Goal: Task Accomplishment & Management: Manage account settings

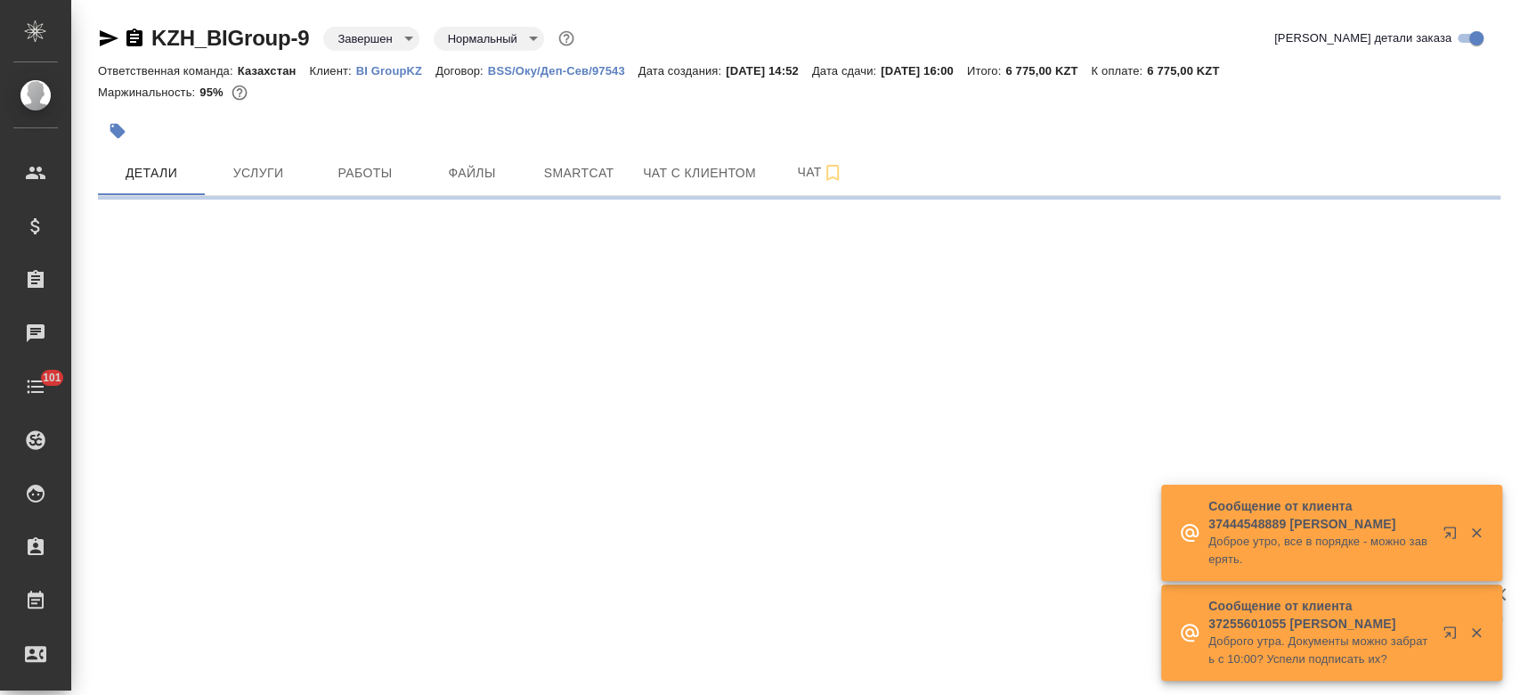
select select "RU"
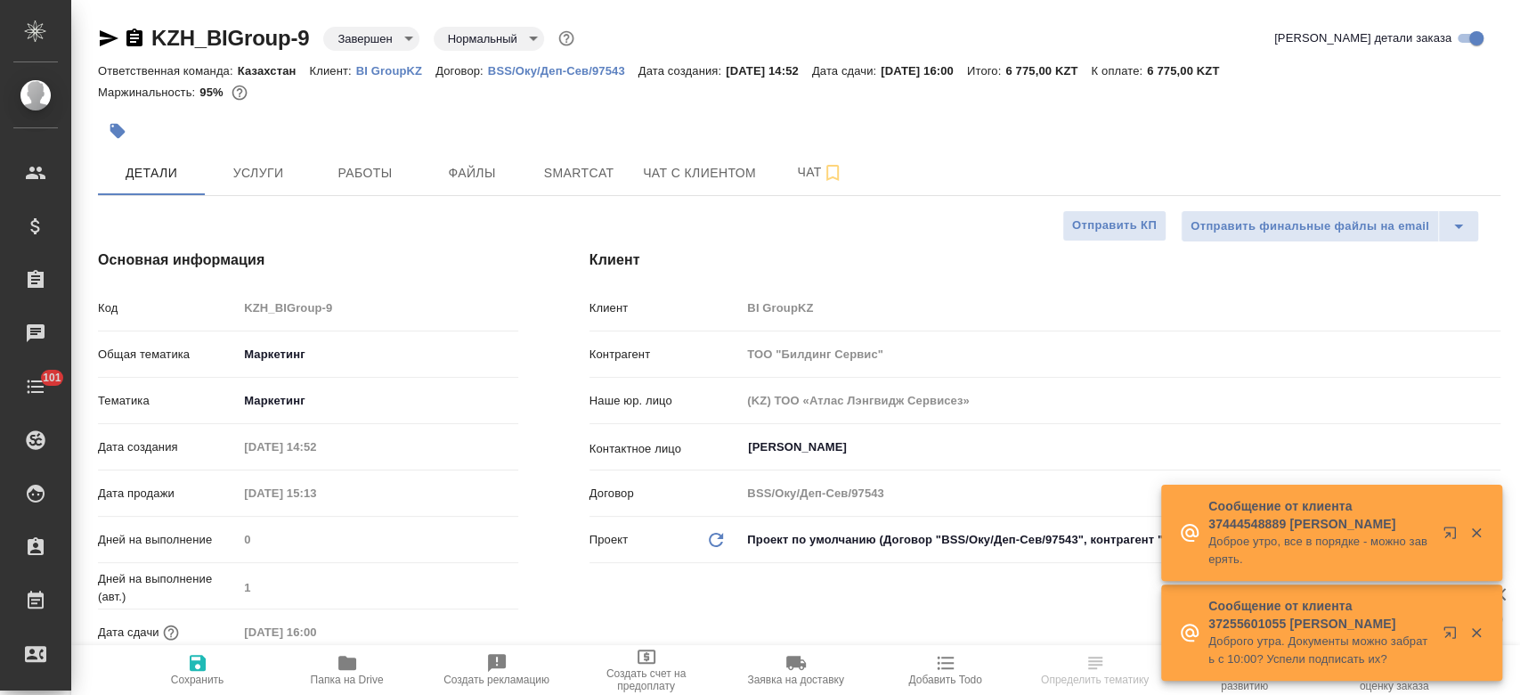
type textarea "x"
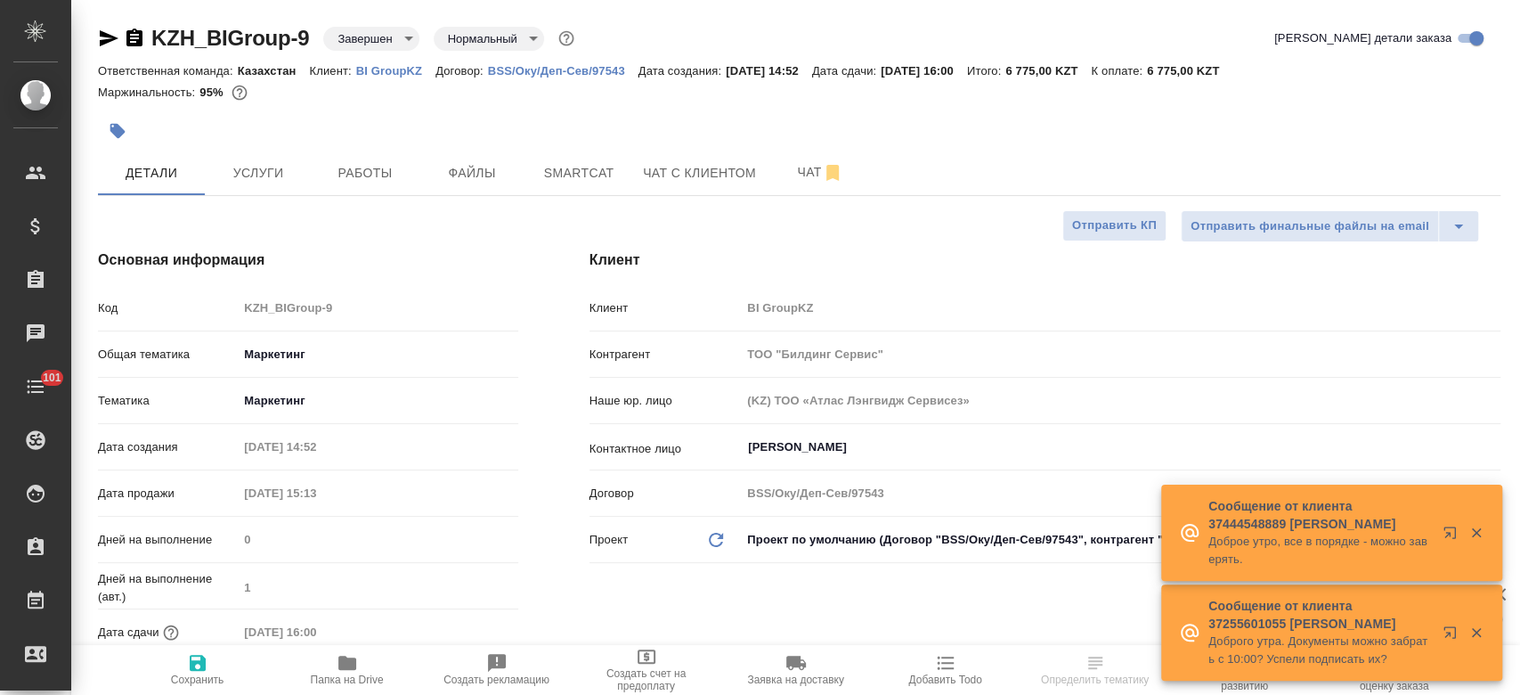
type textarea "x"
click at [269, 159] on button "Услуги" at bounding box center [258, 173] width 107 height 45
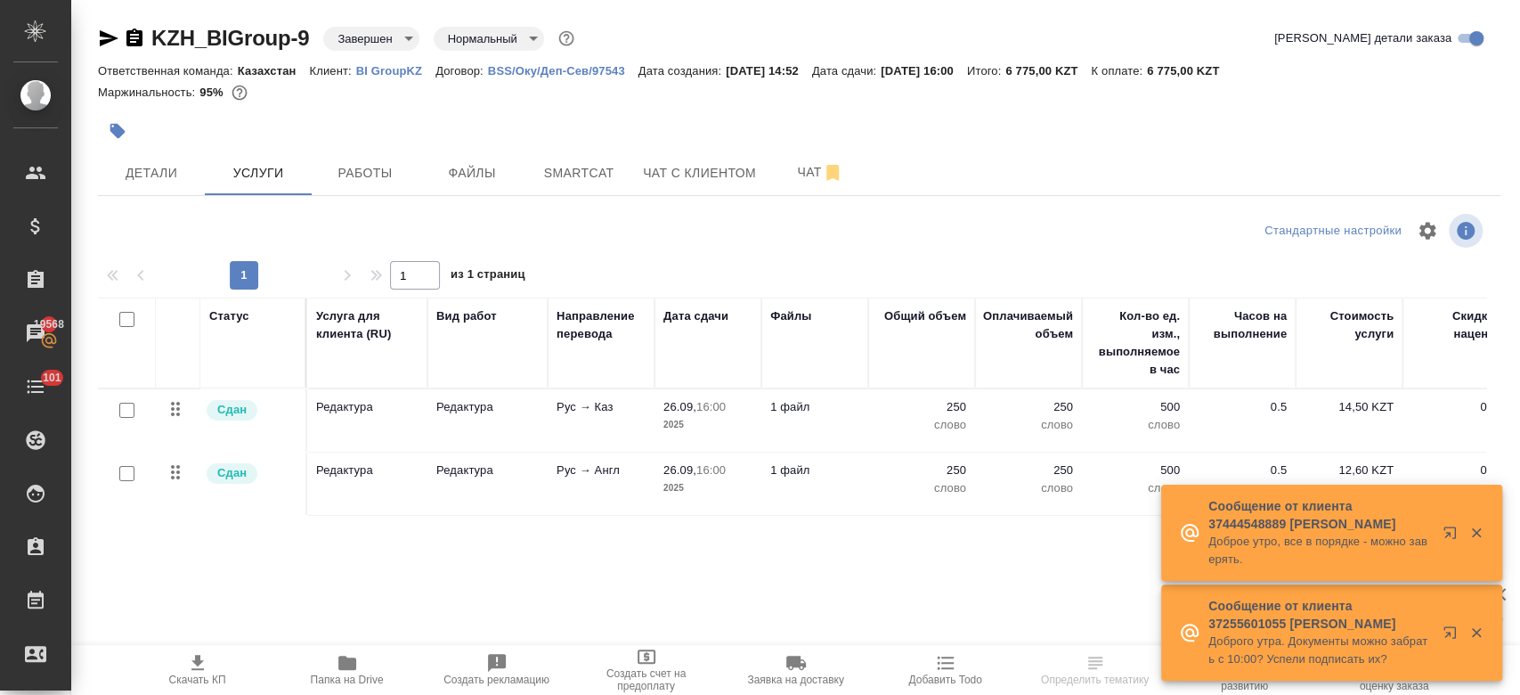
click at [283, 106] on div at bounding box center [799, 106] width 1403 height 4
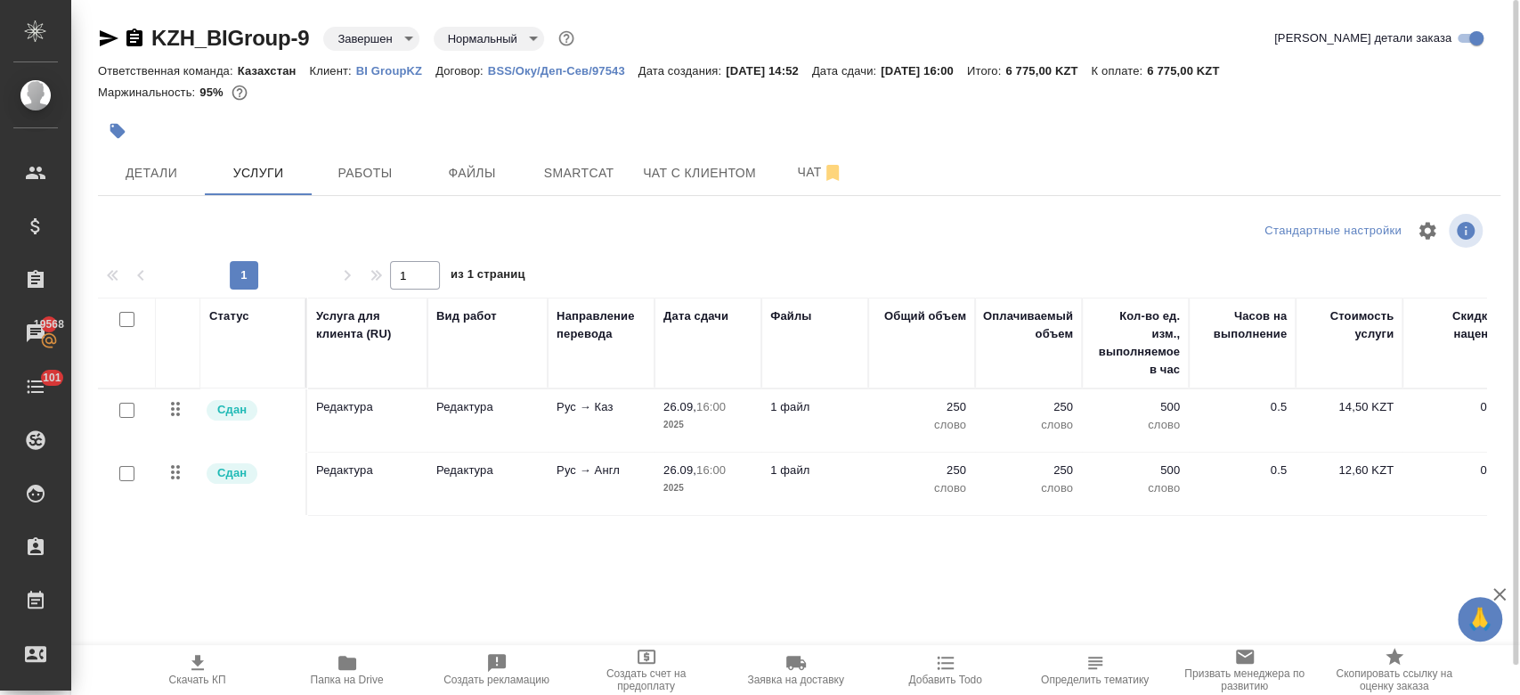
click at [512, 121] on div at bounding box center [565, 130] width 935 height 39
click at [430, 109] on div at bounding box center [799, 110] width 1403 height 4
click at [446, 104] on div at bounding box center [799, 106] width 1403 height 4
click at [413, 137] on div at bounding box center [565, 130] width 935 height 39
click at [434, 124] on div at bounding box center [565, 130] width 935 height 39
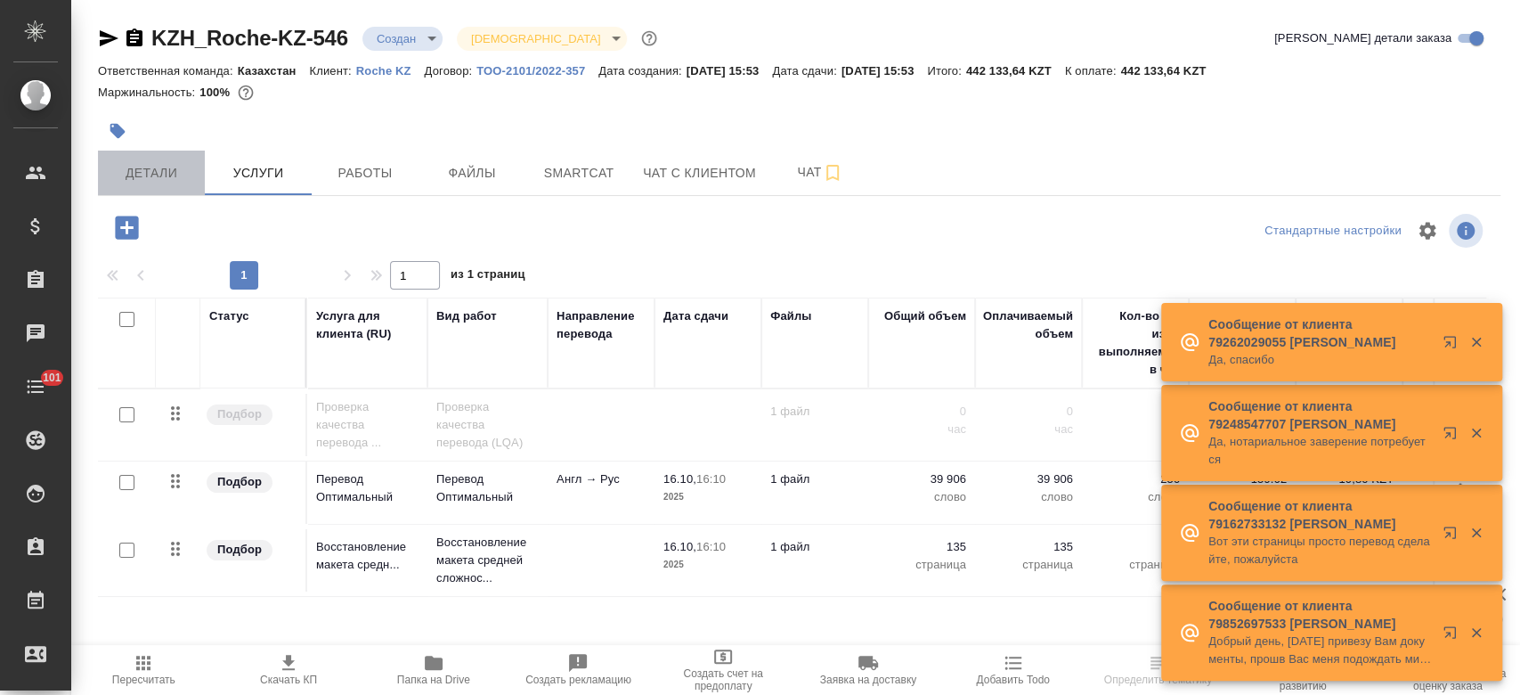
click at [153, 180] on span "Детали" at bounding box center [152, 173] width 86 height 22
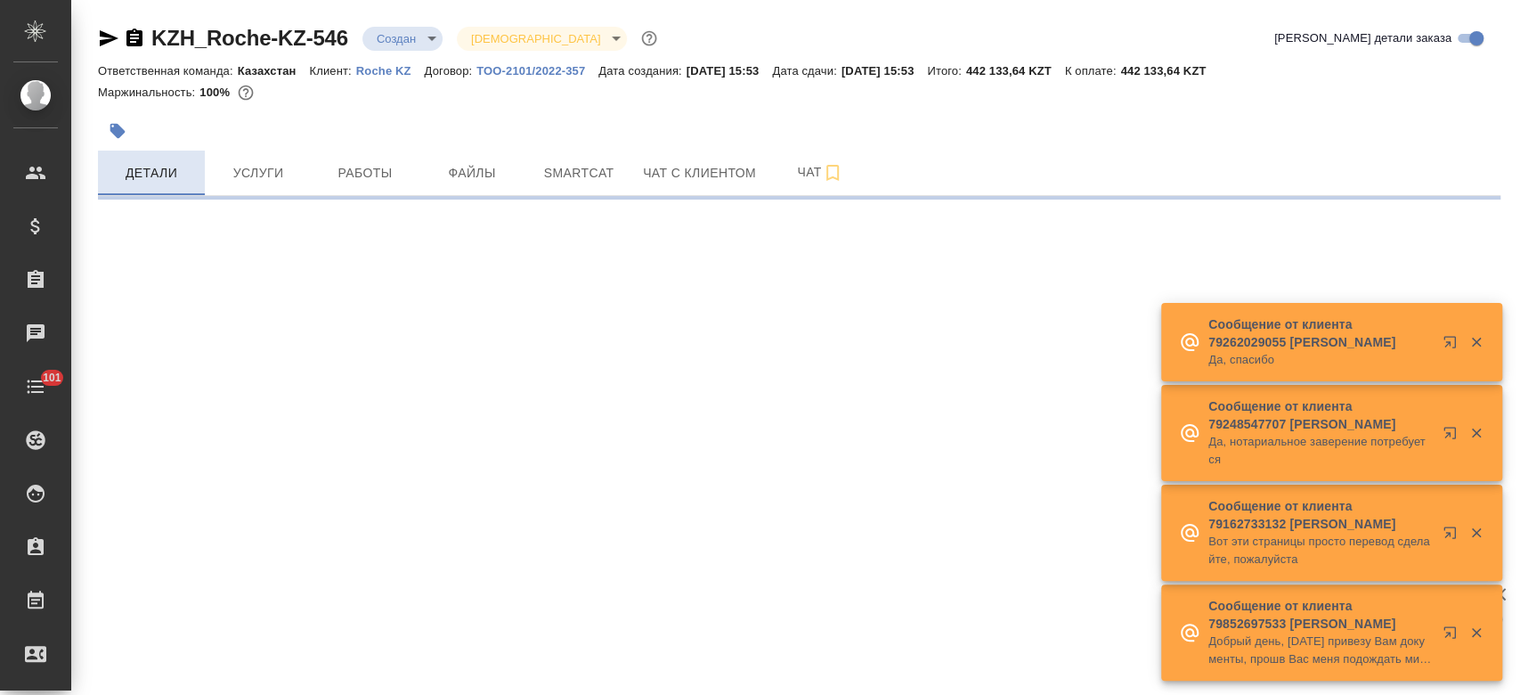
select select "RU"
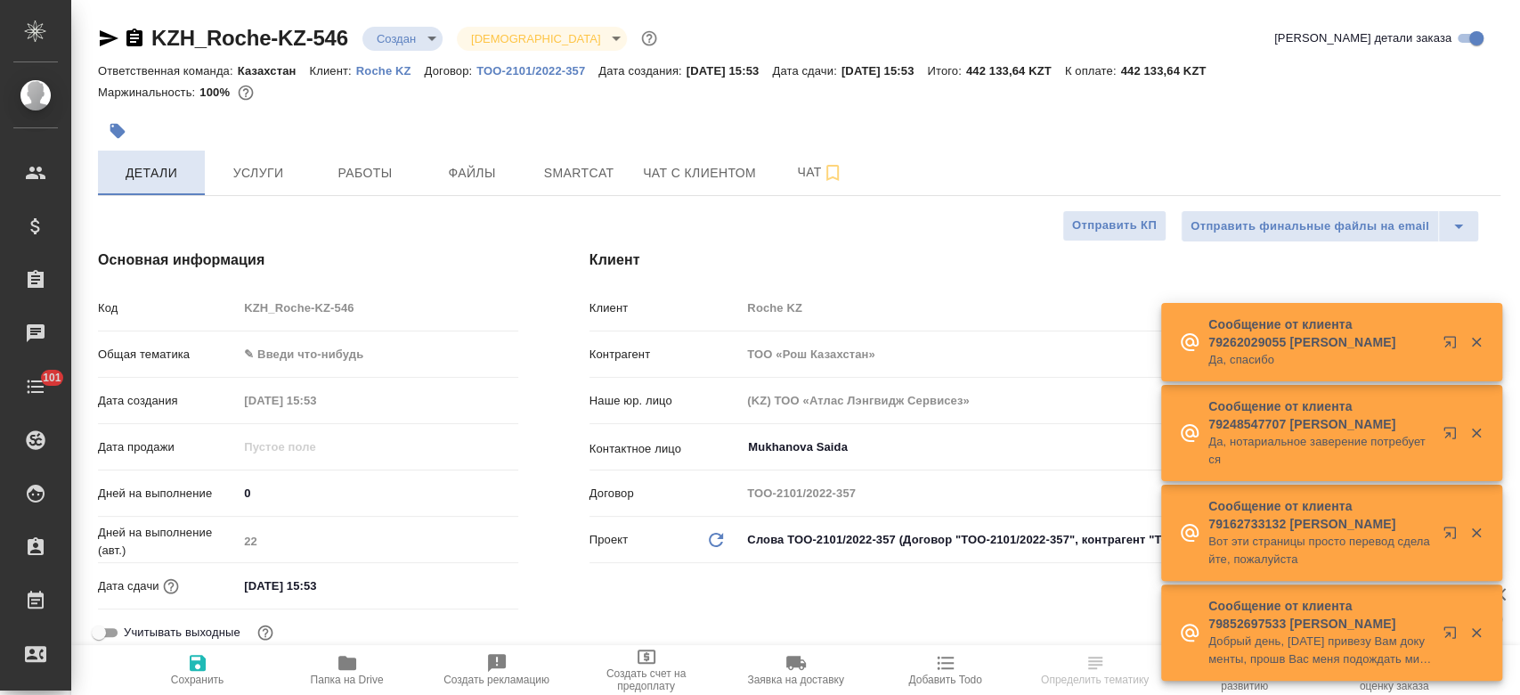
type textarea "x"
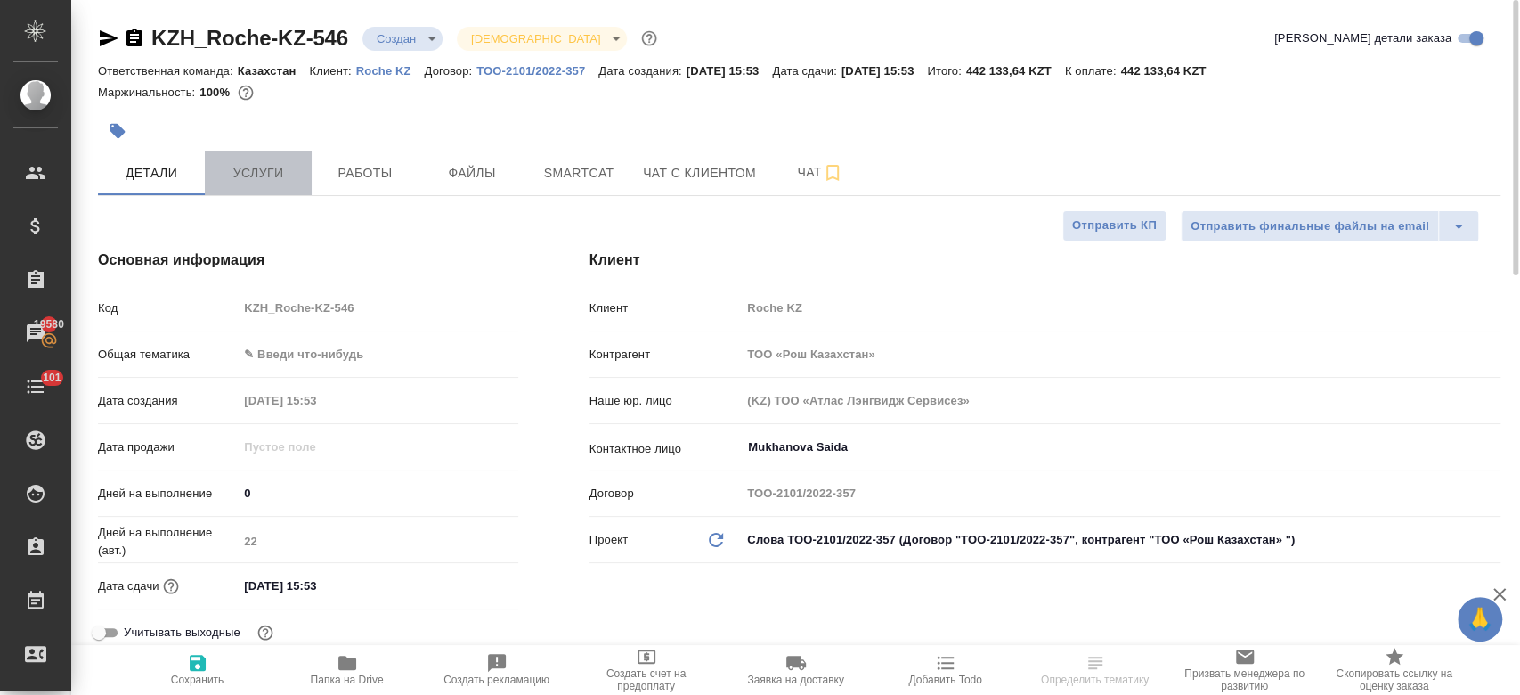
click at [291, 179] on span "Услуги" at bounding box center [259, 173] width 86 height 22
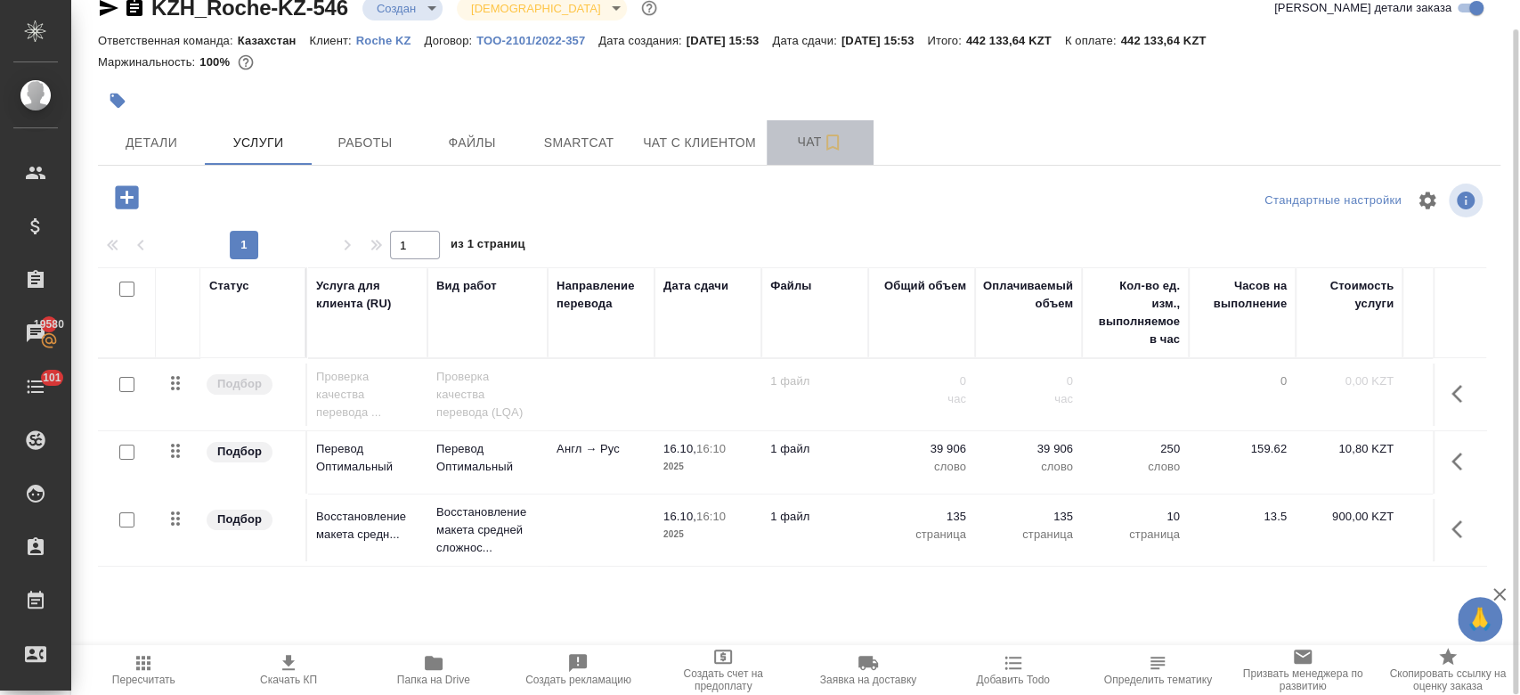
click at [805, 135] on span "Чат" at bounding box center [821, 142] width 86 height 22
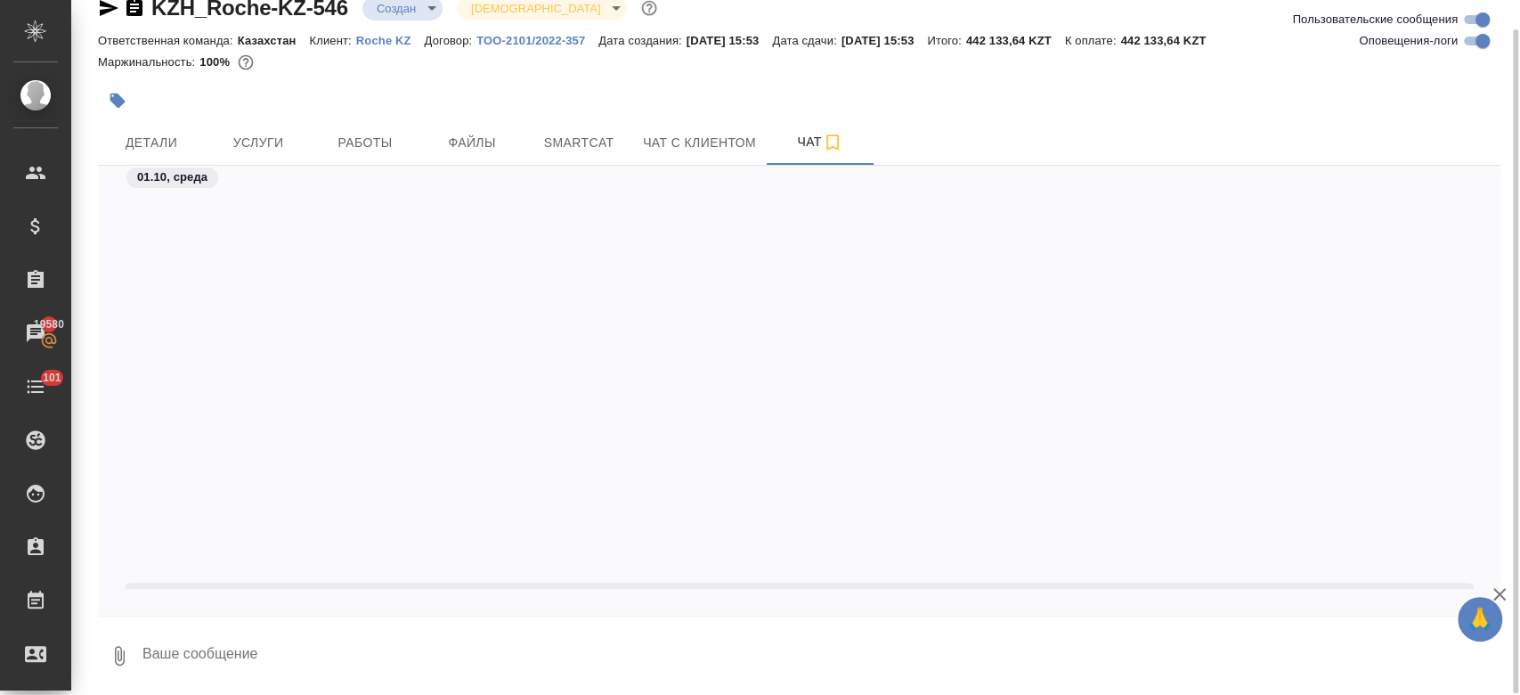
scroll to position [971, 0]
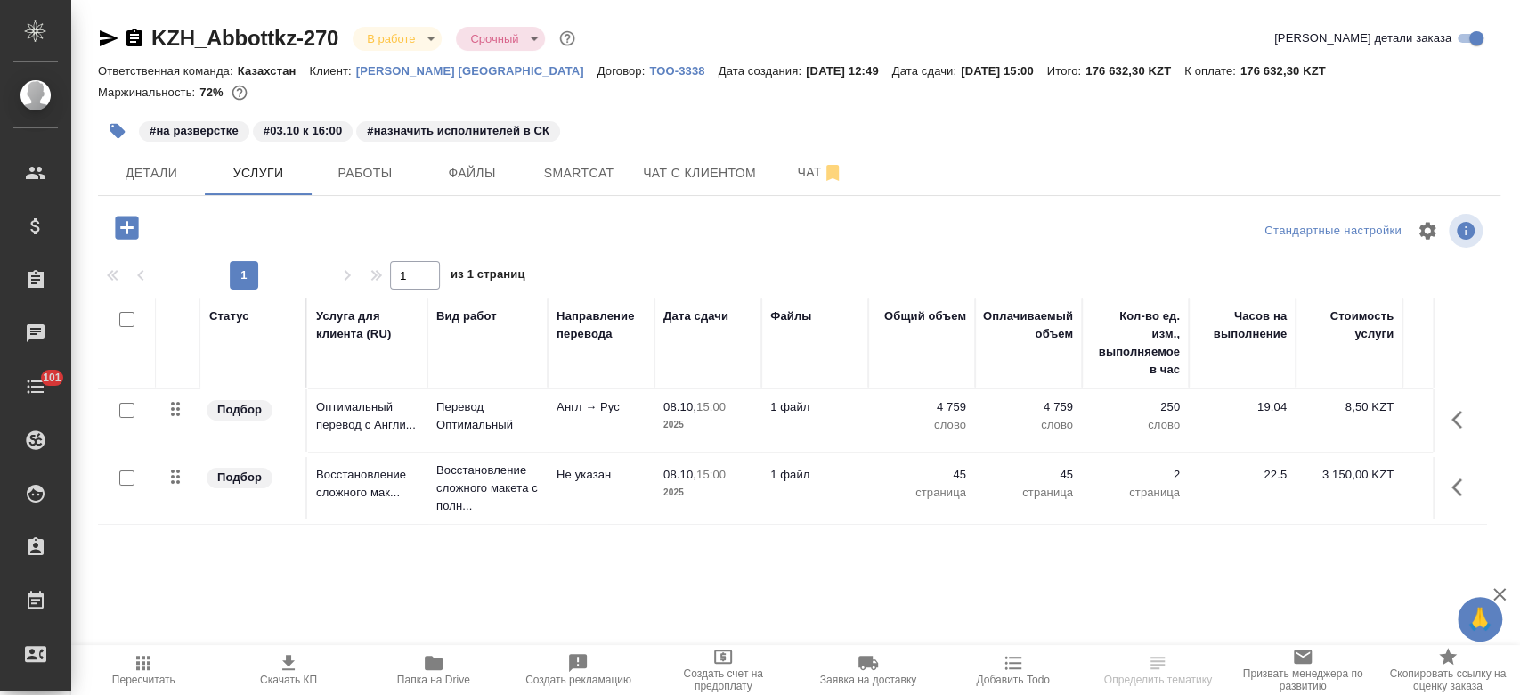
click at [398, 66] on p "Abbott Kazakhstan" at bounding box center [476, 70] width 241 height 13
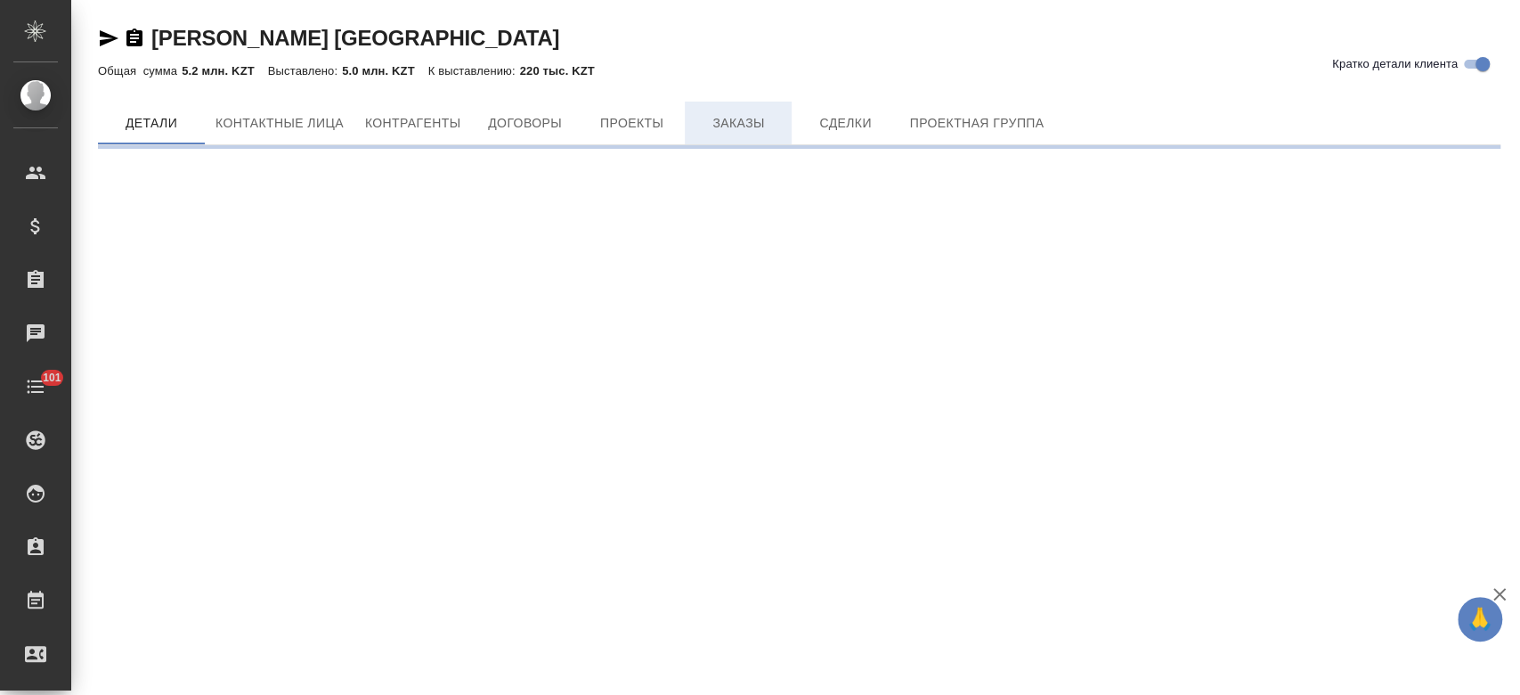
click at [737, 139] on button "Заказы" at bounding box center [738, 123] width 107 height 43
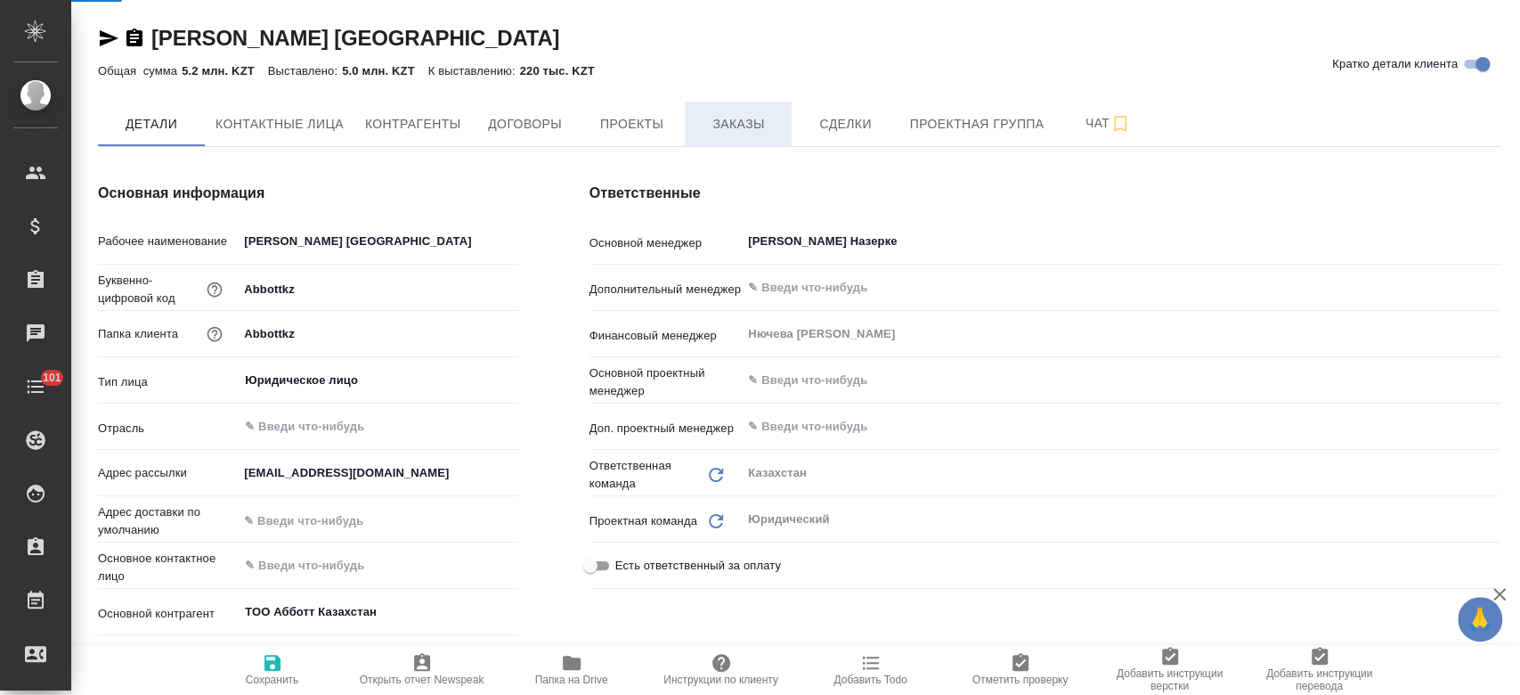
type textarea "x"
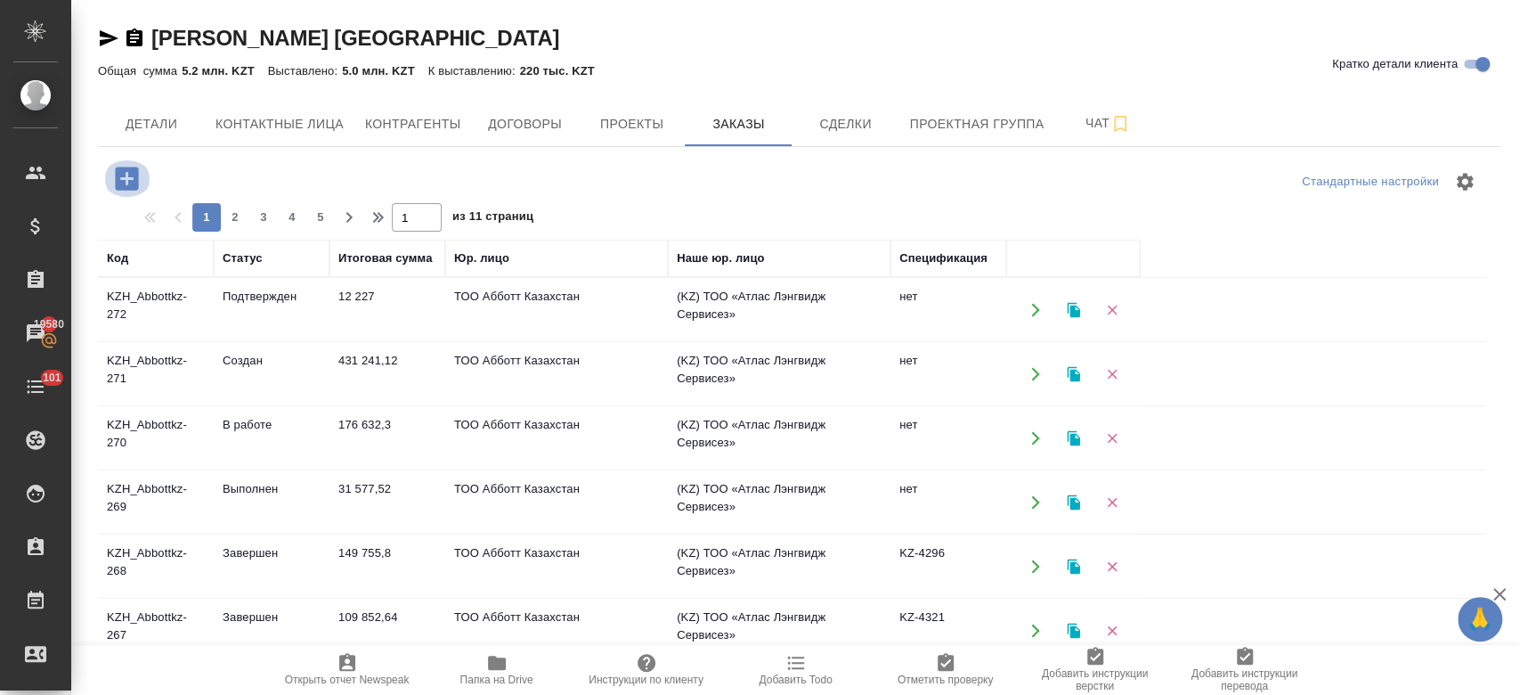
click at [125, 179] on icon "button" at bounding box center [126, 178] width 31 height 31
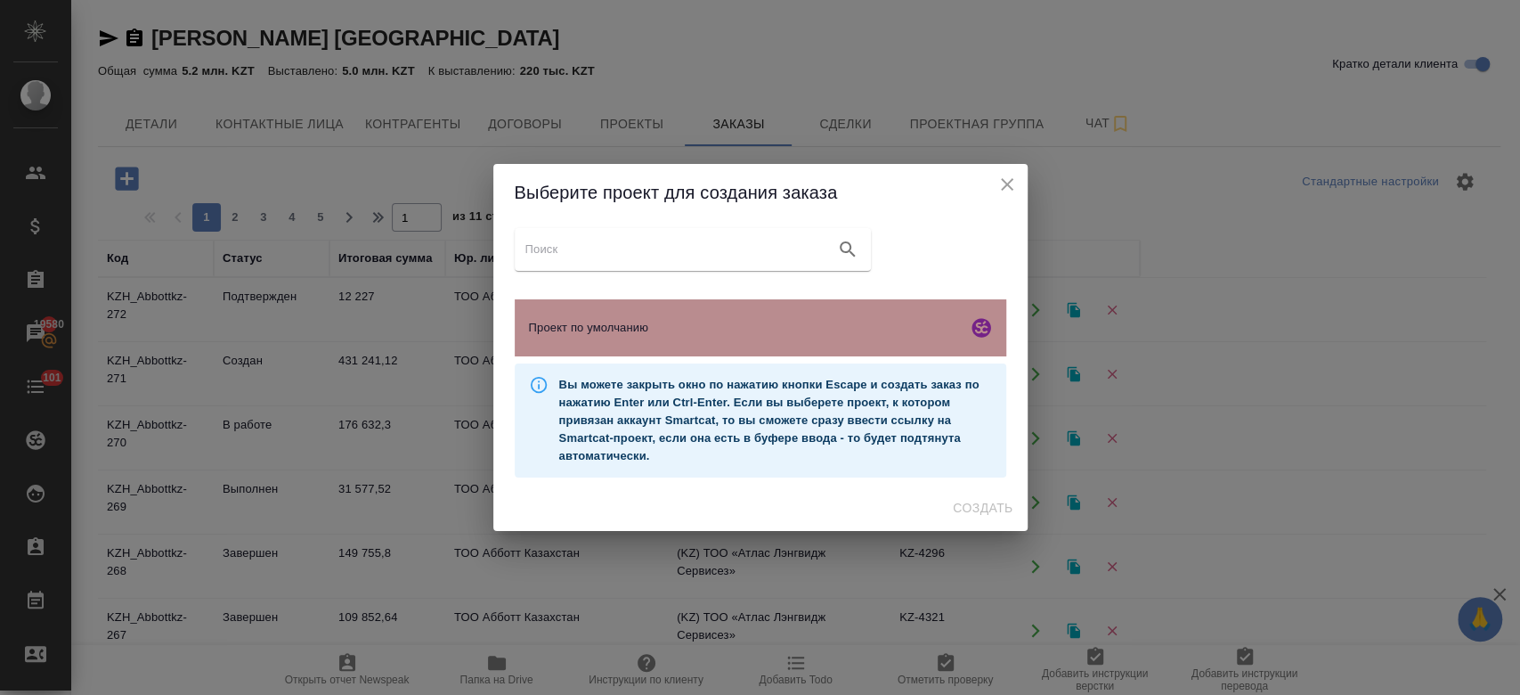
click at [680, 346] on div "Проект по умолчанию" at bounding box center [761, 327] width 492 height 57
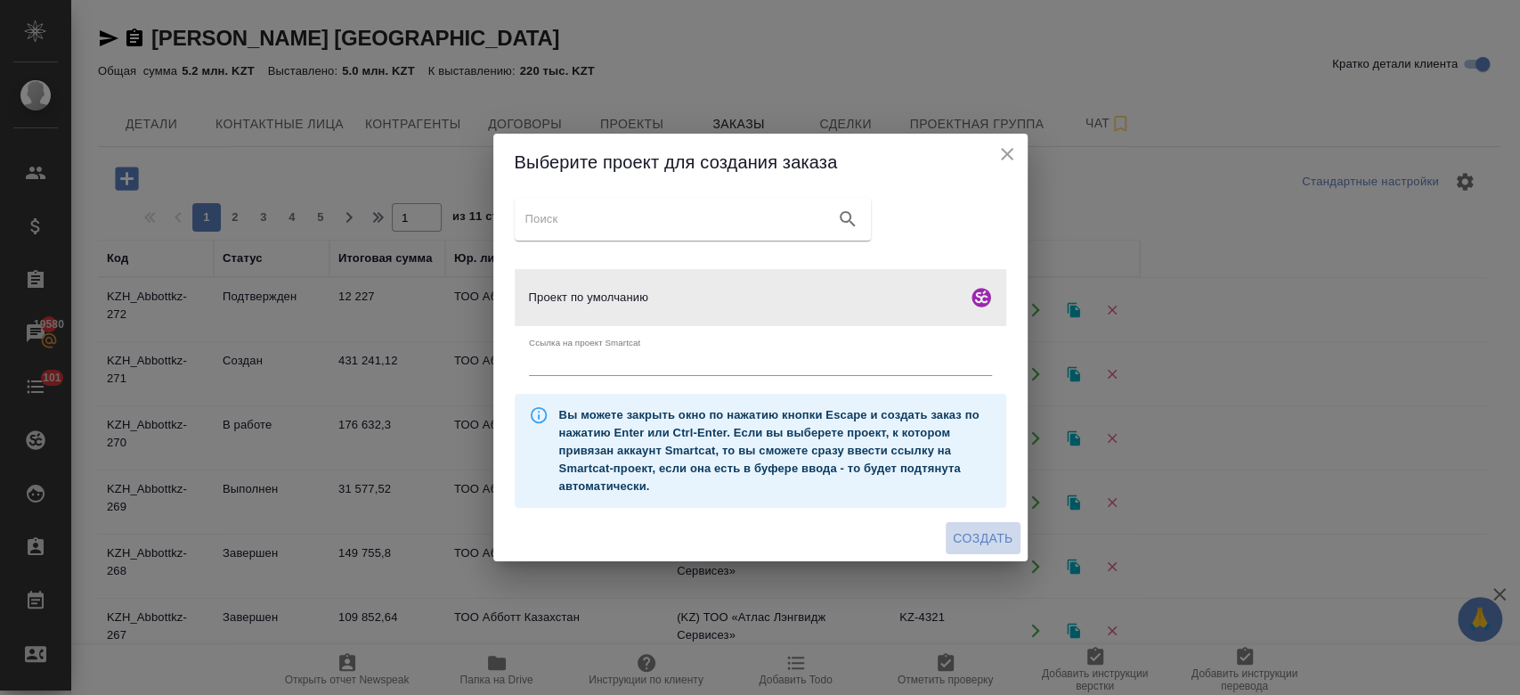
click at [982, 525] on button "Создать" at bounding box center [983, 538] width 74 height 33
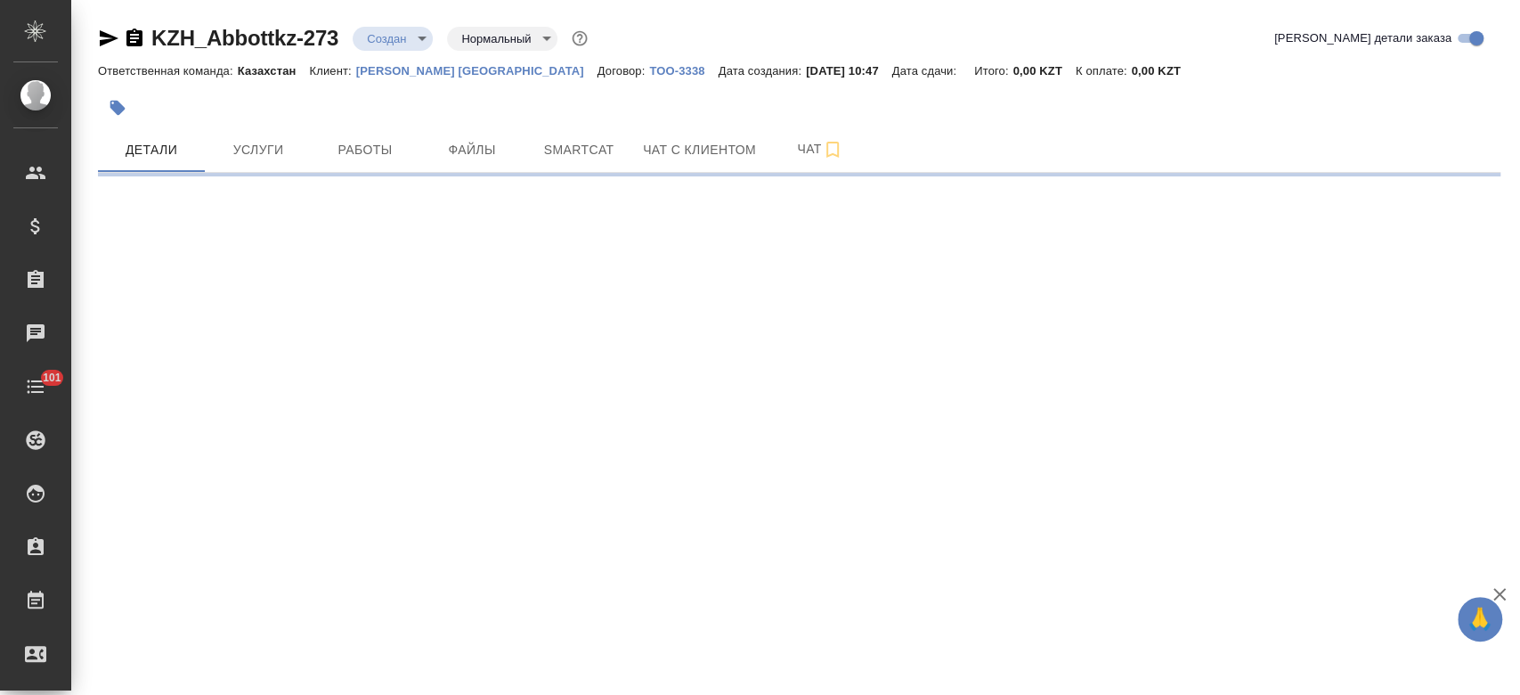
select select "RU"
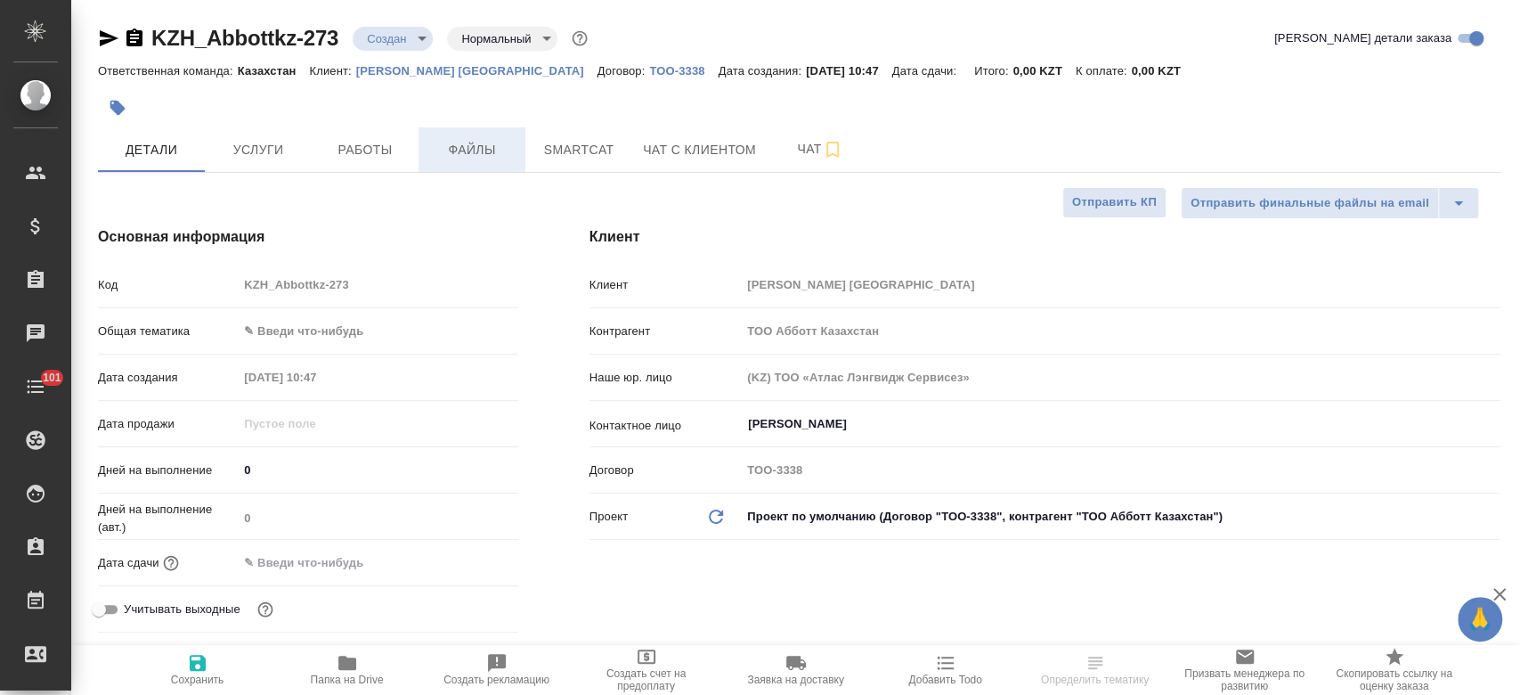
type textarea "x"
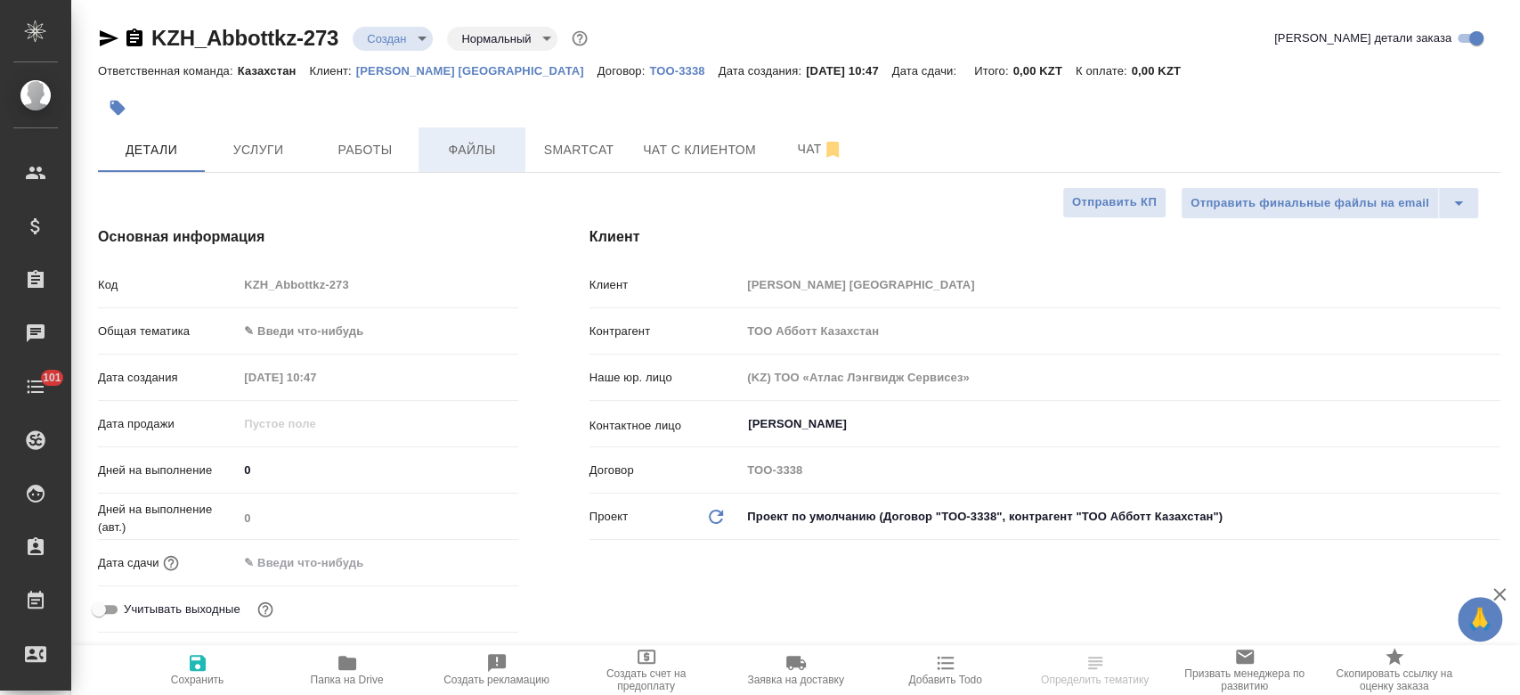
type textarea "x"
click at [470, 167] on button "Файлы" at bounding box center [472, 149] width 107 height 45
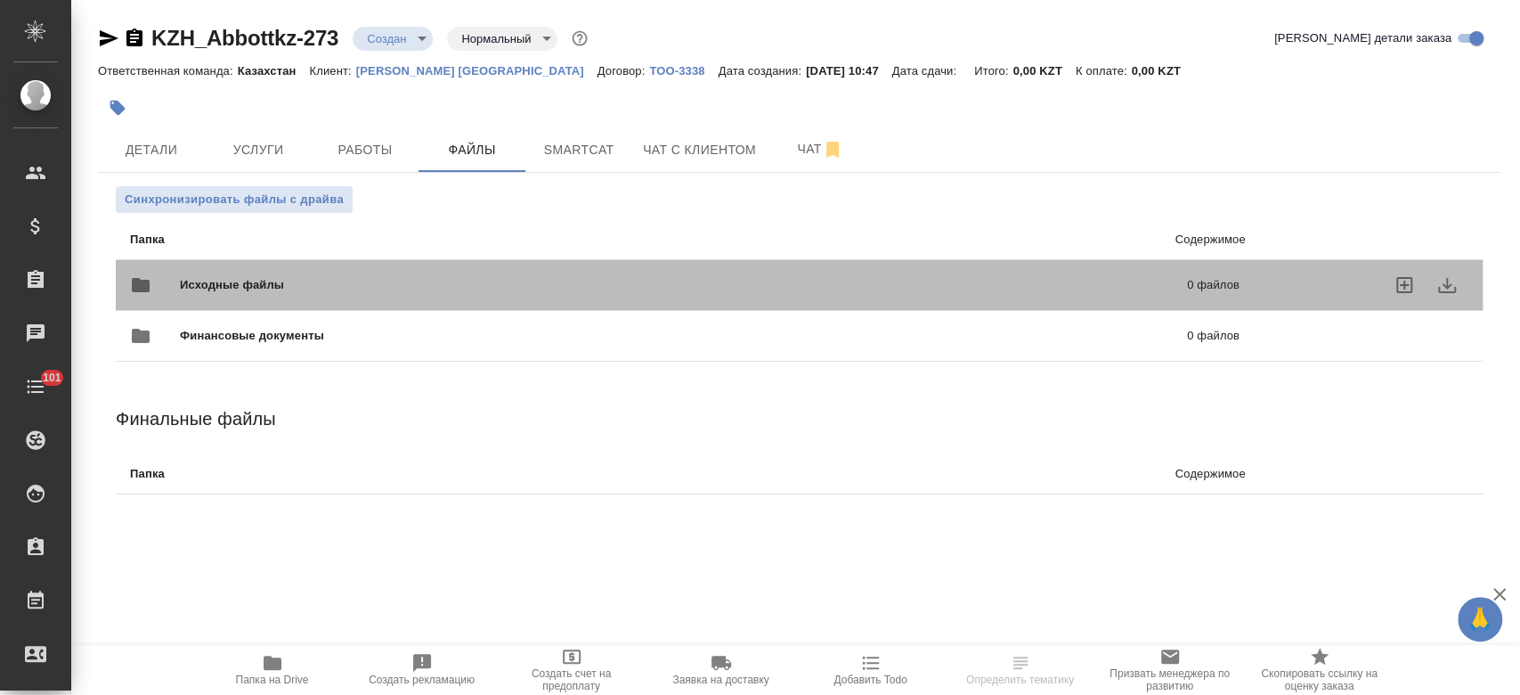
click at [360, 293] on span "Исходные файлы" at bounding box center [458, 285] width 556 height 18
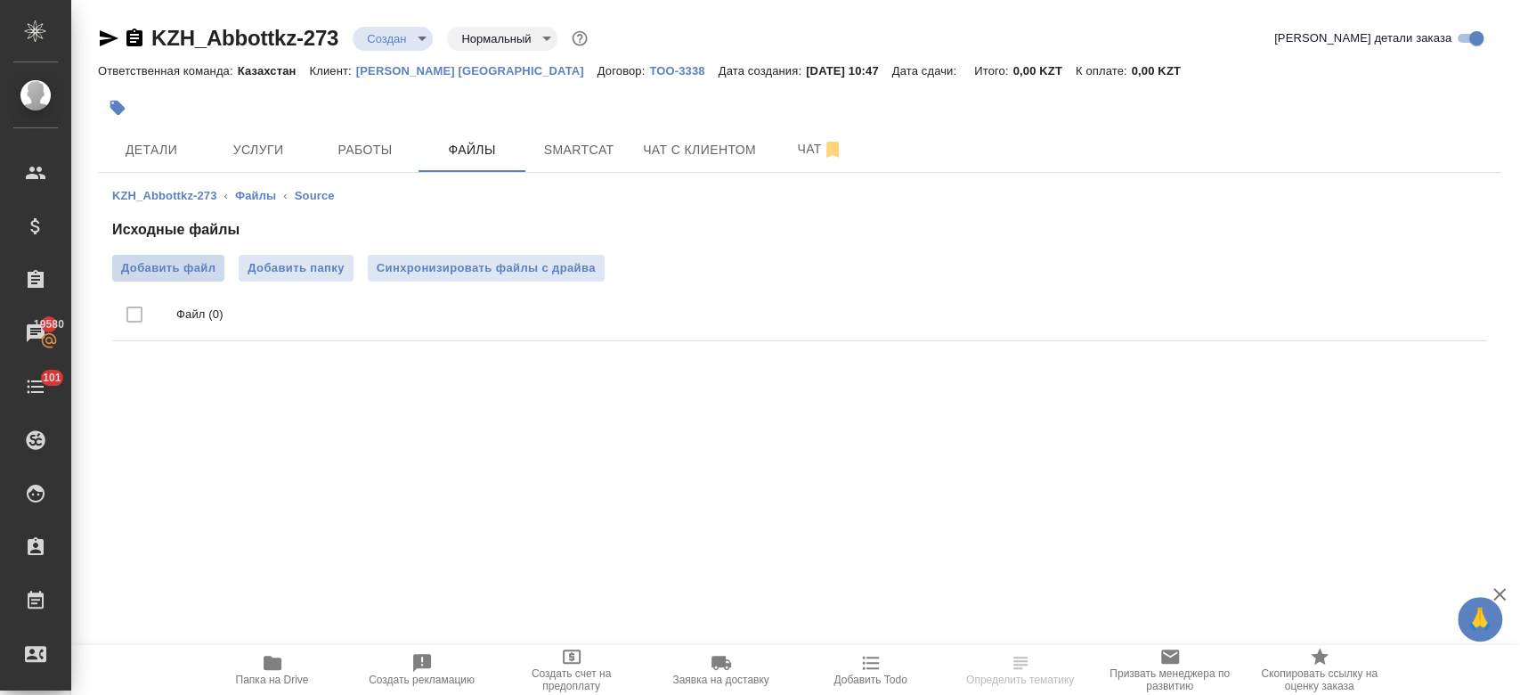
click at [183, 271] on span "Добавить файл" at bounding box center [168, 268] width 94 height 18
click at [0, 0] on input "Добавить файл" at bounding box center [0, 0] width 0 height 0
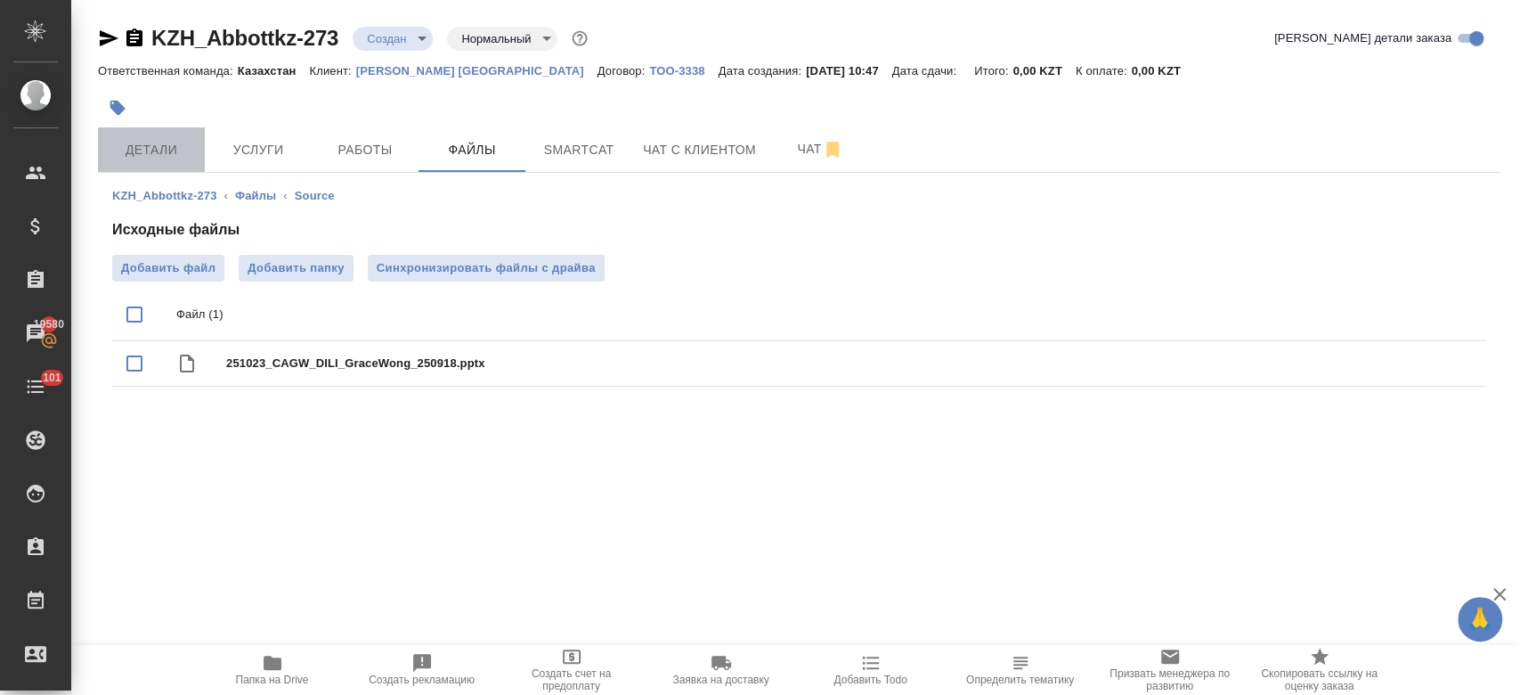
click at [181, 147] on span "Детали" at bounding box center [152, 150] width 86 height 22
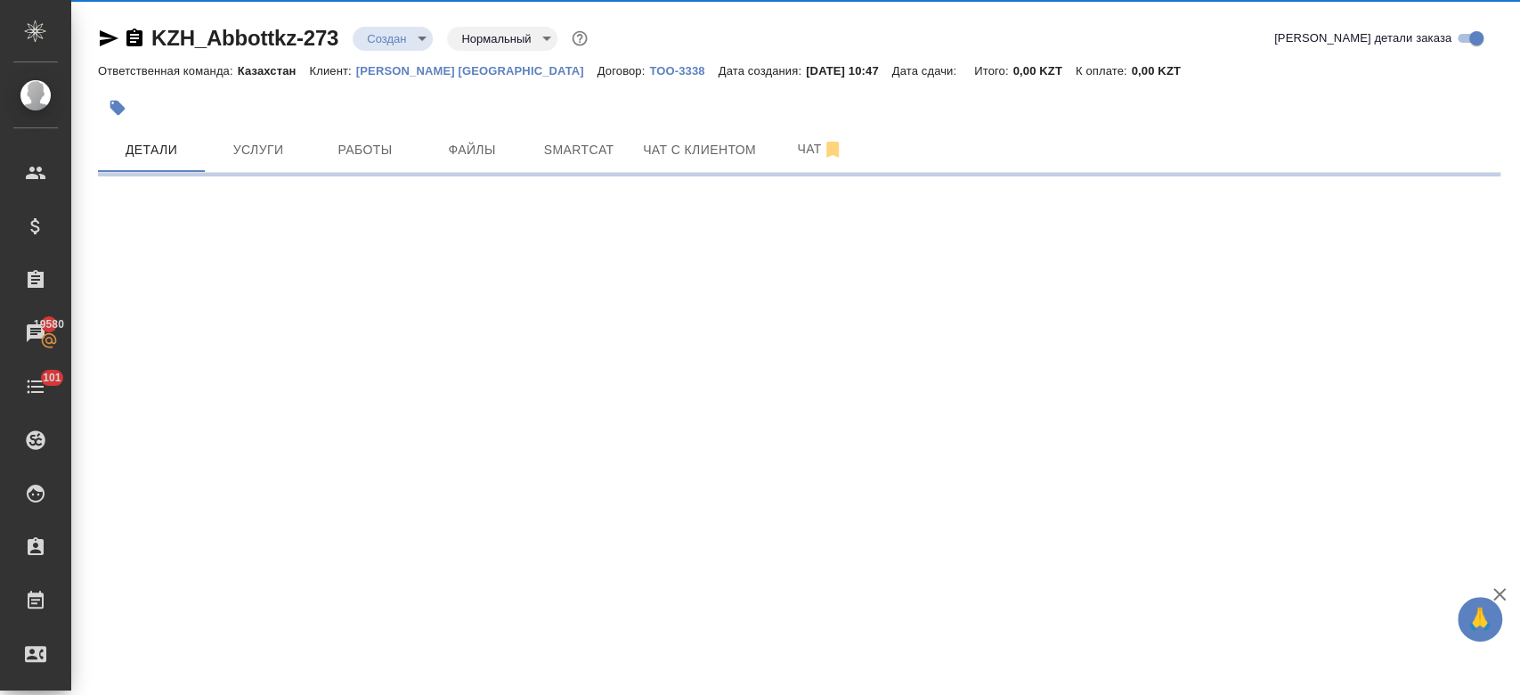
select select "RU"
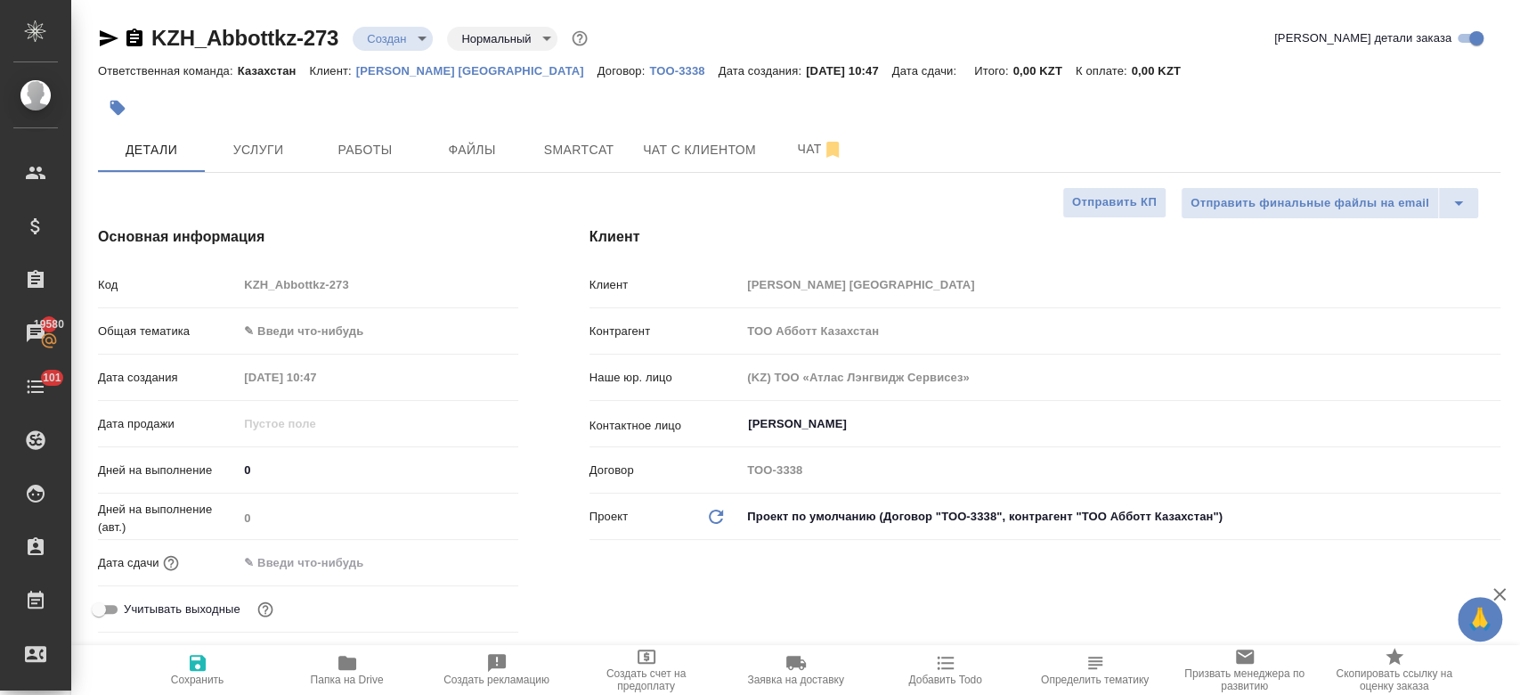
type textarea "x"
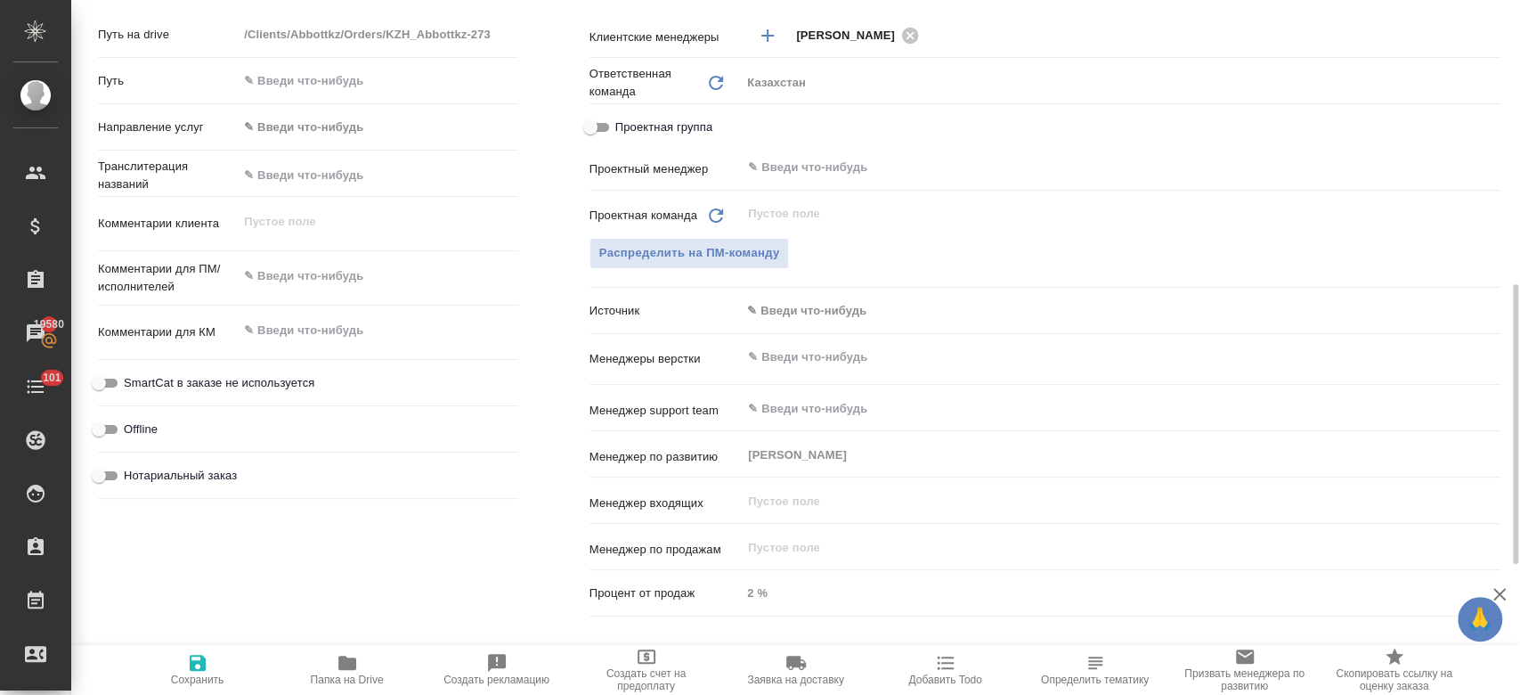
scroll to position [701, 0]
type textarea "x"
click at [322, 281] on textarea at bounding box center [378, 274] width 280 height 30
type textarea "м"
type textarea "x"
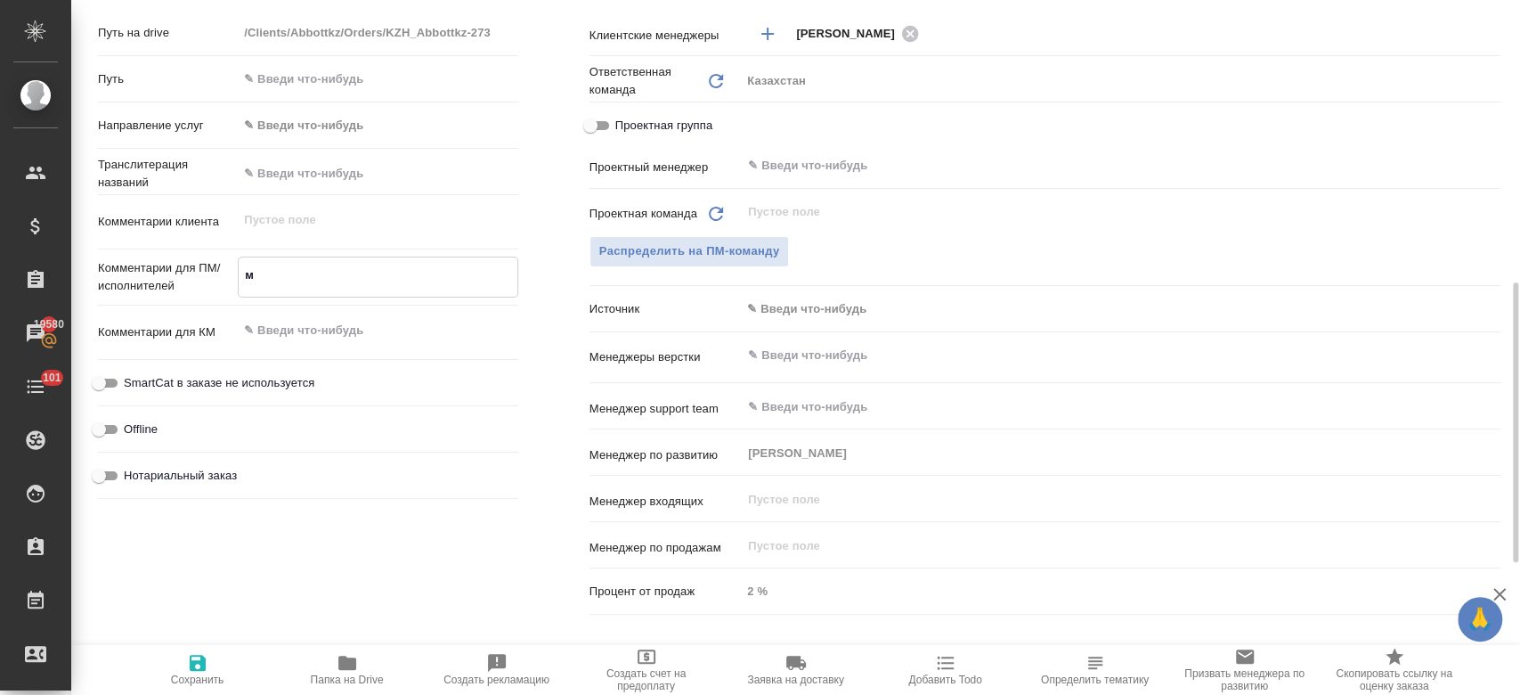
type textarea "x"
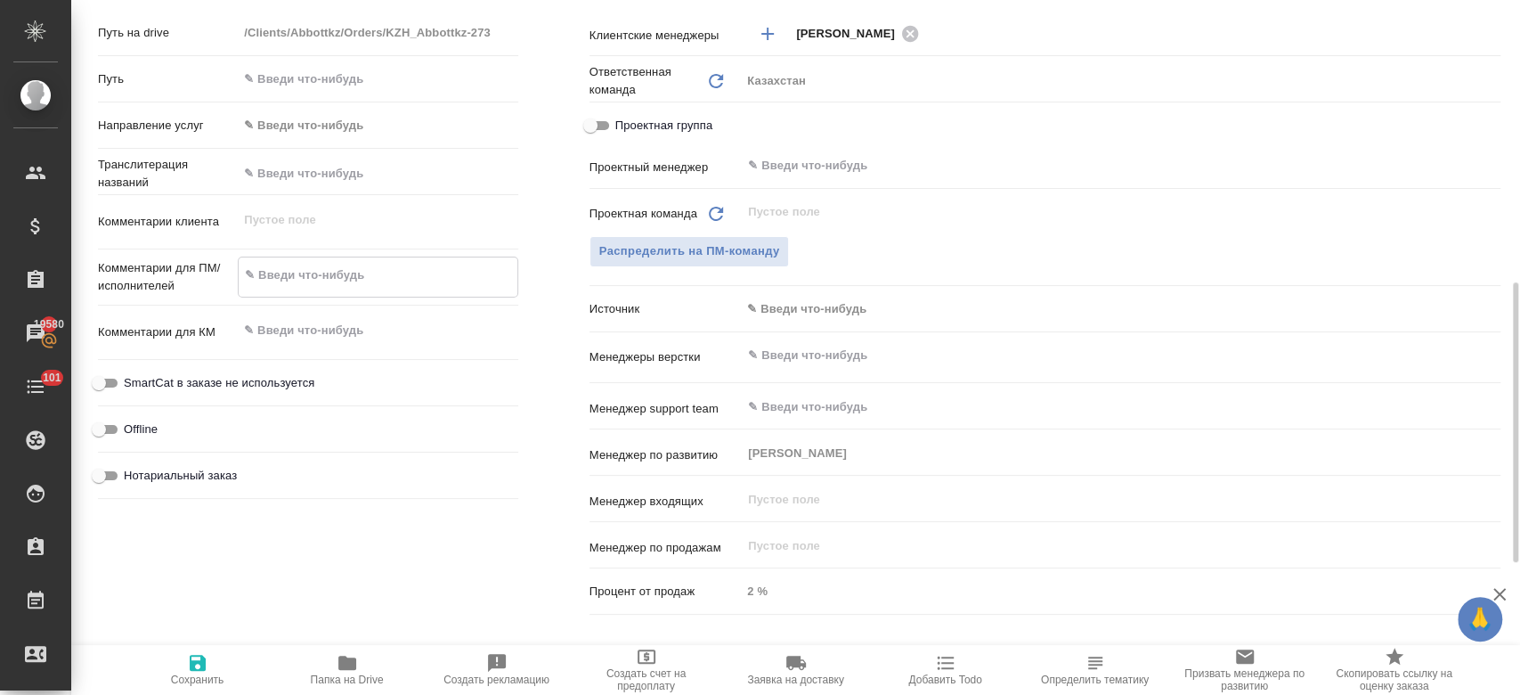
paste textarea "перевод на русский"
type textarea "перевод на русский"
type textarea "x"
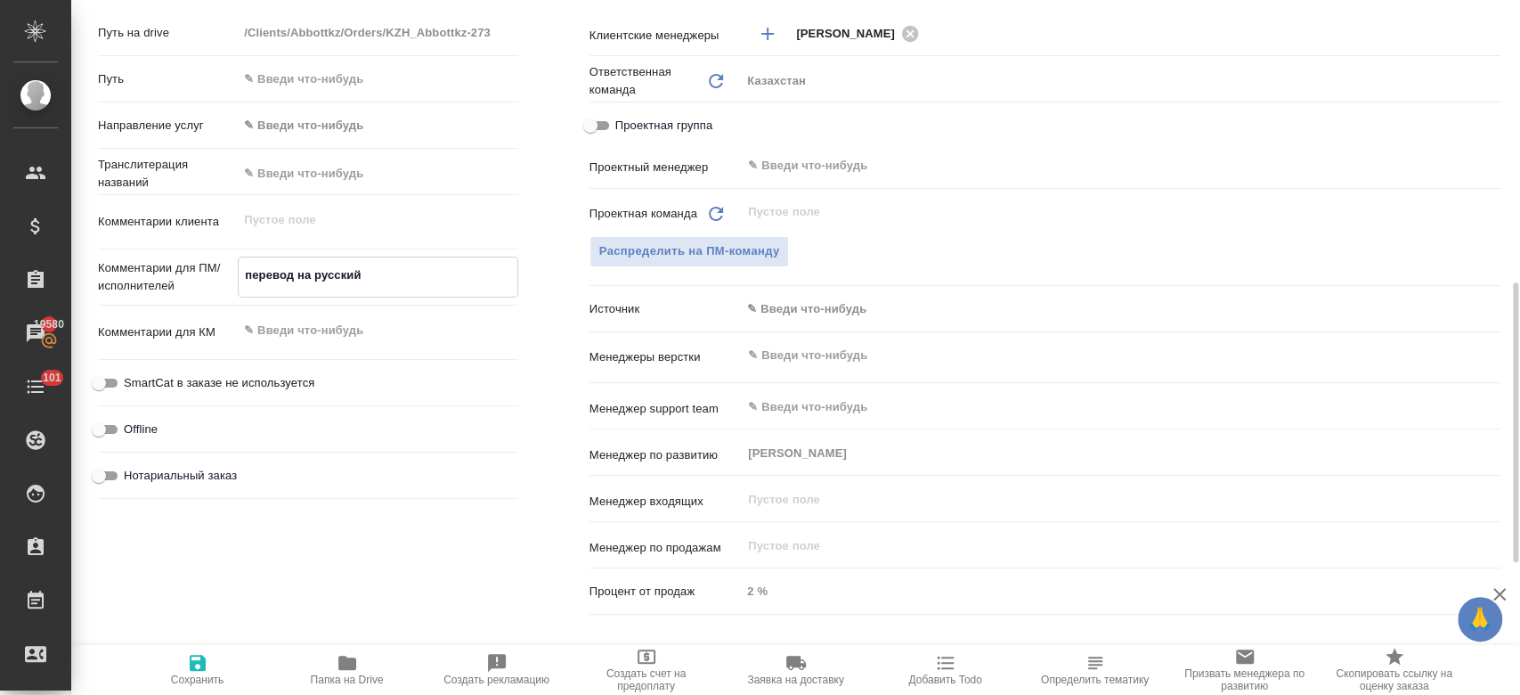
type textarea "перевод на русский"
type textarea "x"
click at [203, 680] on span "Сохранить" at bounding box center [197, 679] width 53 height 12
type textarea "x"
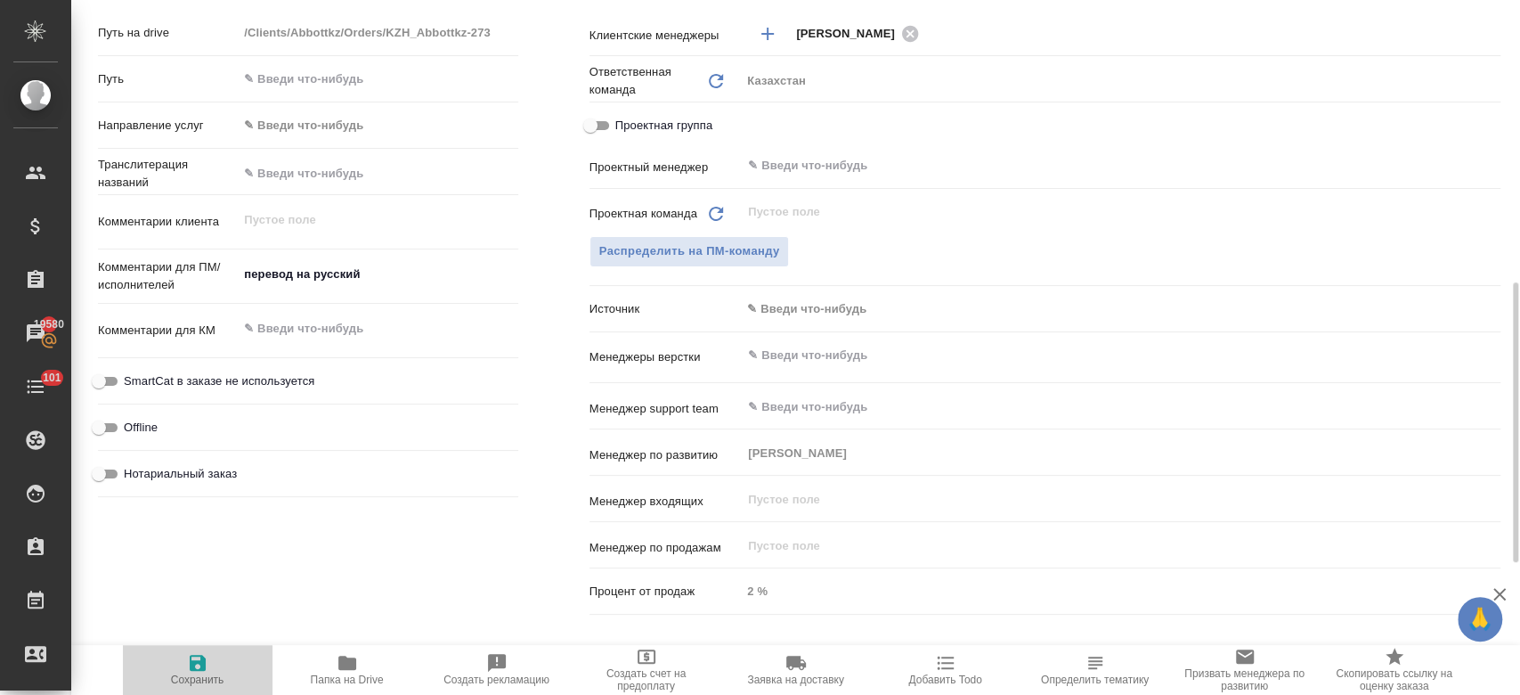
type textarea "x"
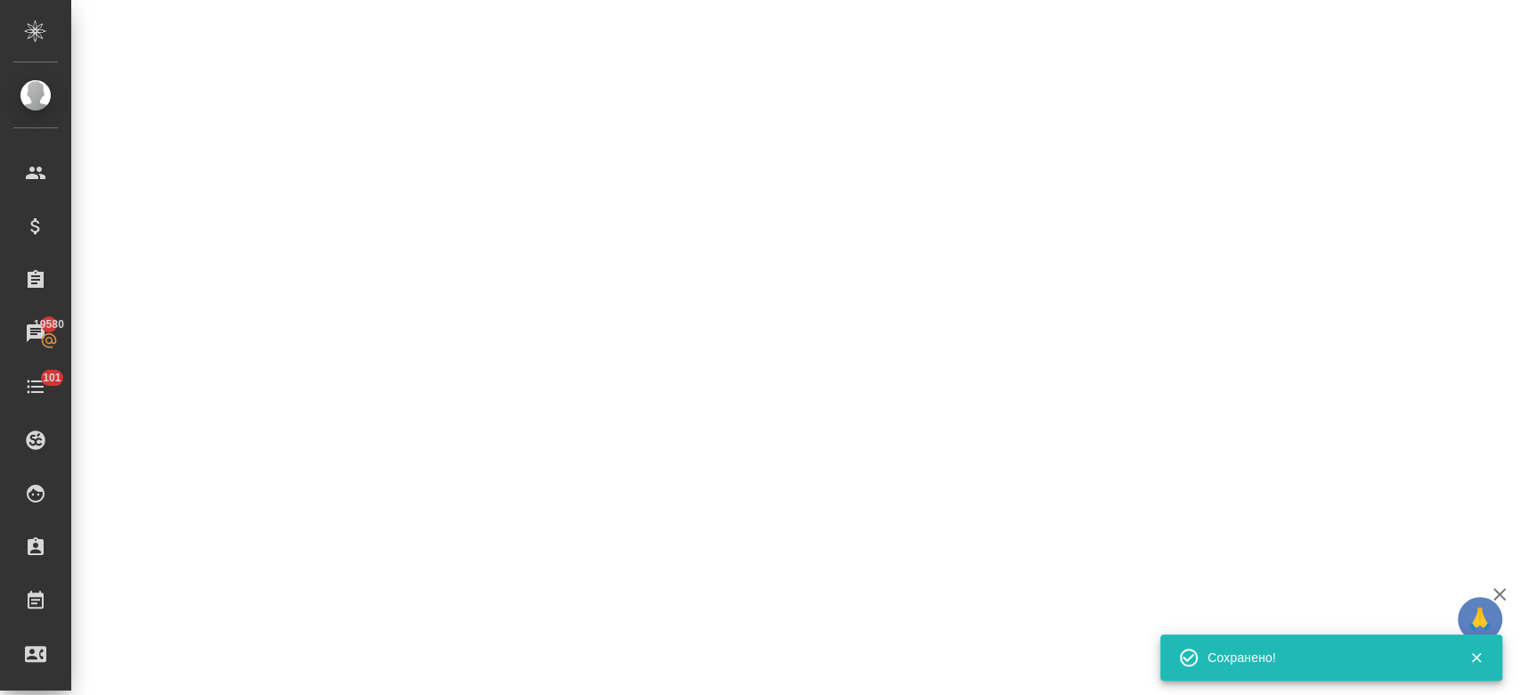
select select "RU"
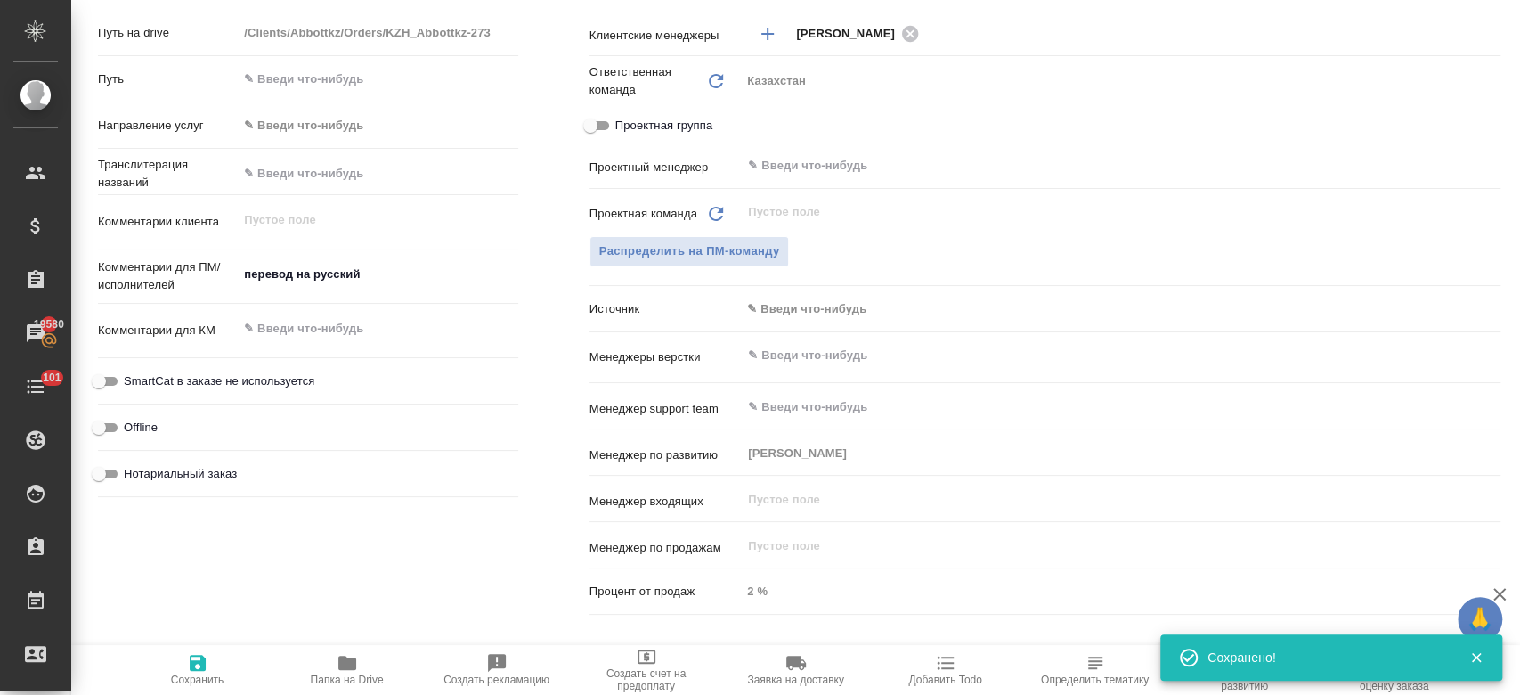
scroll to position [0, 0]
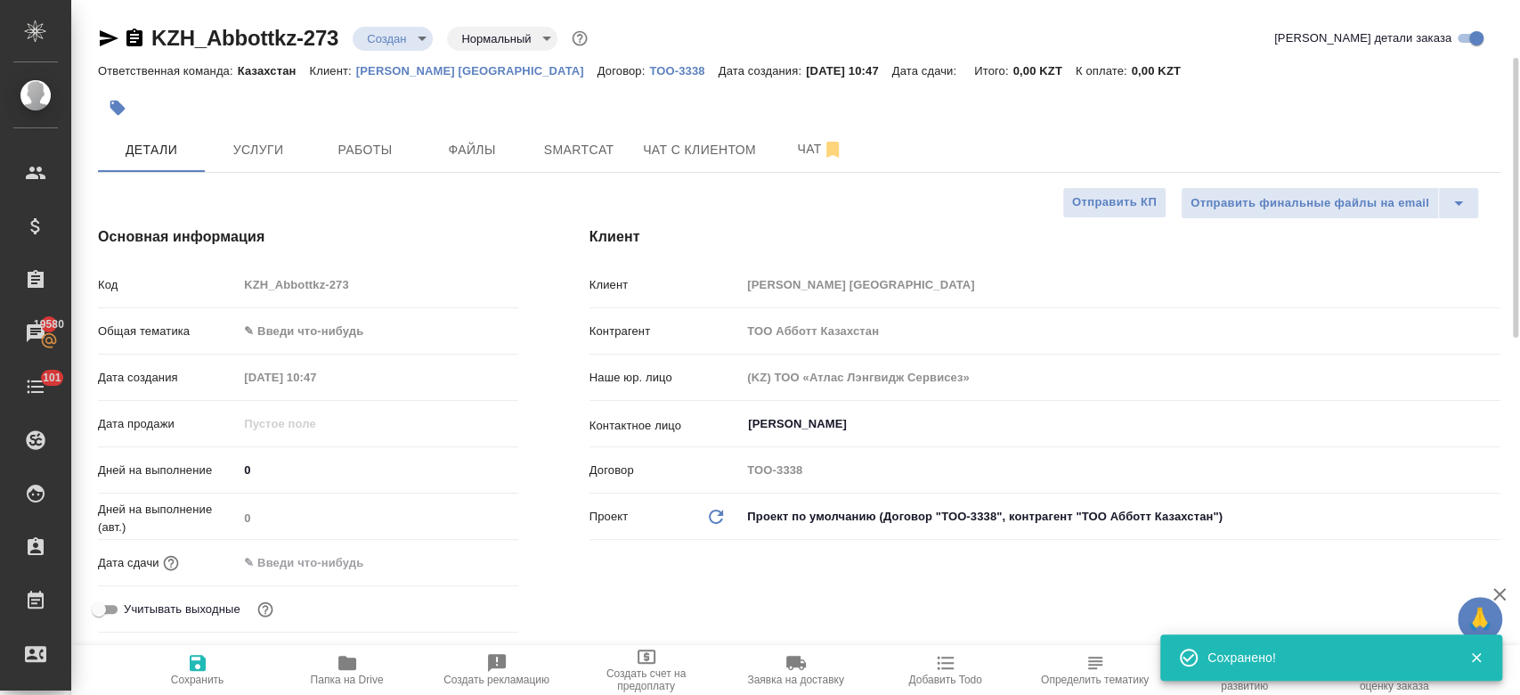
type textarea "x"
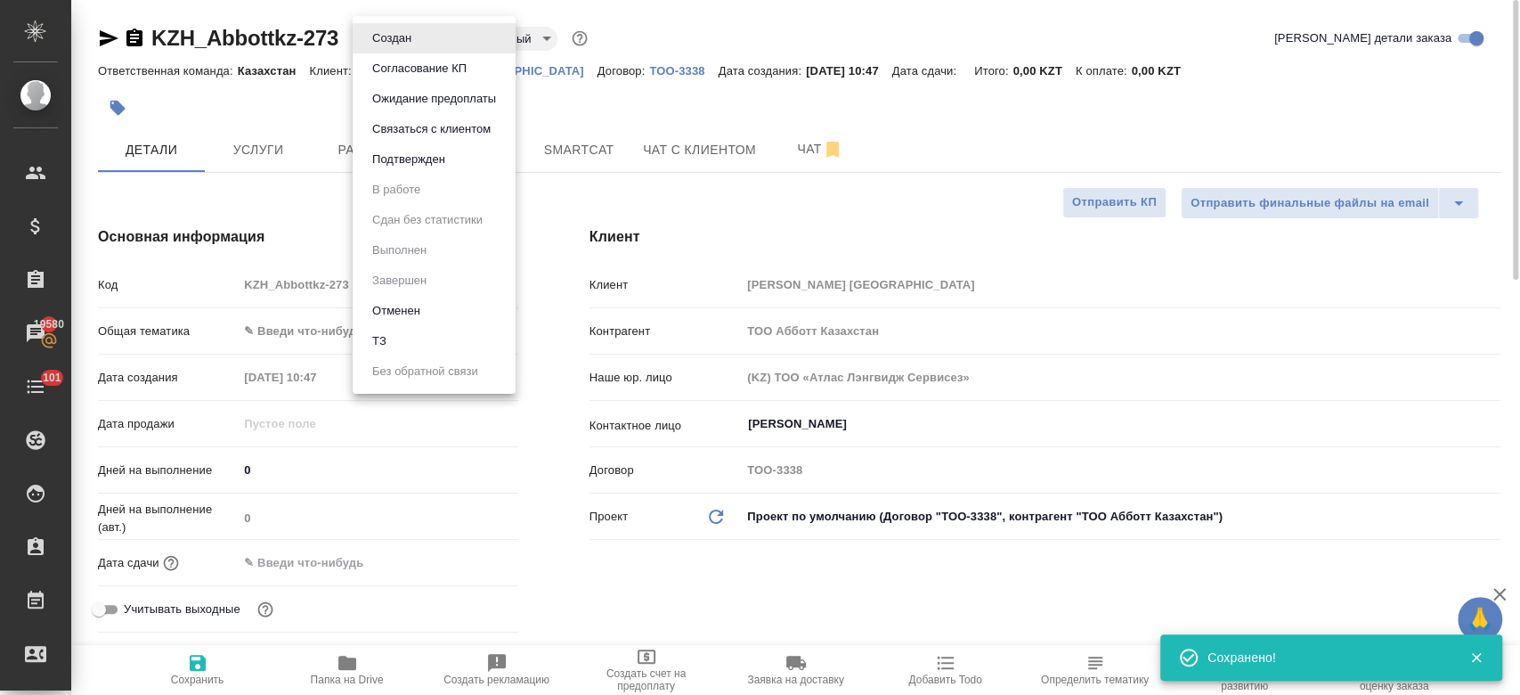
click at [399, 47] on body "🙏 .cls-1 fill:#fff; AWATERA Kosherbayeva Nazerke Клиенты Спецификации Заказы 19…" at bounding box center [760, 347] width 1520 height 695
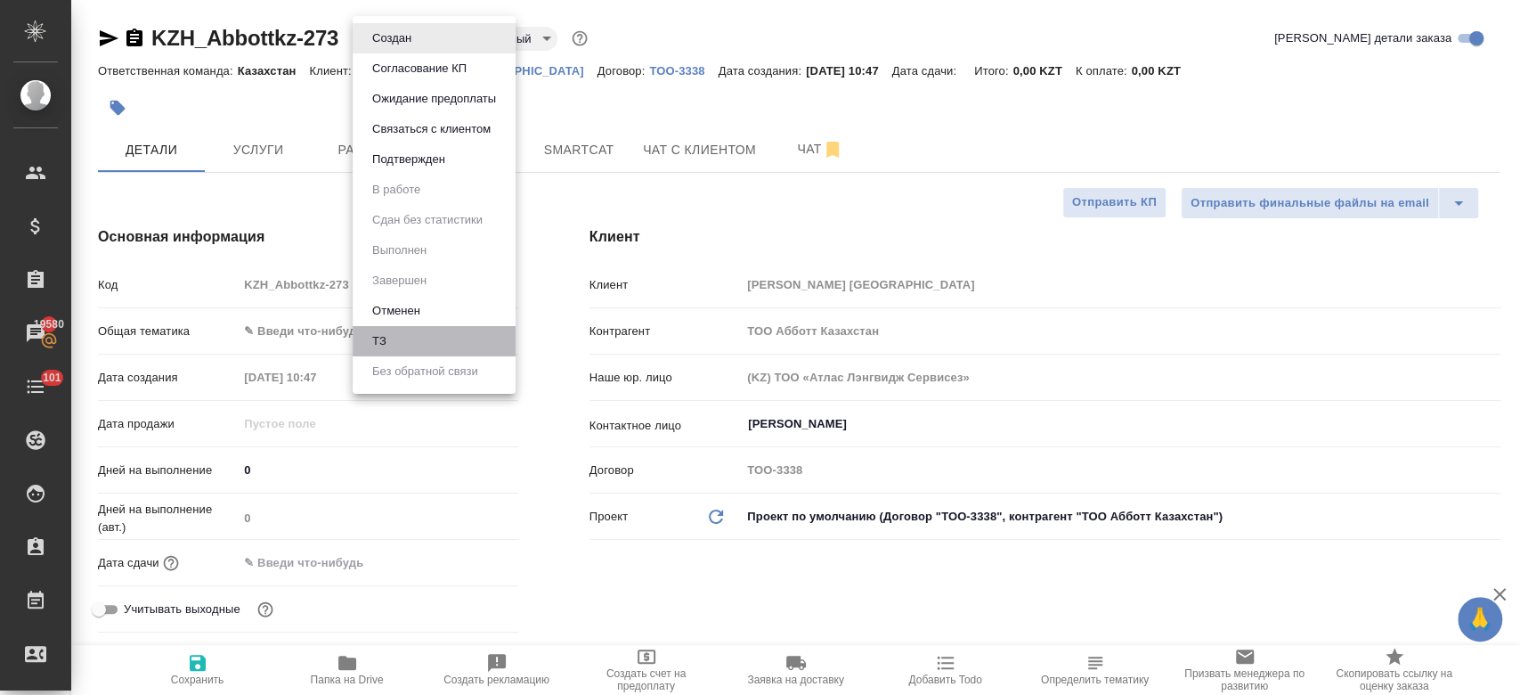
click at [403, 348] on li "ТЗ" at bounding box center [434, 341] width 163 height 30
type textarea "x"
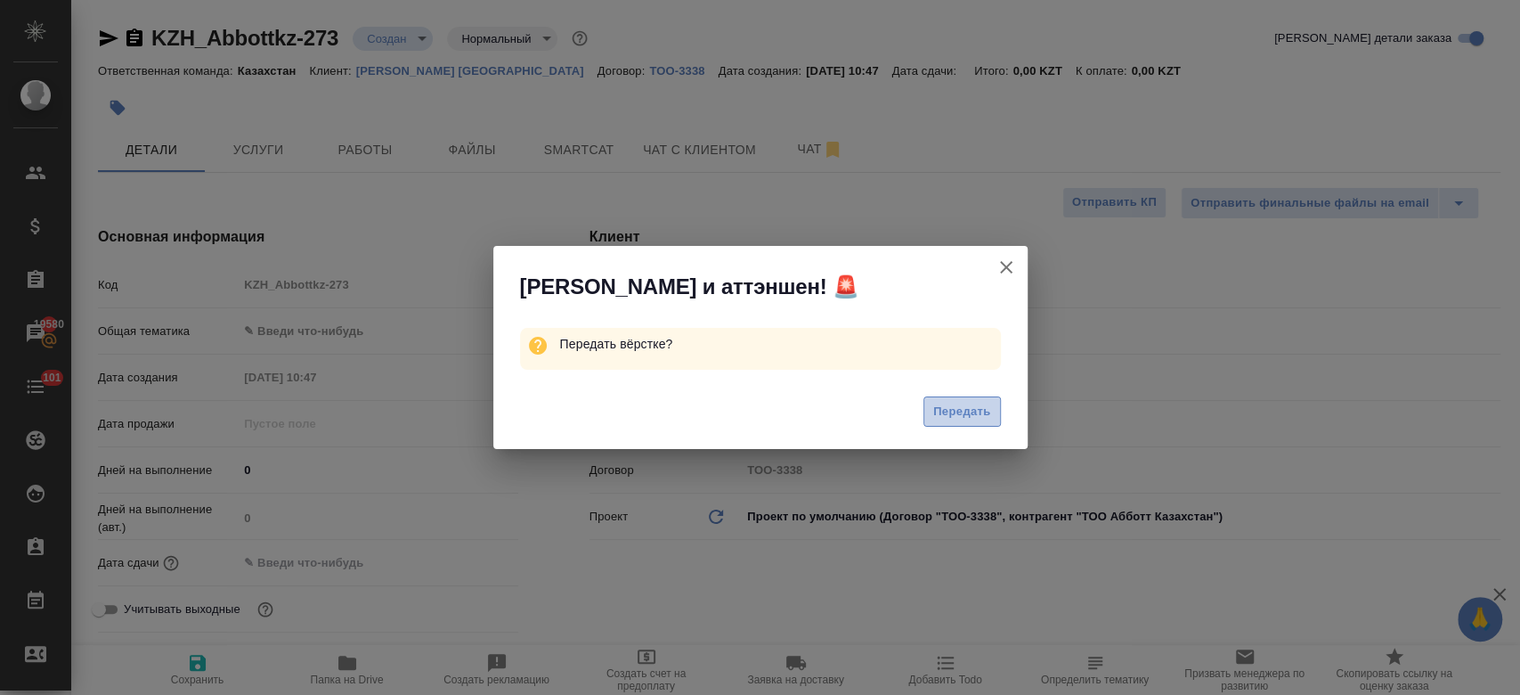
click at [936, 403] on span "Передать" at bounding box center [962, 412] width 58 height 20
type textarea "x"
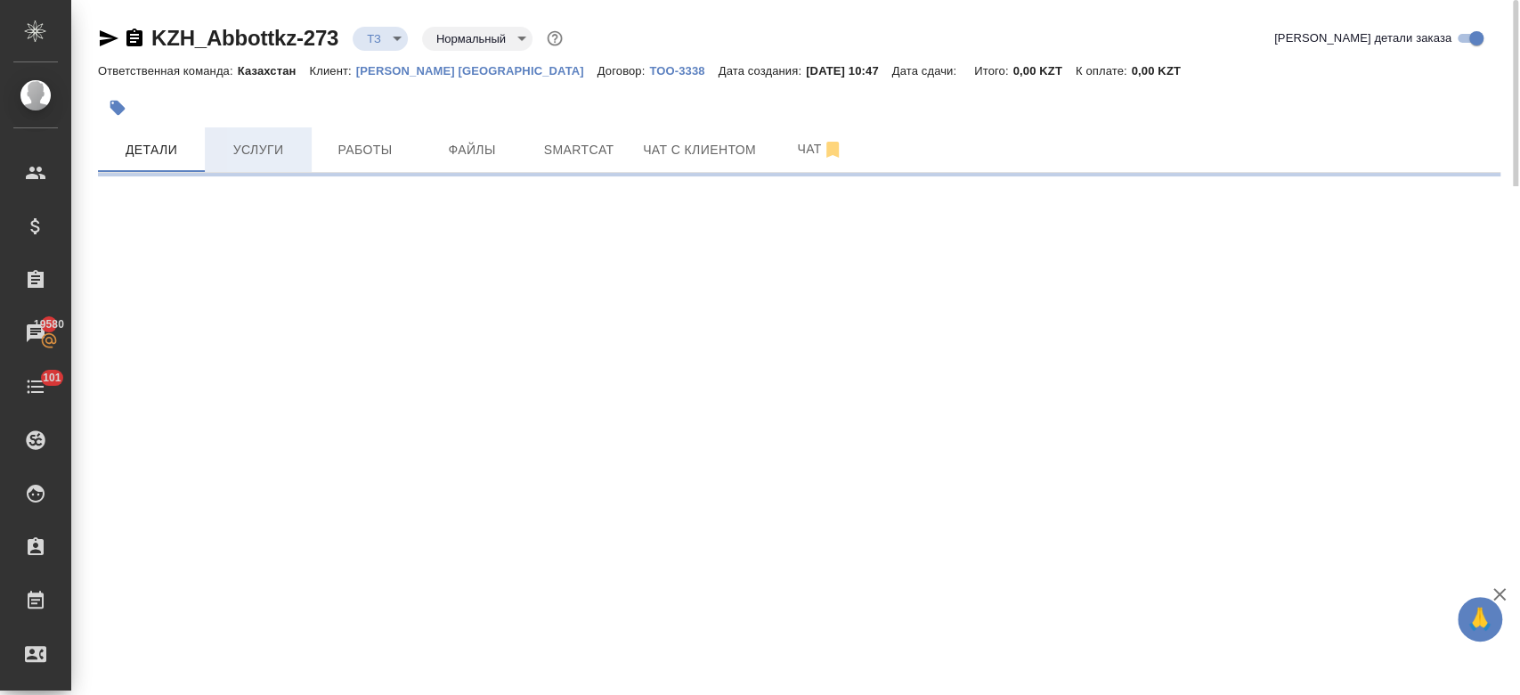
select select "RU"
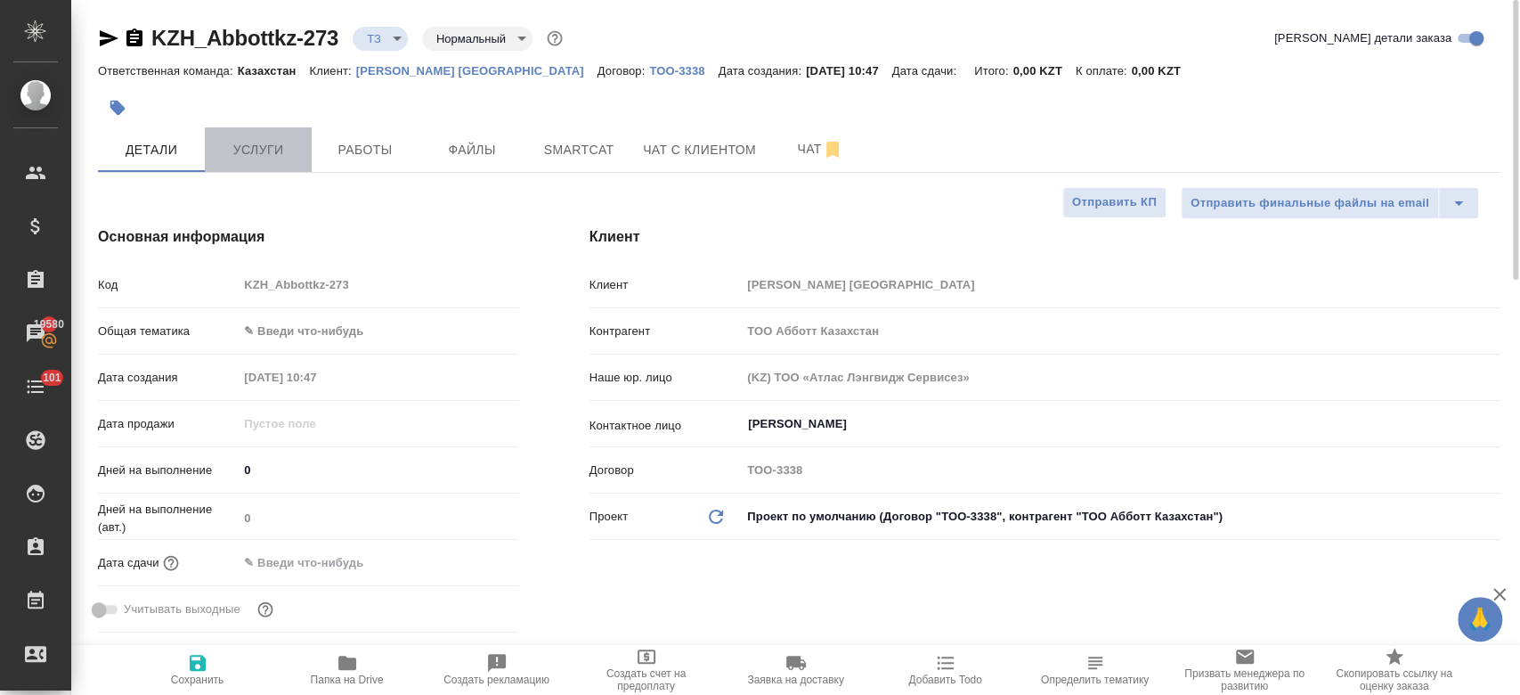
click at [257, 161] on button "Услуги" at bounding box center [258, 149] width 107 height 45
type textarea "x"
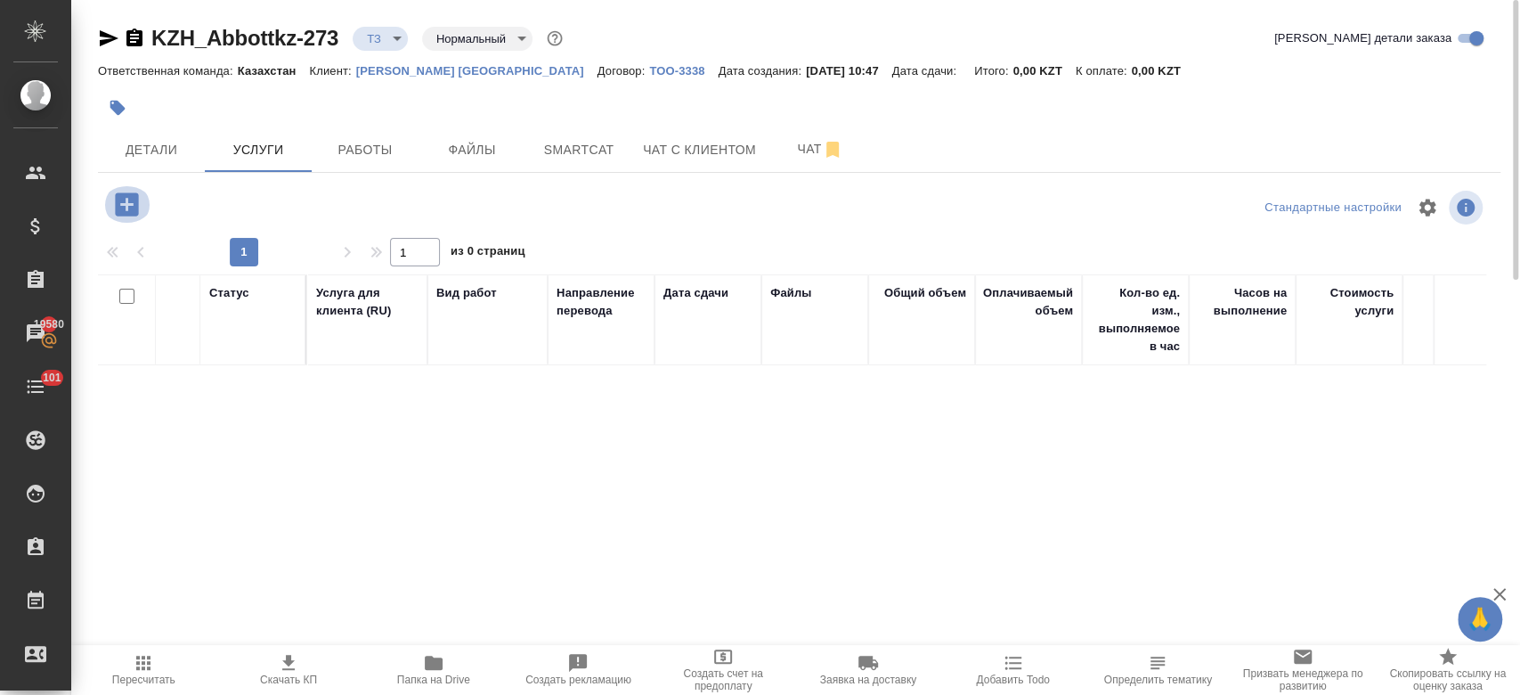
click at [124, 200] on icon "button" at bounding box center [126, 203] width 23 height 23
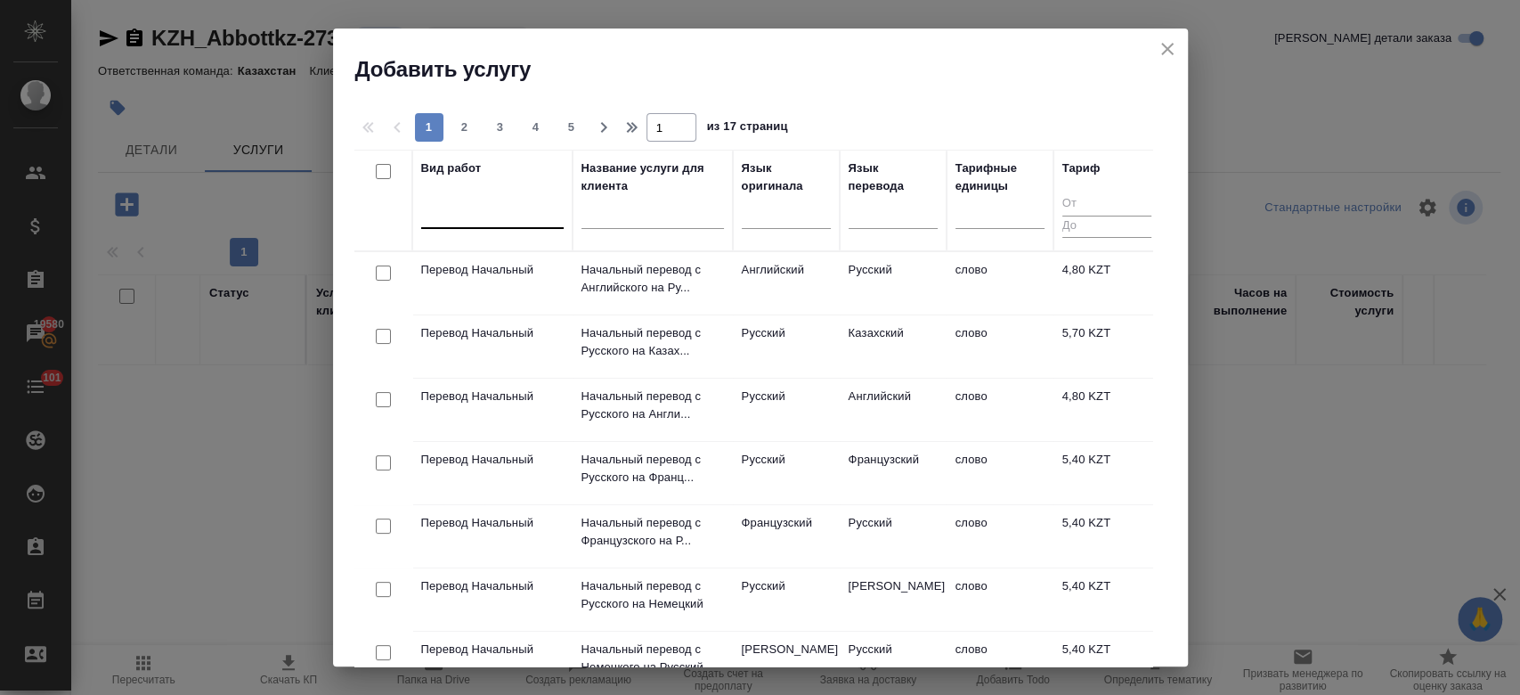
click at [505, 205] on div at bounding box center [492, 211] width 143 height 26
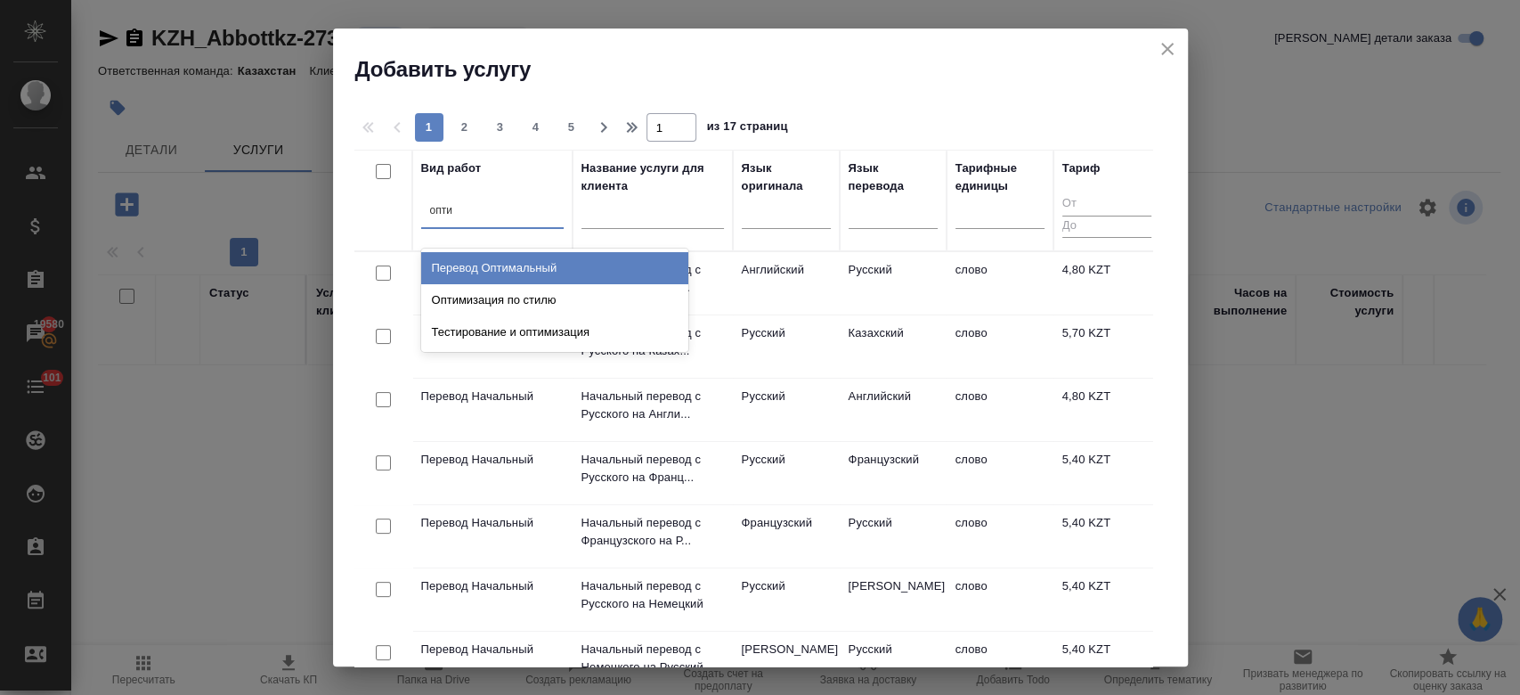
type input "оптим"
click at [529, 264] on div "Перевод Оптимальный" at bounding box center [554, 268] width 267 height 32
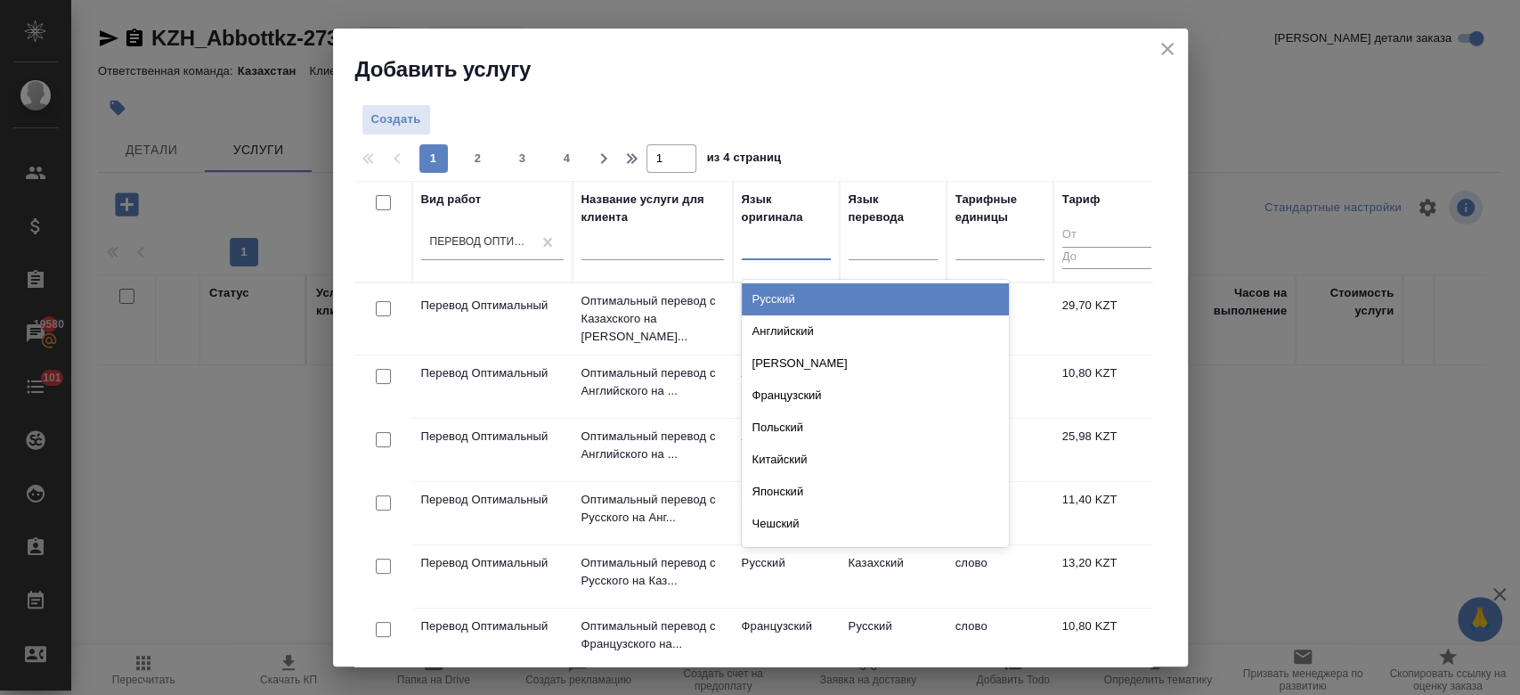
click at [756, 246] on div at bounding box center [786, 242] width 89 height 26
type input "анг"
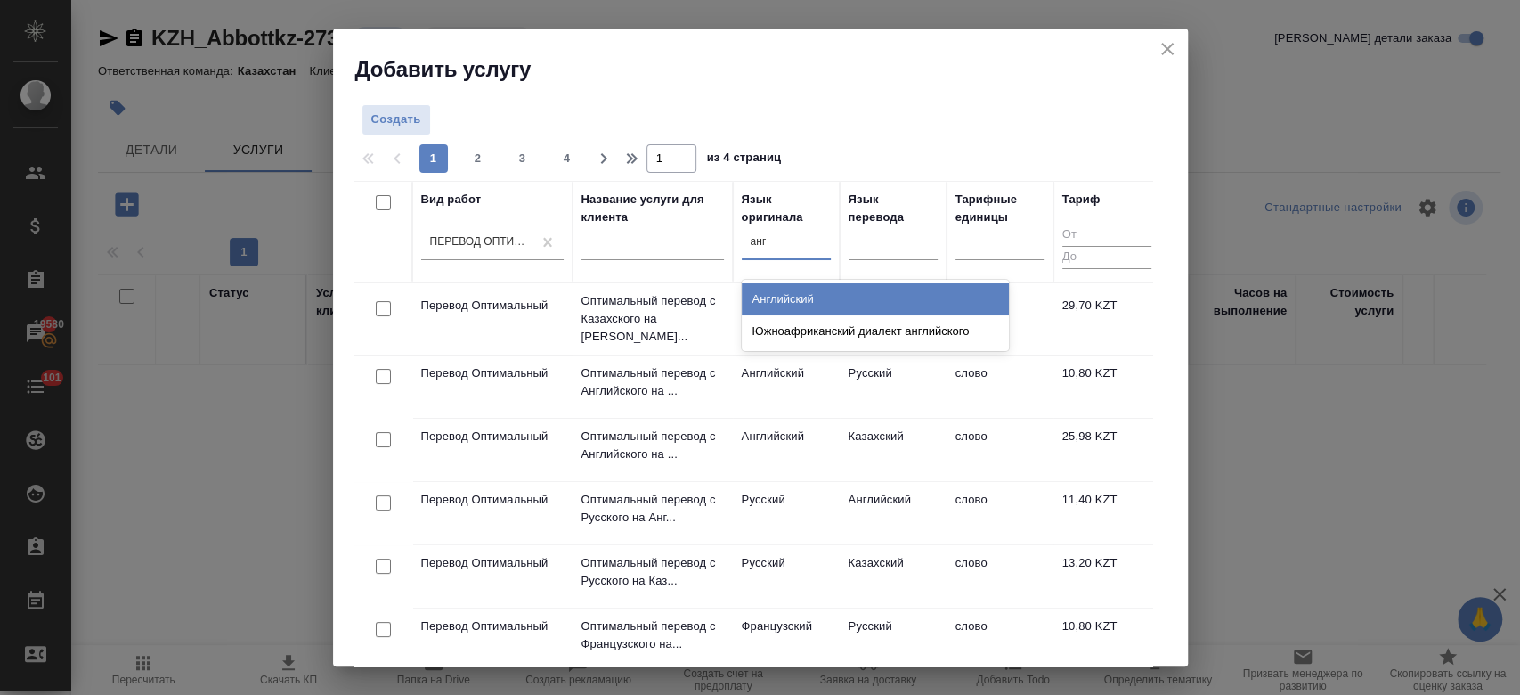
click at [783, 305] on div "Английский" at bounding box center [875, 299] width 267 height 32
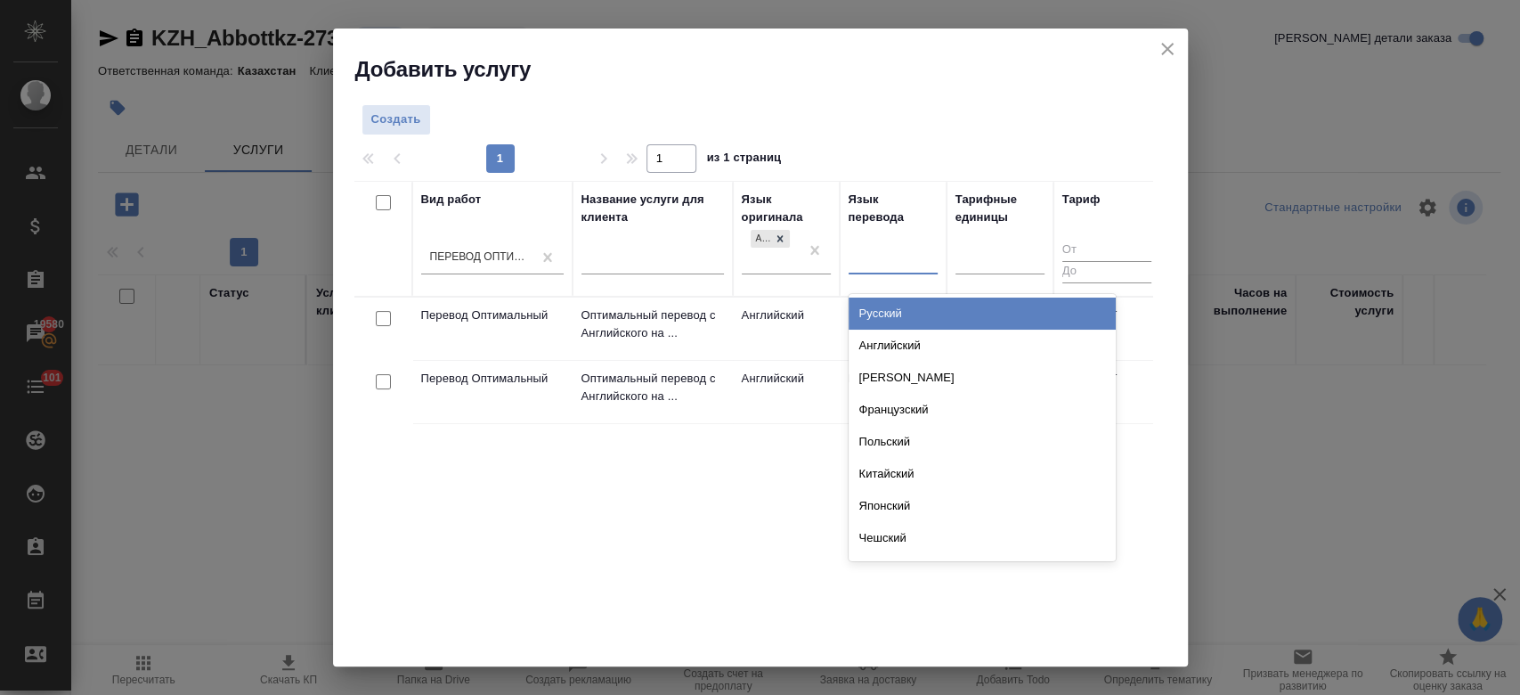
click at [897, 262] on div at bounding box center [893, 257] width 89 height 26
type input "рус"
click at [897, 298] on div "Русский" at bounding box center [982, 313] width 267 height 32
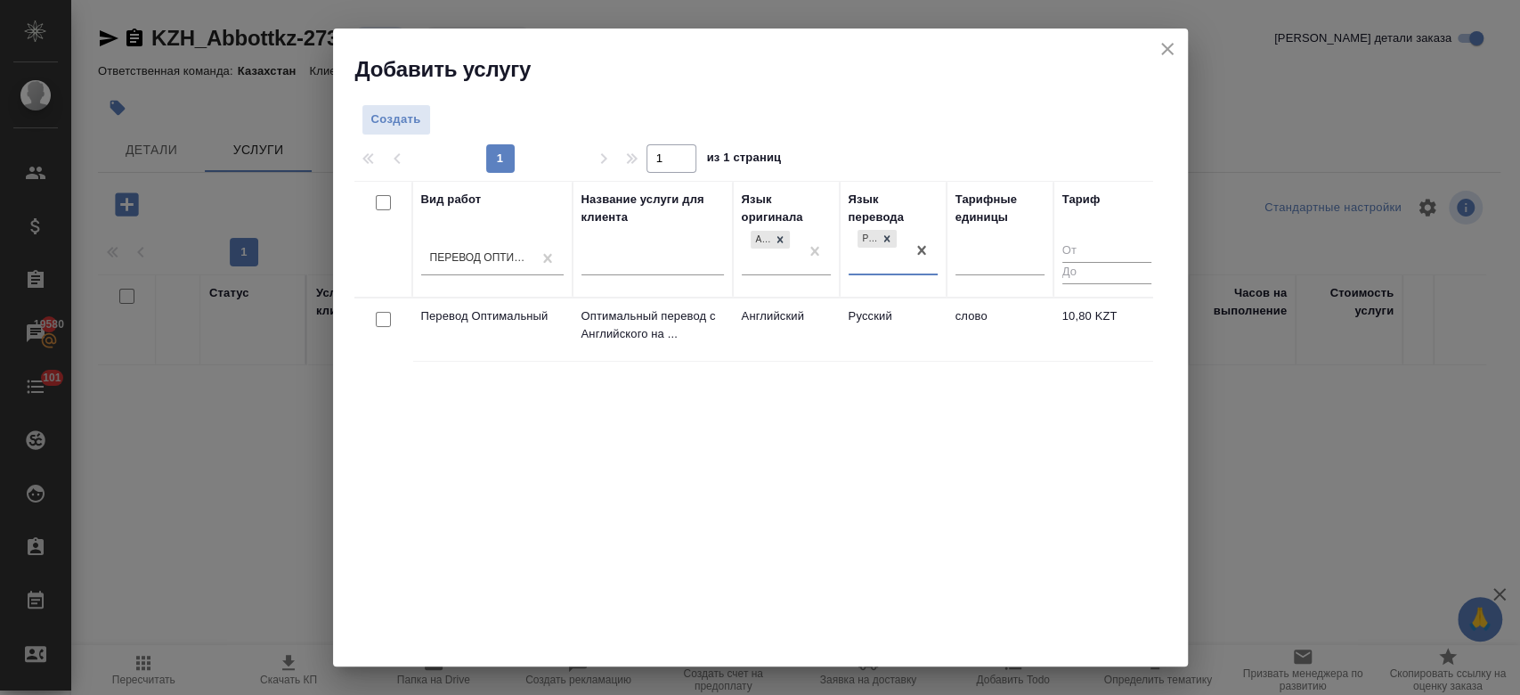
click at [829, 321] on td "Английский" at bounding box center [786, 329] width 107 height 62
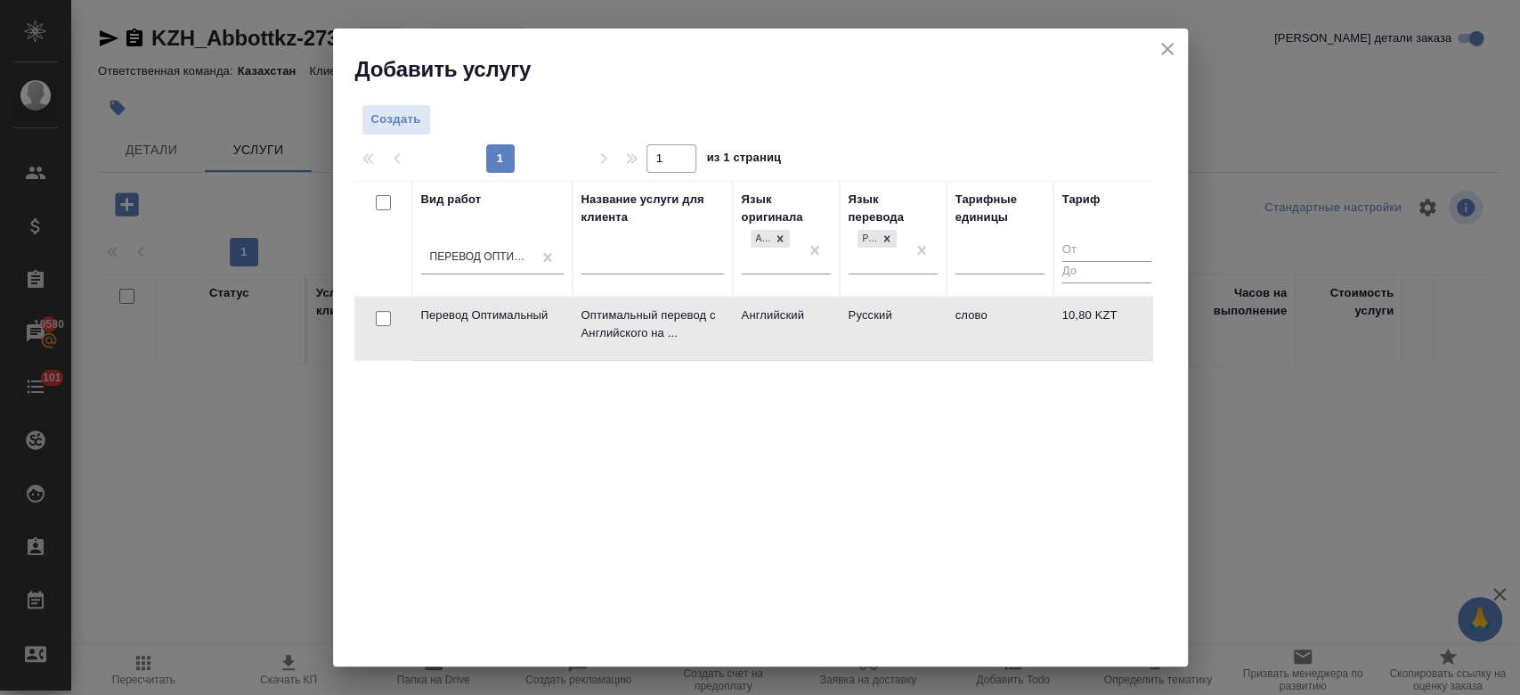
click at [829, 321] on td "Английский" at bounding box center [786, 328] width 107 height 62
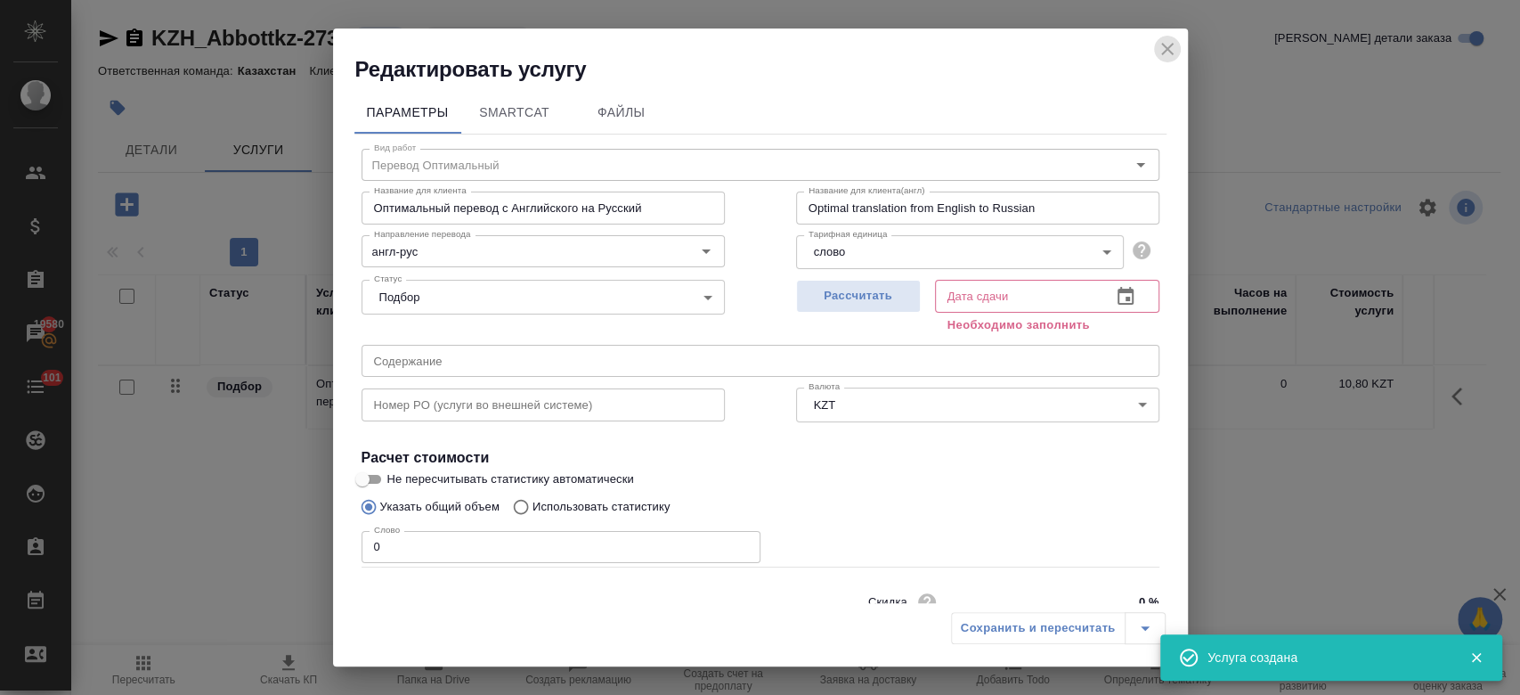
click at [1175, 53] on icon "close" at bounding box center [1167, 48] width 21 height 21
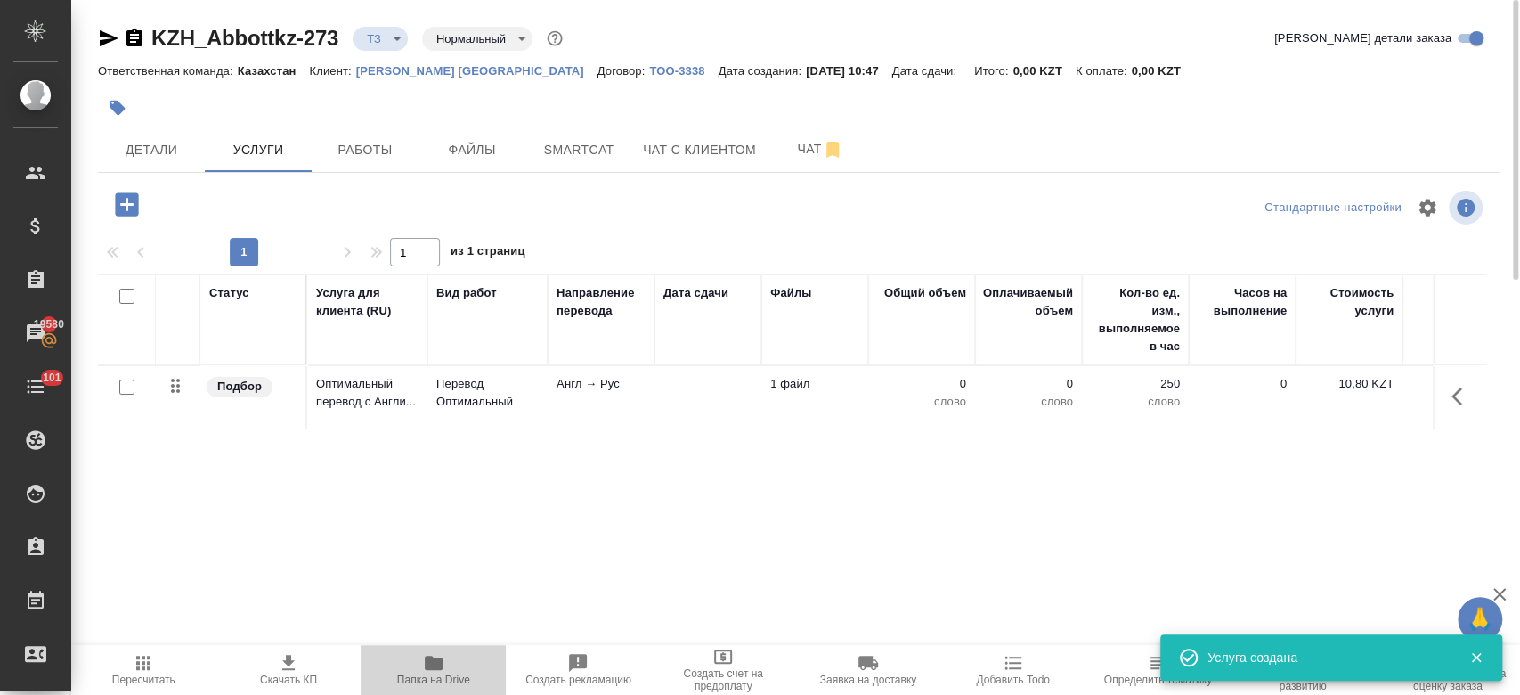
click at [430, 659] on icon "button" at bounding box center [434, 663] width 18 height 14
click at [557, 377] on p "Англ → Рус" at bounding box center [601, 384] width 89 height 18
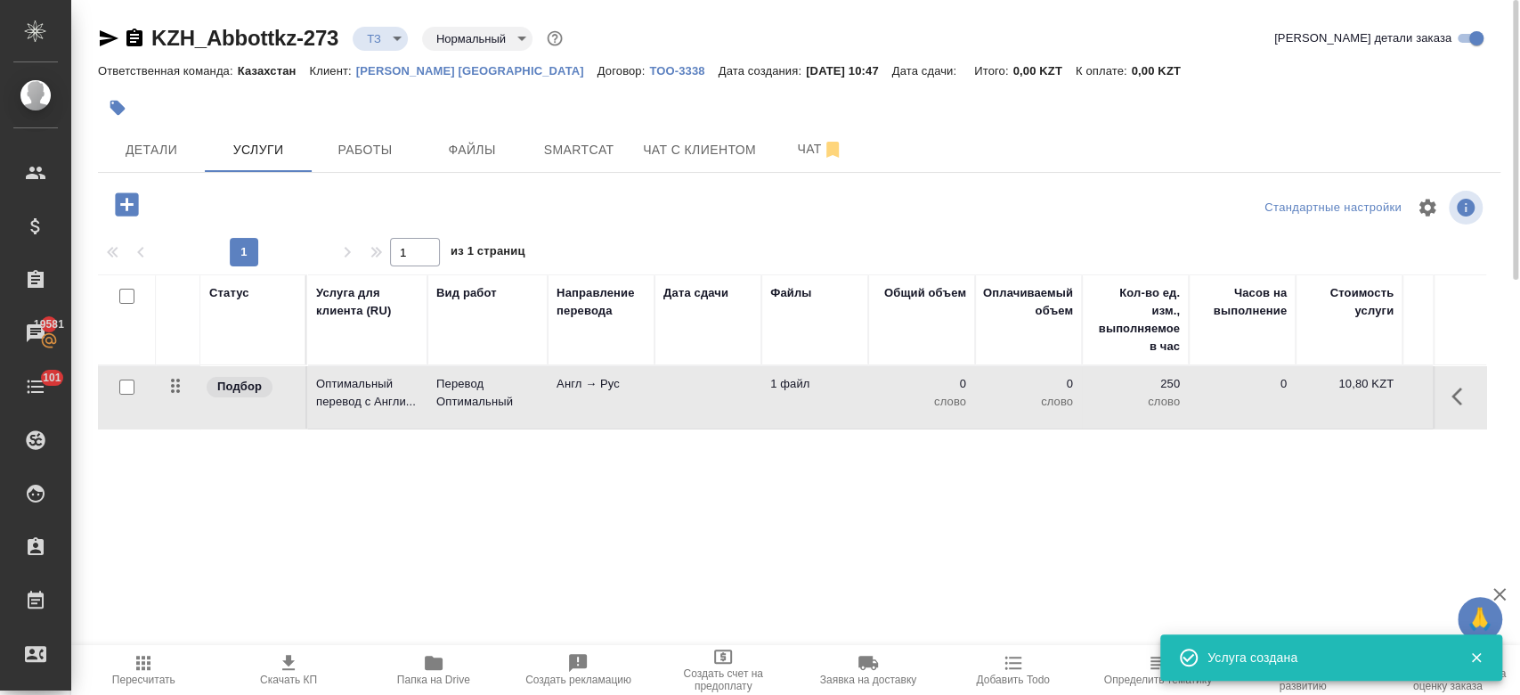
click at [557, 377] on p "Англ → Рус" at bounding box center [601, 384] width 89 height 18
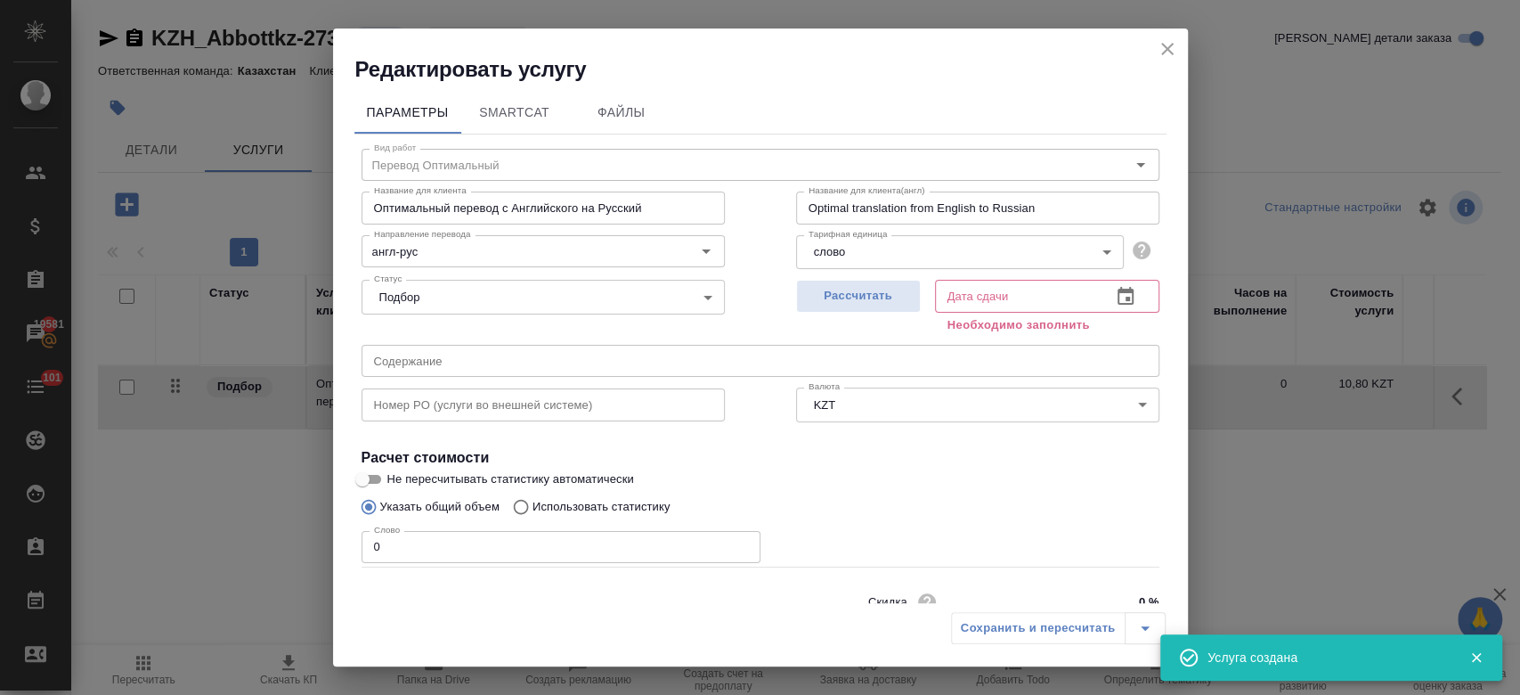
scroll to position [77, 0]
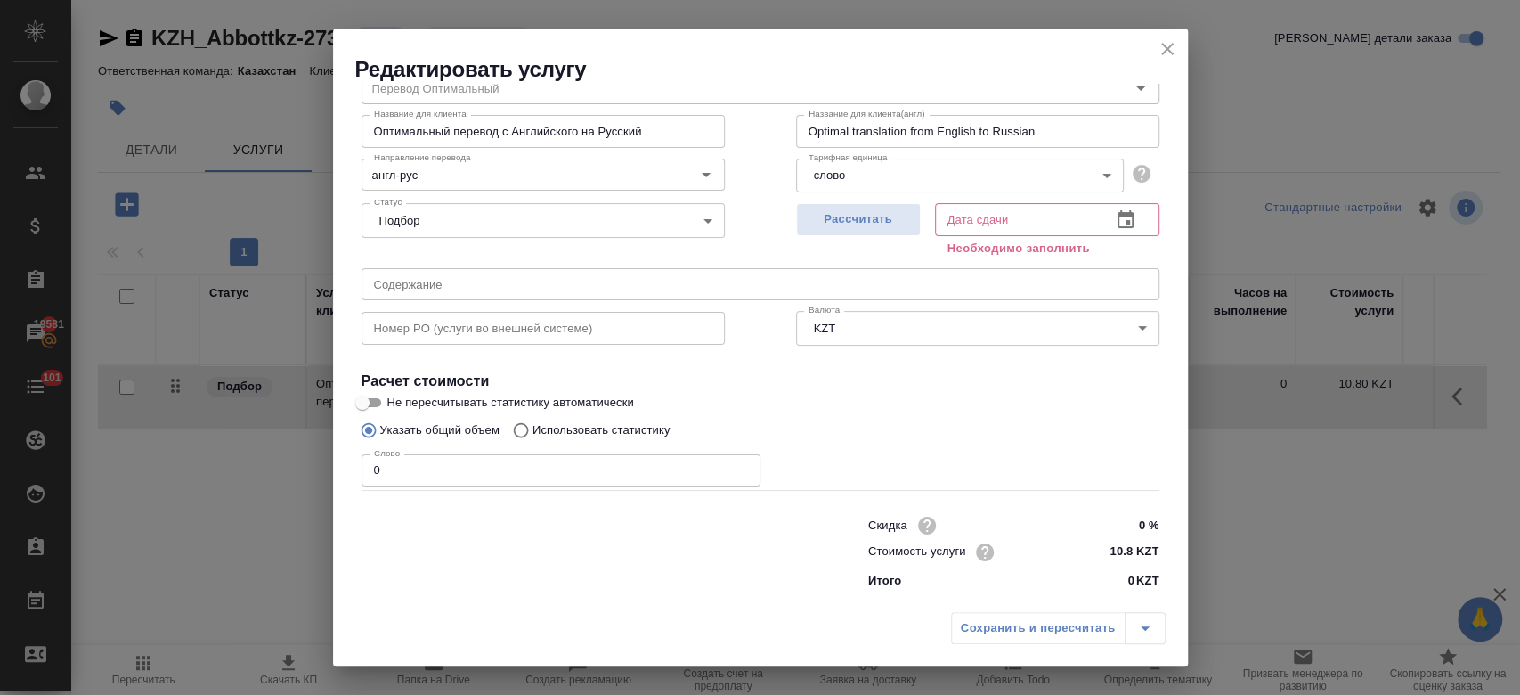
click at [1121, 545] on input "10.8 KZT" at bounding box center [1125, 552] width 67 height 26
type input "1 KZT"
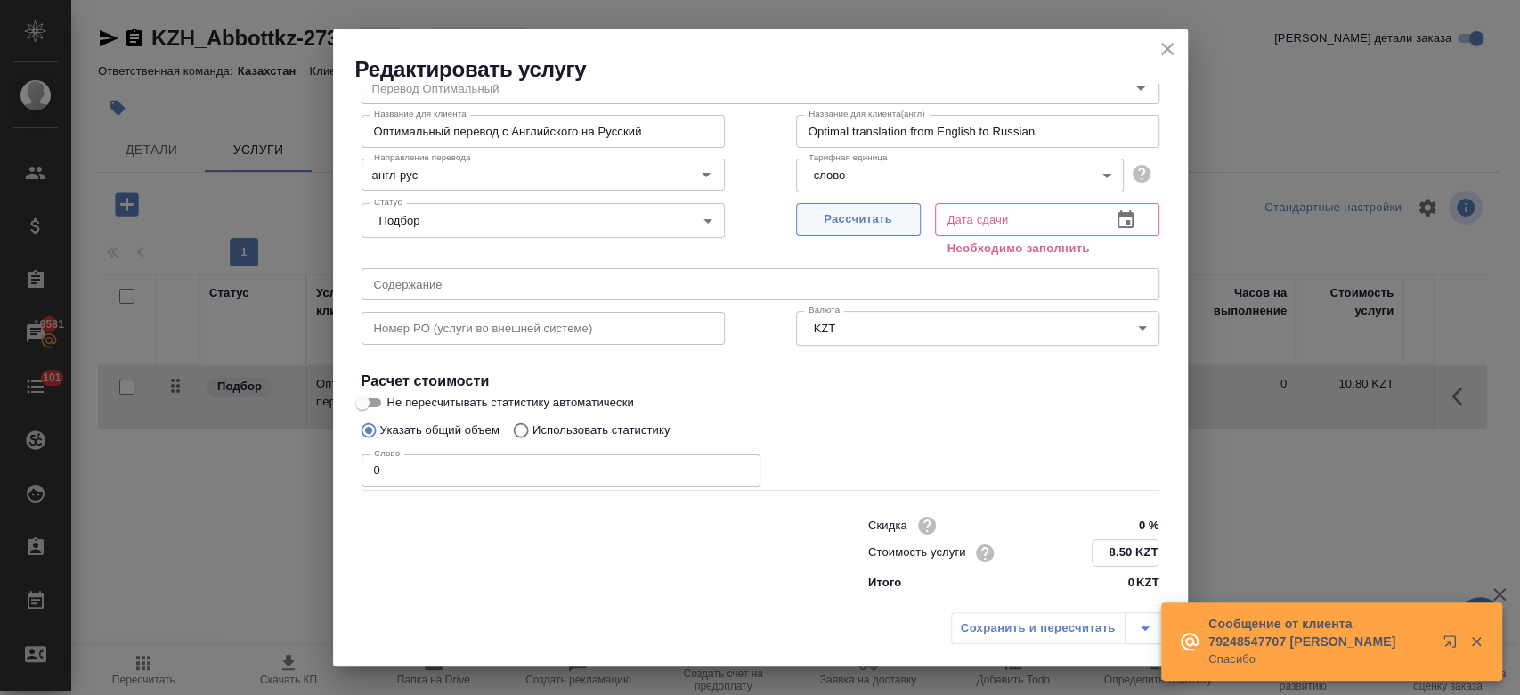
type input "8.50 KZT"
click at [827, 234] on button "Рассчитать" at bounding box center [858, 219] width 125 height 33
type input "02.10.2025 10:49"
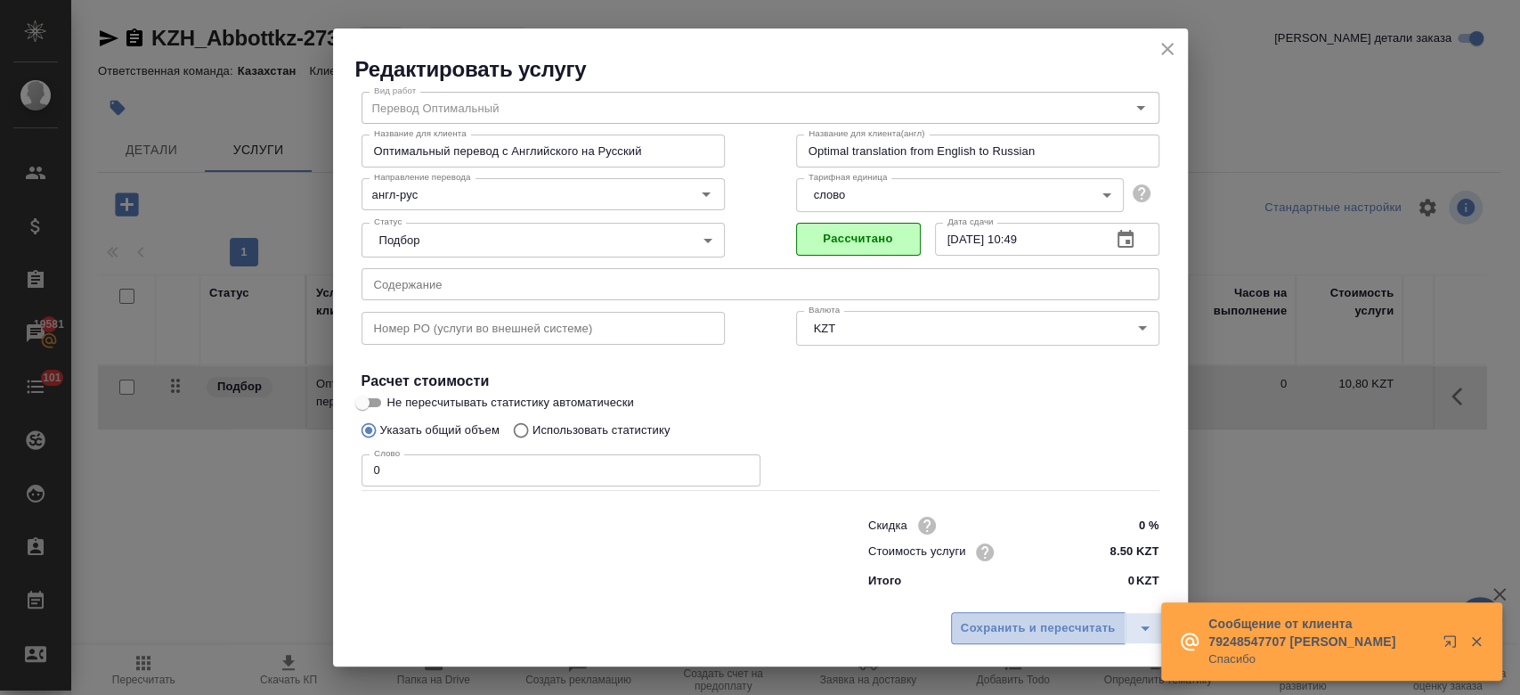
click at [1013, 622] on span "Сохранить и пересчитать" at bounding box center [1038, 628] width 155 height 20
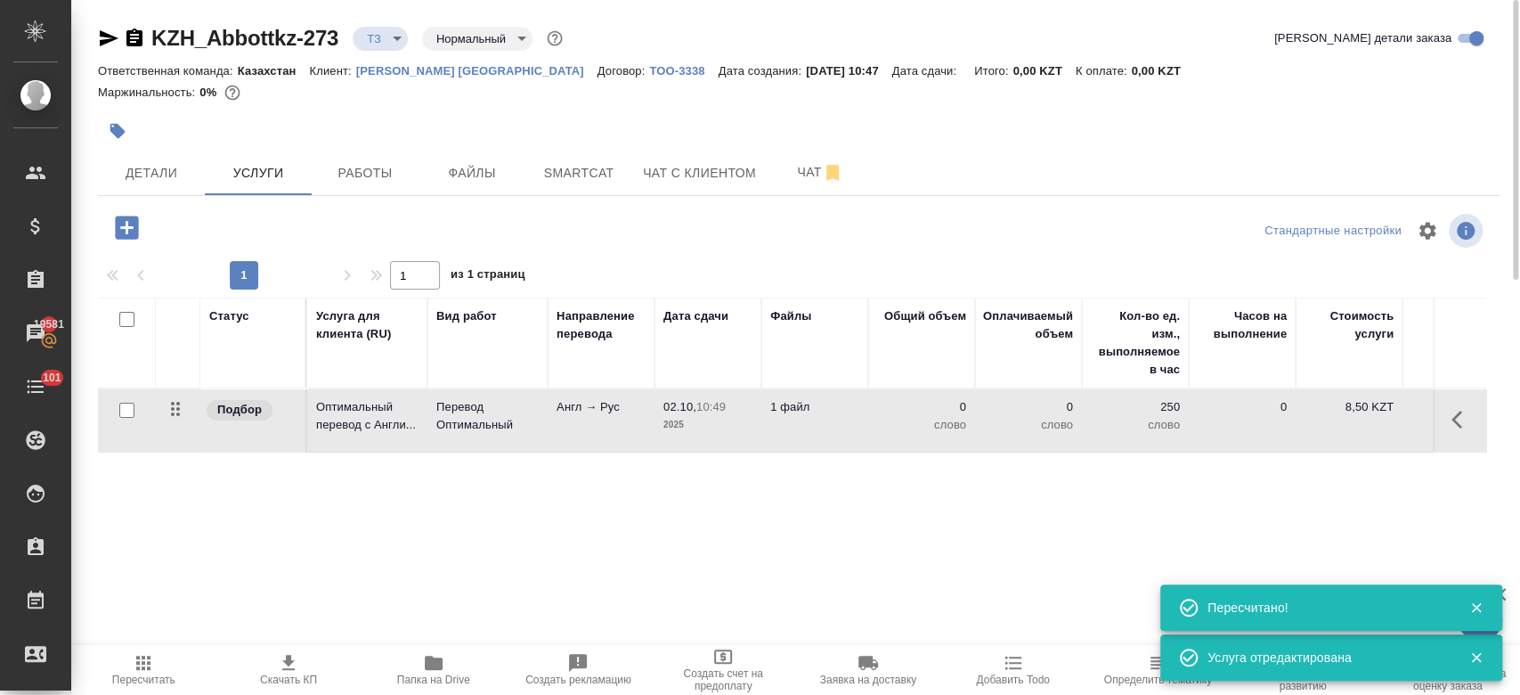
click at [127, 404] on input "checkbox" at bounding box center [126, 410] width 15 height 15
checkbox input "true"
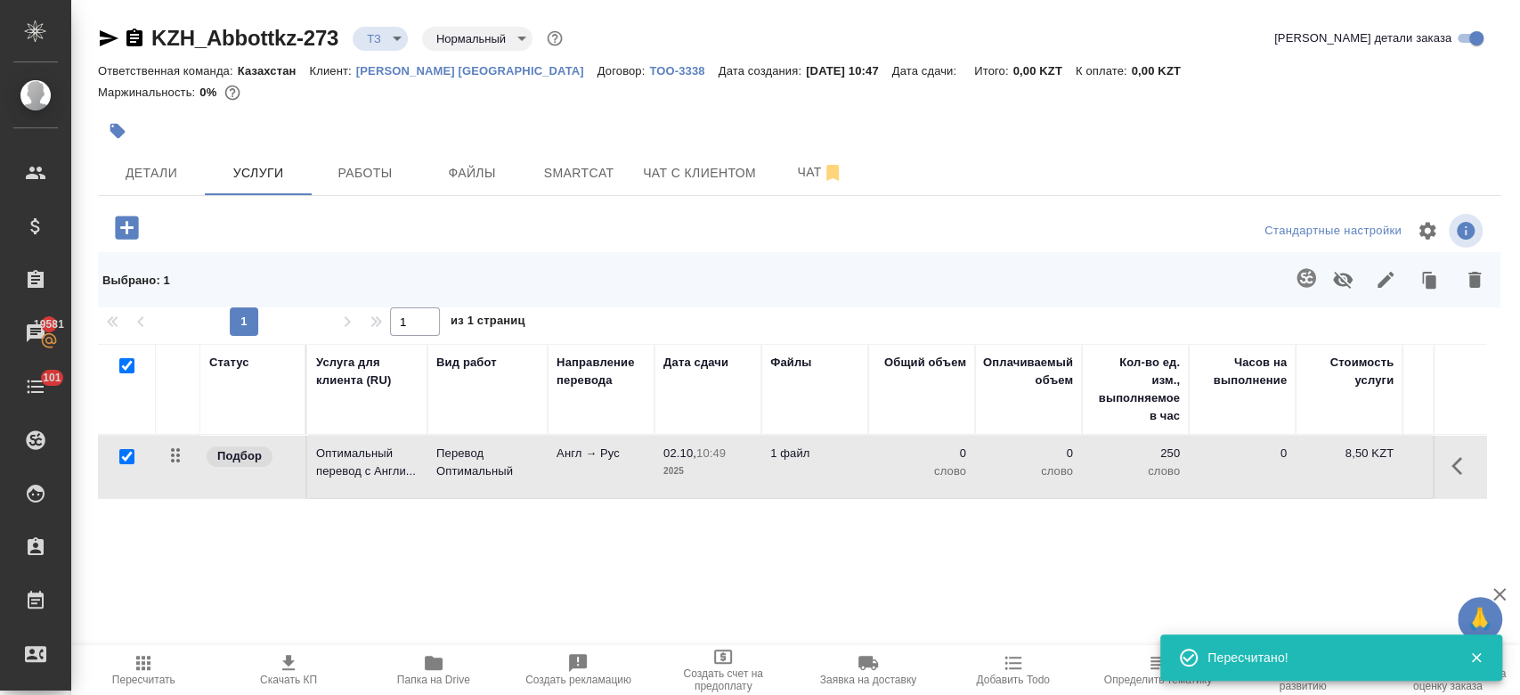
click at [1296, 272] on icon "button" at bounding box center [1306, 277] width 21 height 21
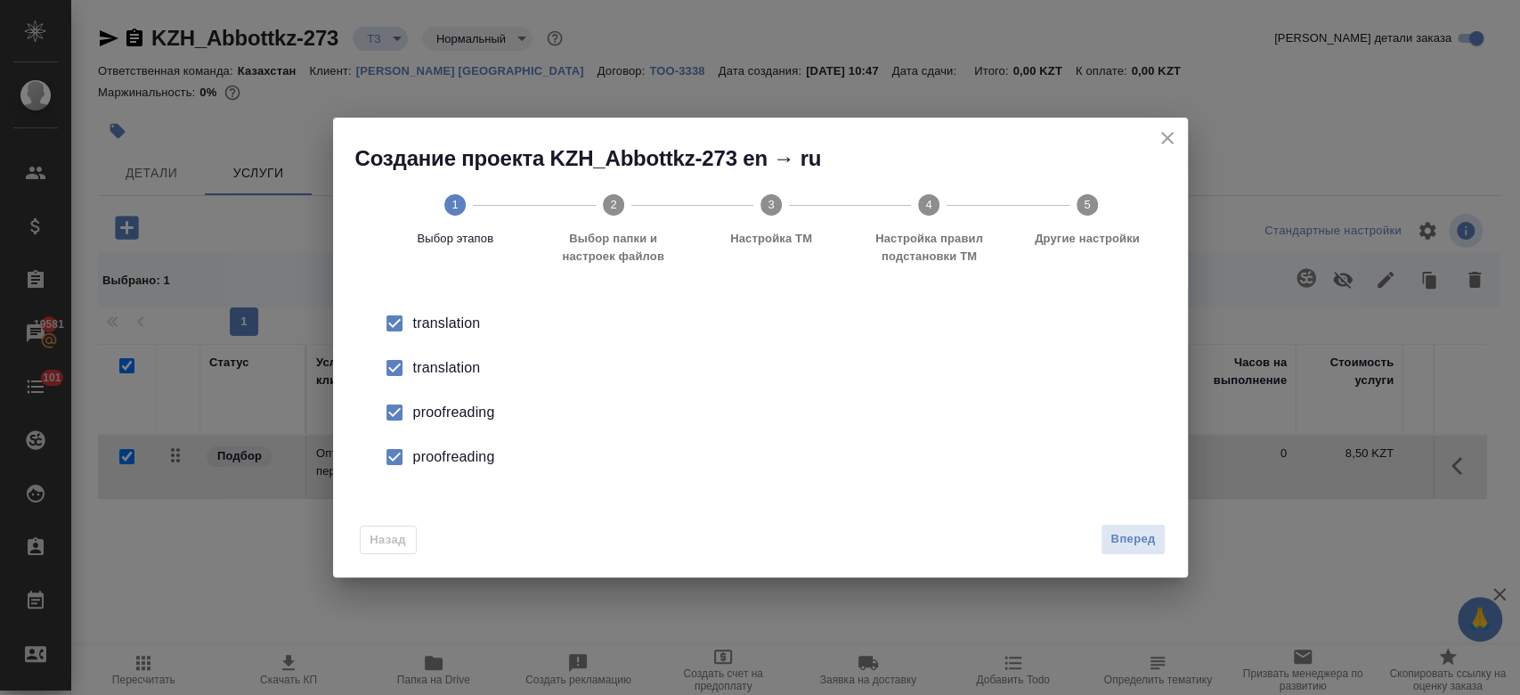
click at [474, 372] on div "translation" at bounding box center [779, 367] width 732 height 21
click at [474, 415] on div "proofreading" at bounding box center [779, 412] width 732 height 21
click at [474, 455] on div "proofreading" at bounding box center [779, 456] width 732 height 21
click at [1128, 534] on span "Вперед" at bounding box center [1133, 539] width 45 height 20
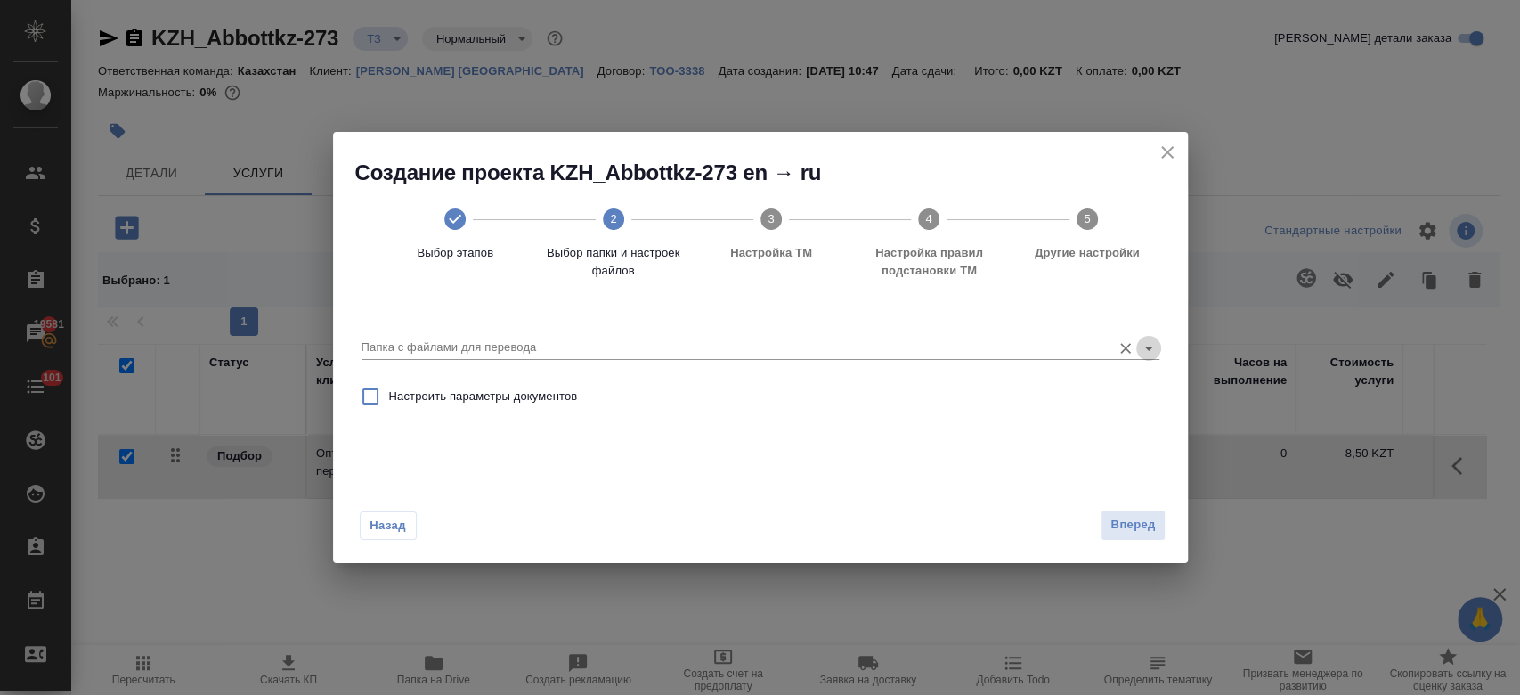
click at [1136, 351] on button "Open" at bounding box center [1148, 348] width 25 height 25
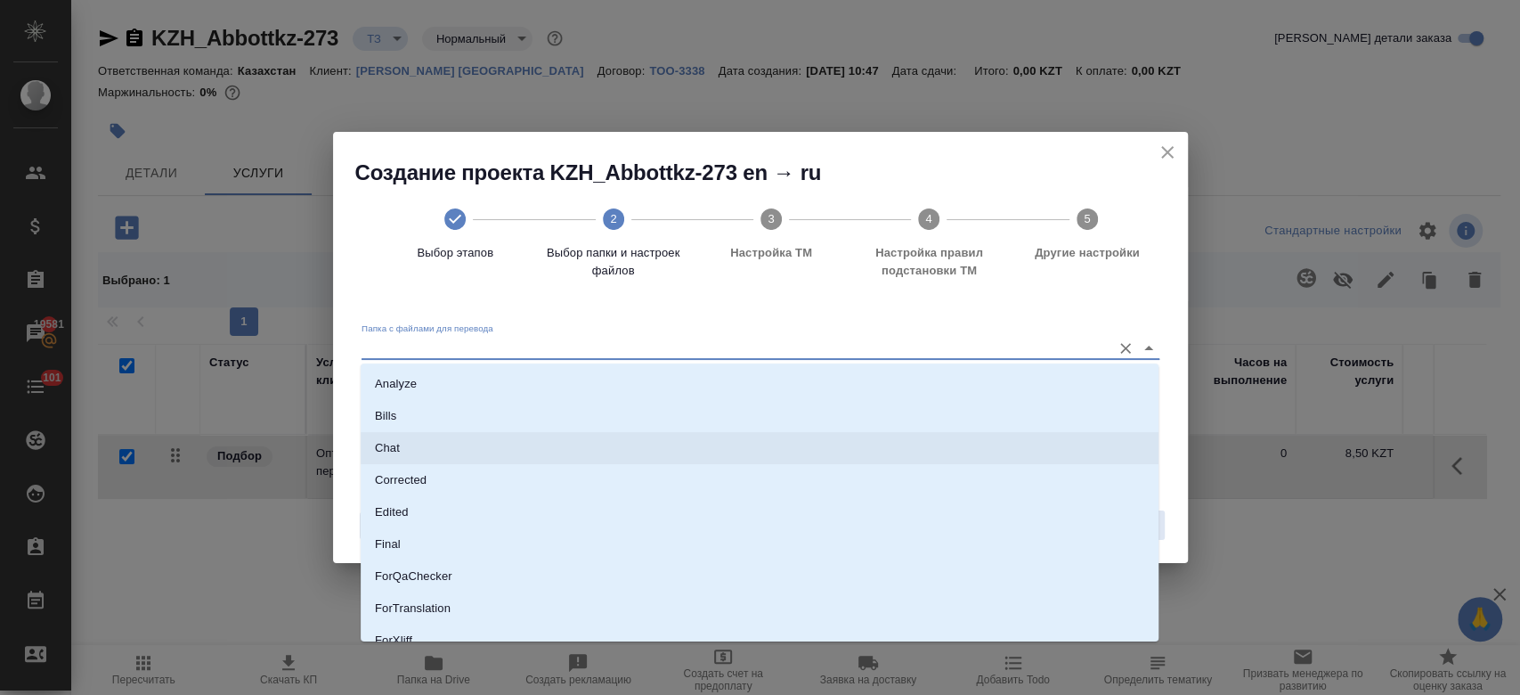
scroll to position [143, 0]
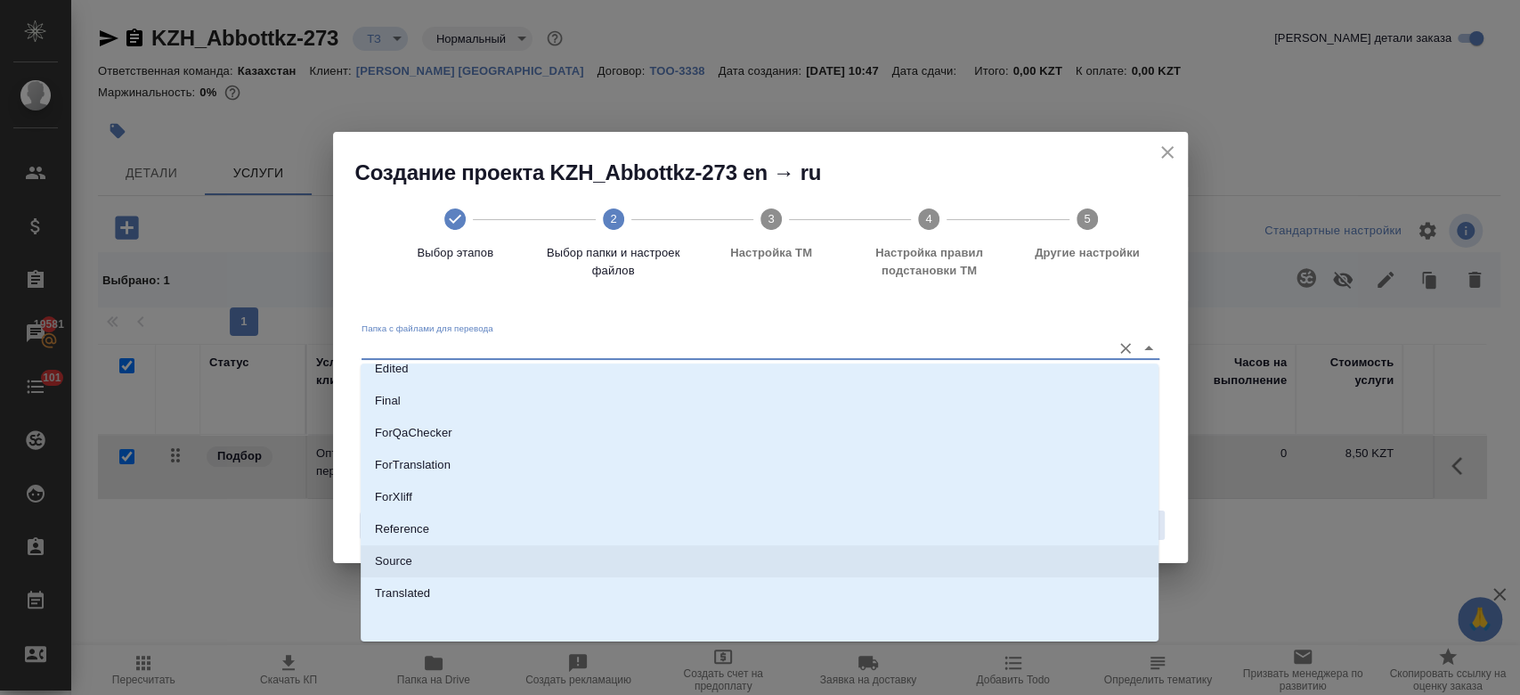
click at [841, 569] on li "Source" at bounding box center [760, 561] width 798 height 32
type input "Source"
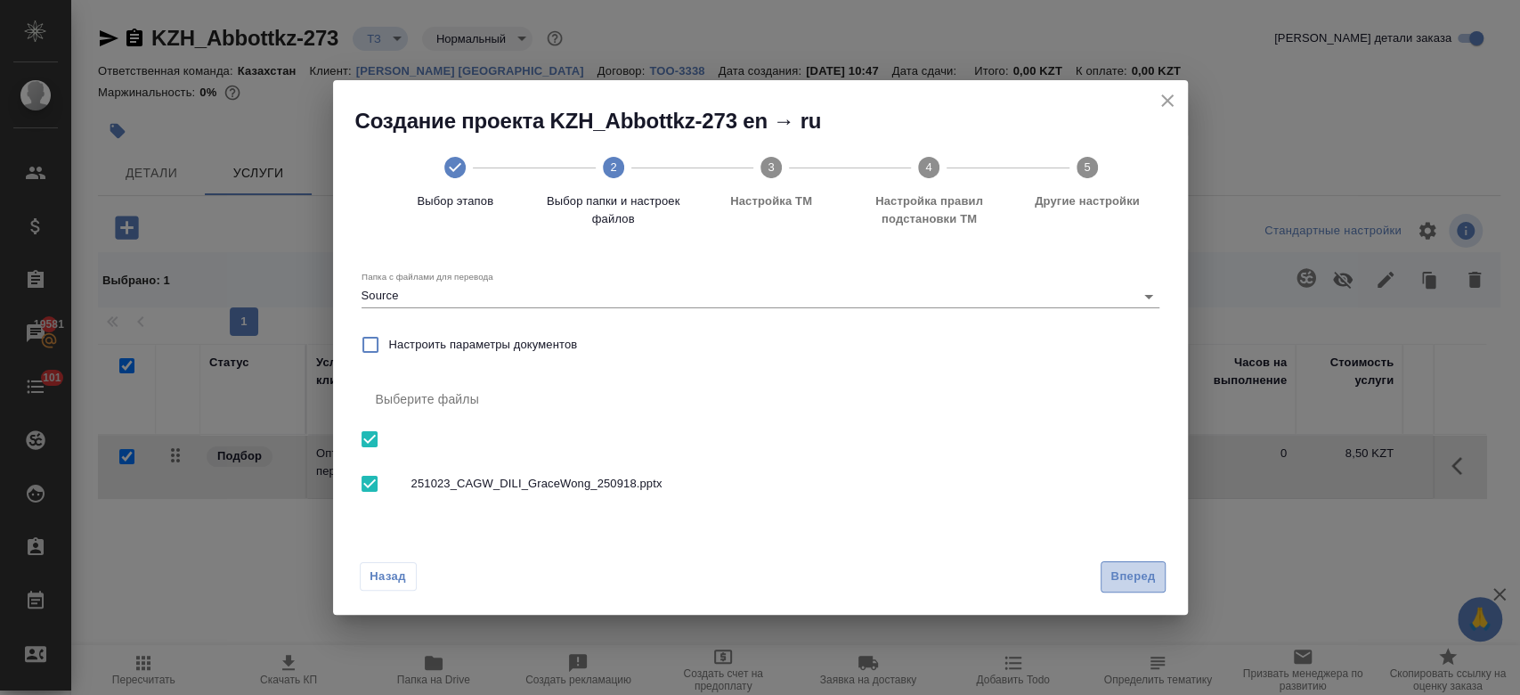
click at [1140, 569] on span "Вперед" at bounding box center [1133, 576] width 45 height 20
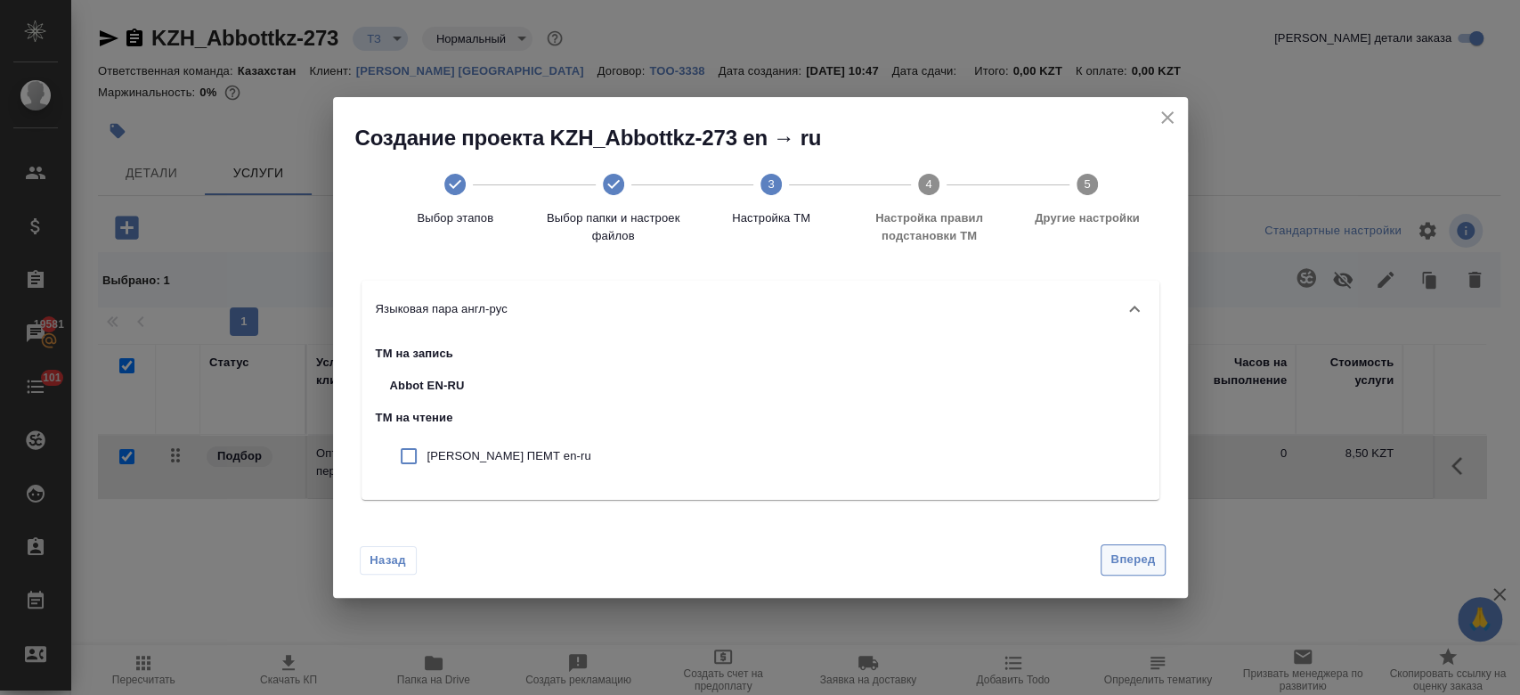
click at [1119, 559] on span "Вперед" at bounding box center [1133, 560] width 45 height 20
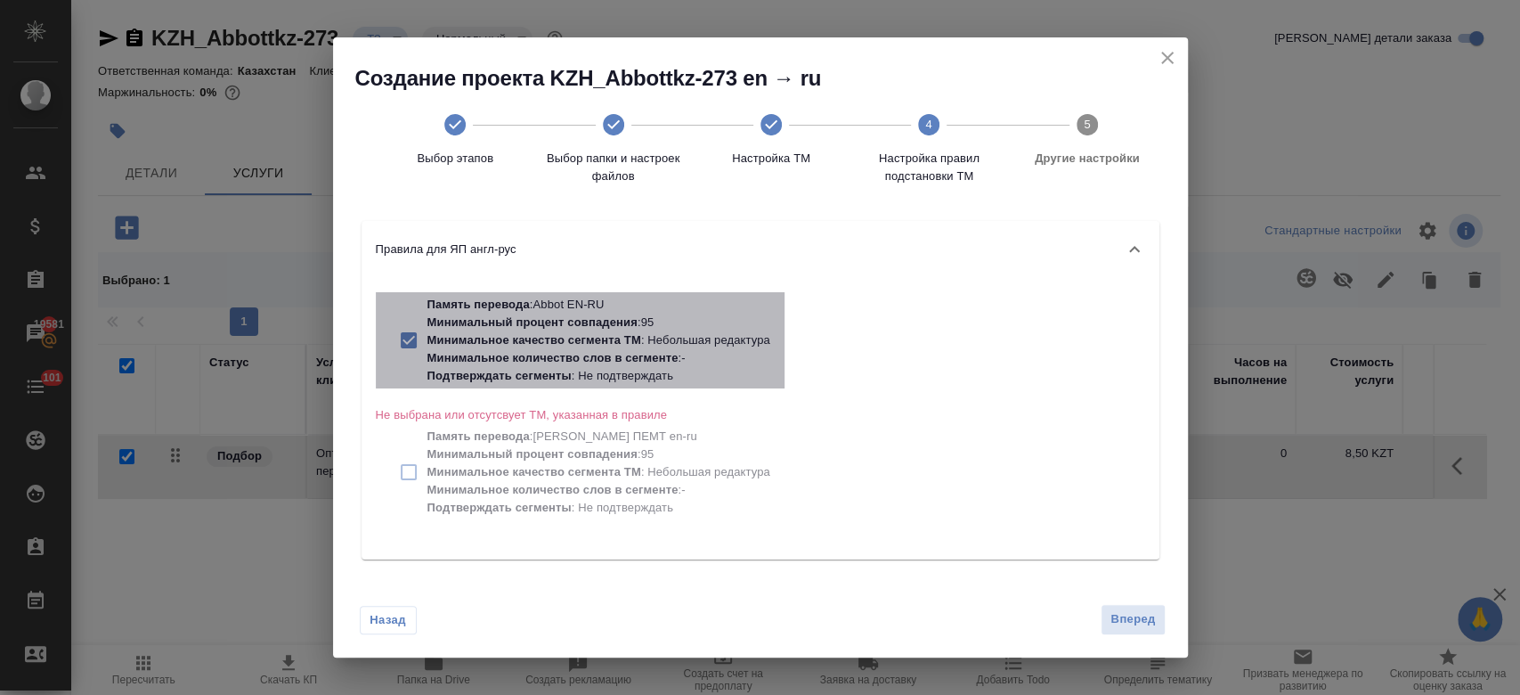
click at [534, 378] on p "Подтверждать сегменты" at bounding box center [500, 375] width 144 height 13
checkbox input "false"
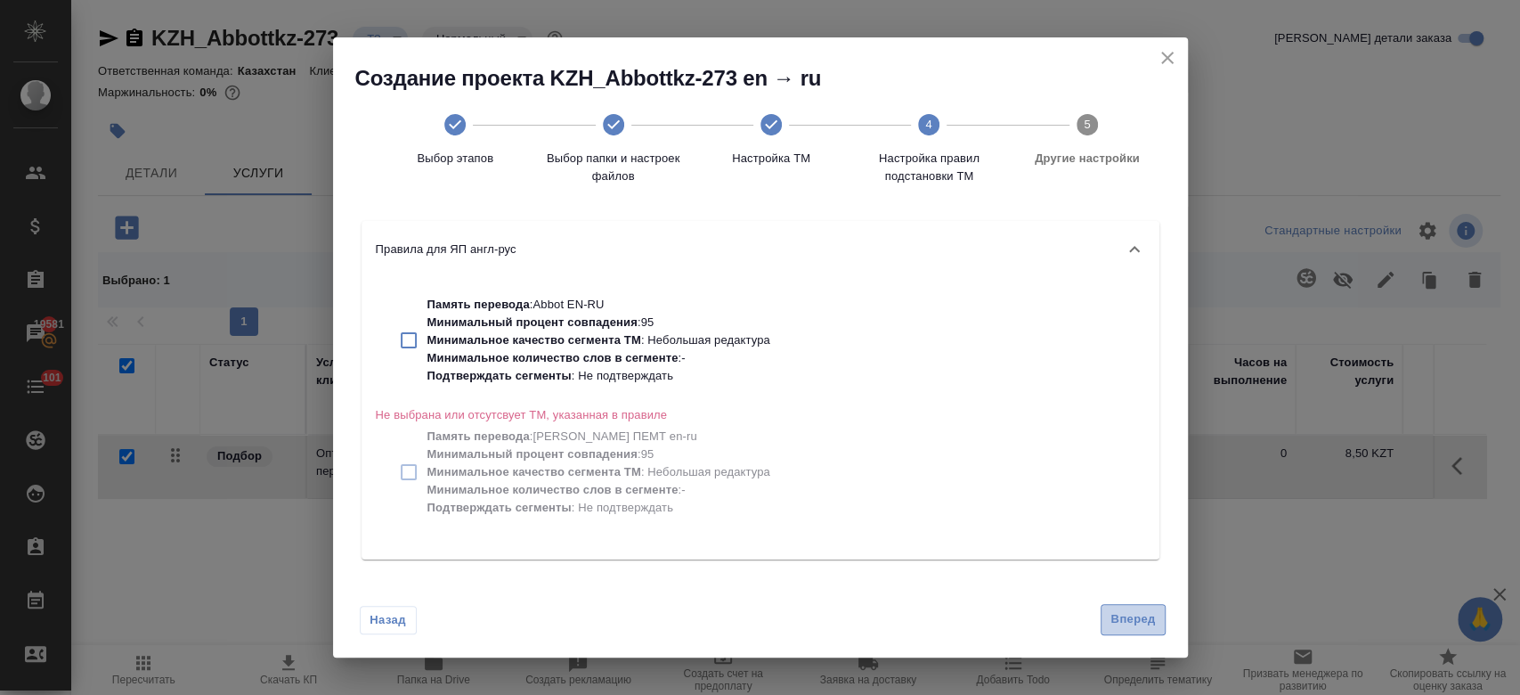
click at [1134, 619] on span "Вперед" at bounding box center [1133, 619] width 45 height 20
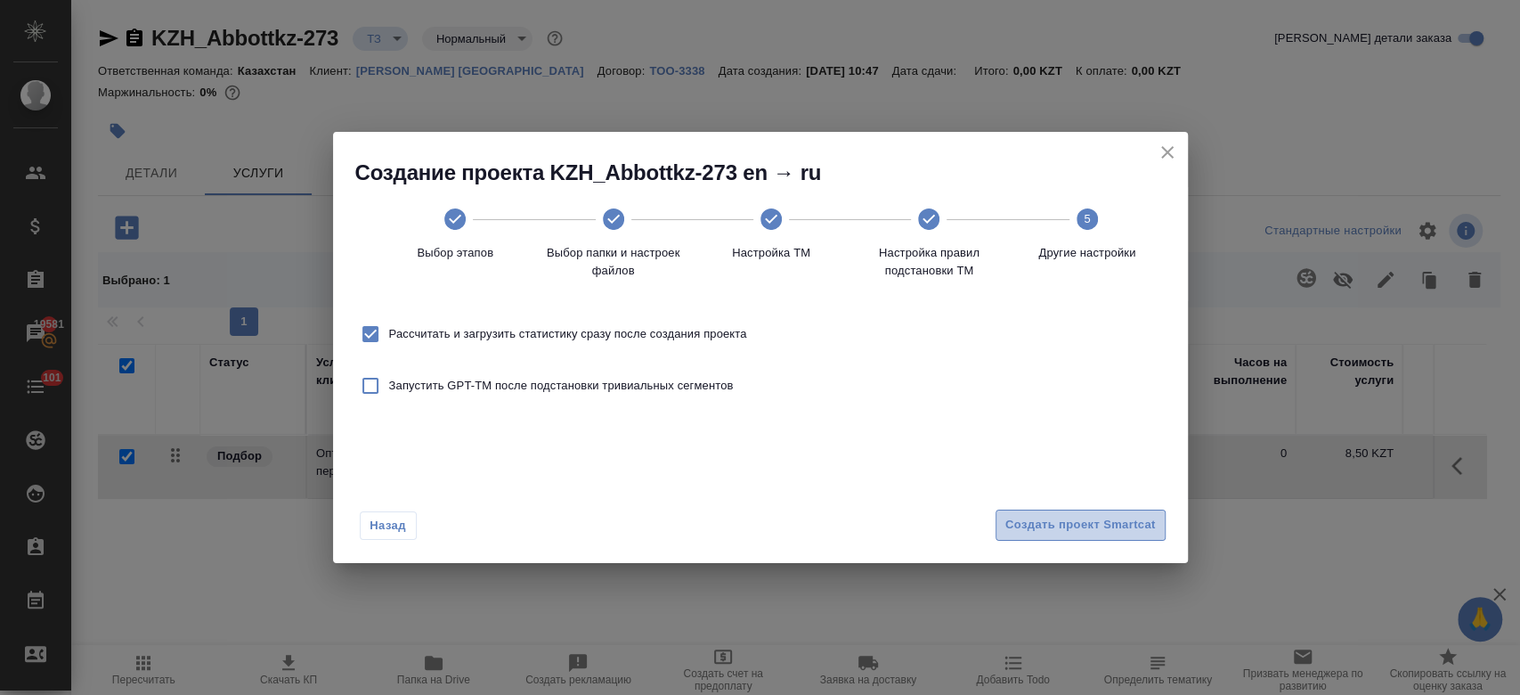
click at [1049, 539] on button "Создать проект Smartcat" at bounding box center [1081, 524] width 170 height 31
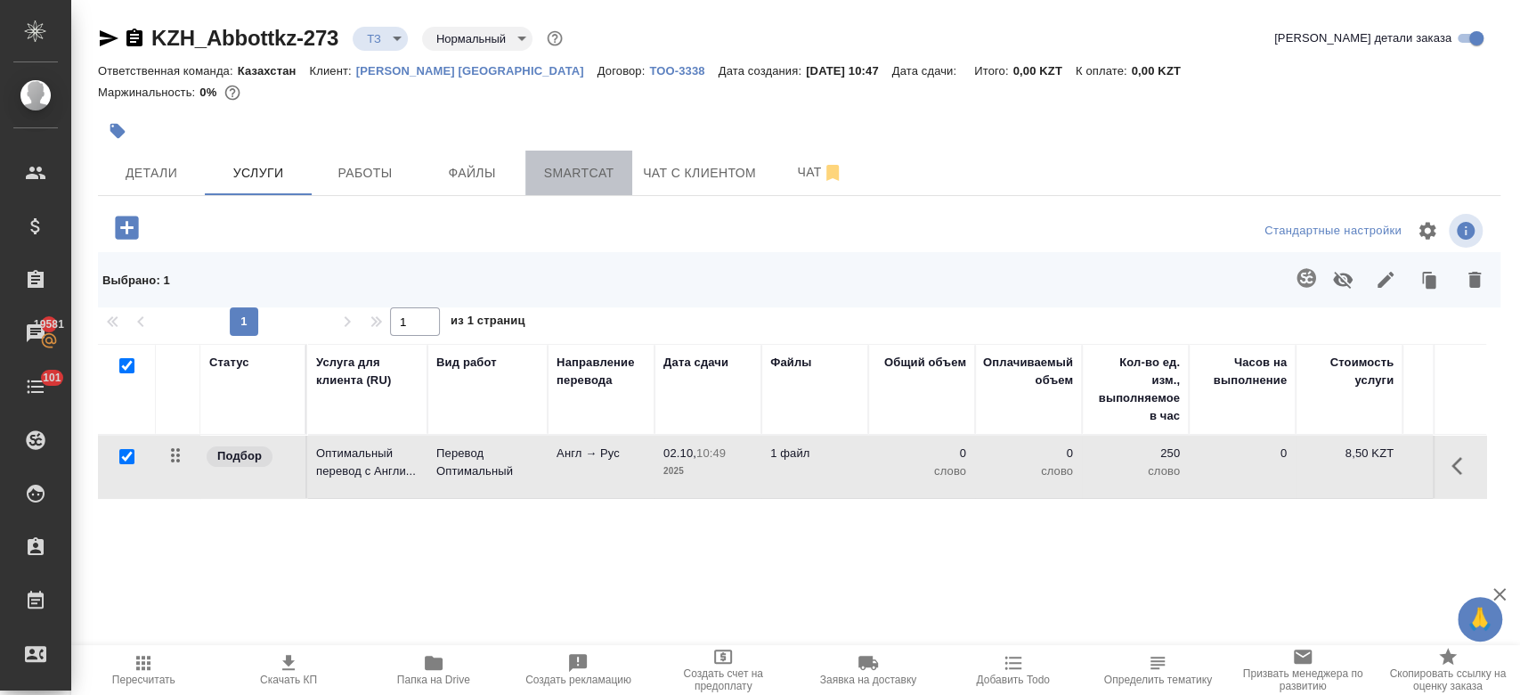
click at [582, 184] on button "Smartcat" at bounding box center [578, 173] width 107 height 45
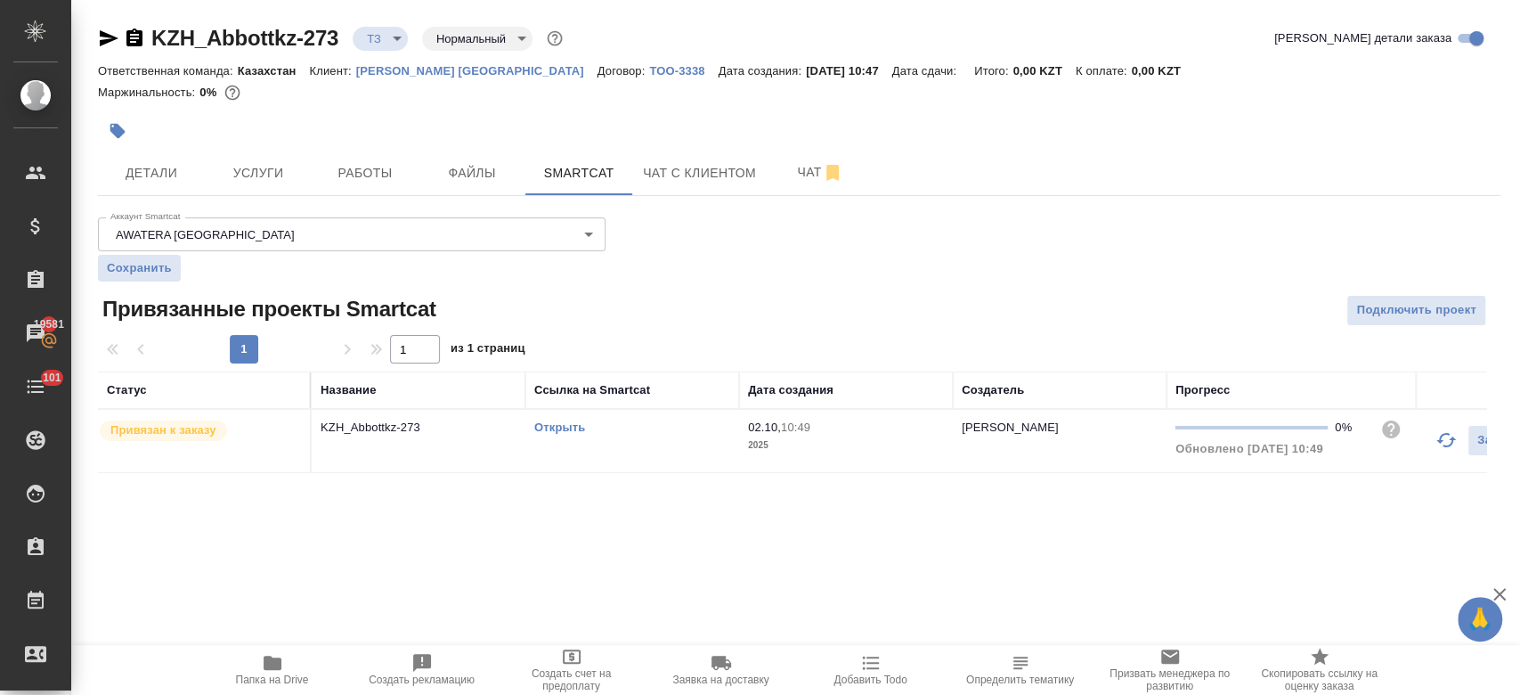
click at [566, 427] on link "Открыть" at bounding box center [559, 426] width 51 height 13
click at [256, 170] on span "Услуги" at bounding box center [259, 173] width 86 height 22
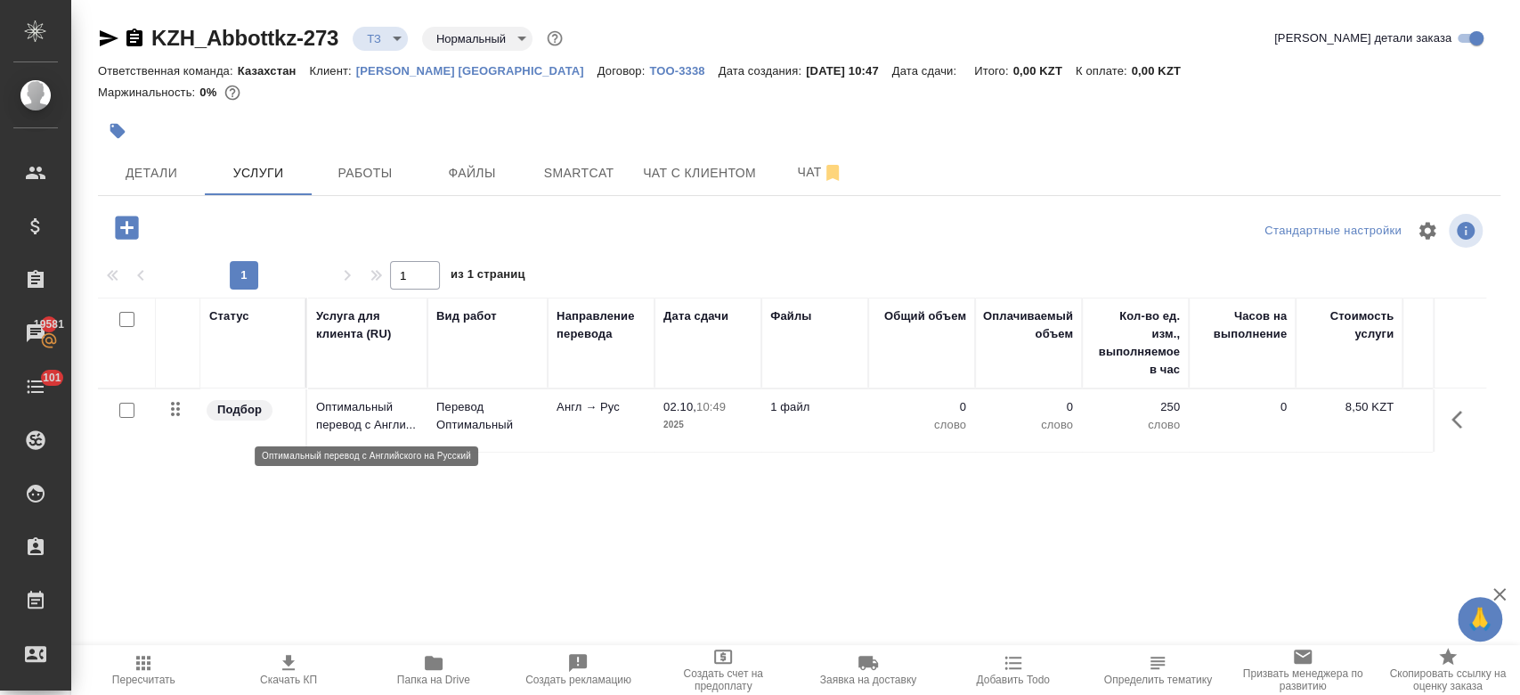
click at [411, 426] on p "Оптимальный перевод с Англи..." at bounding box center [367, 416] width 102 height 36
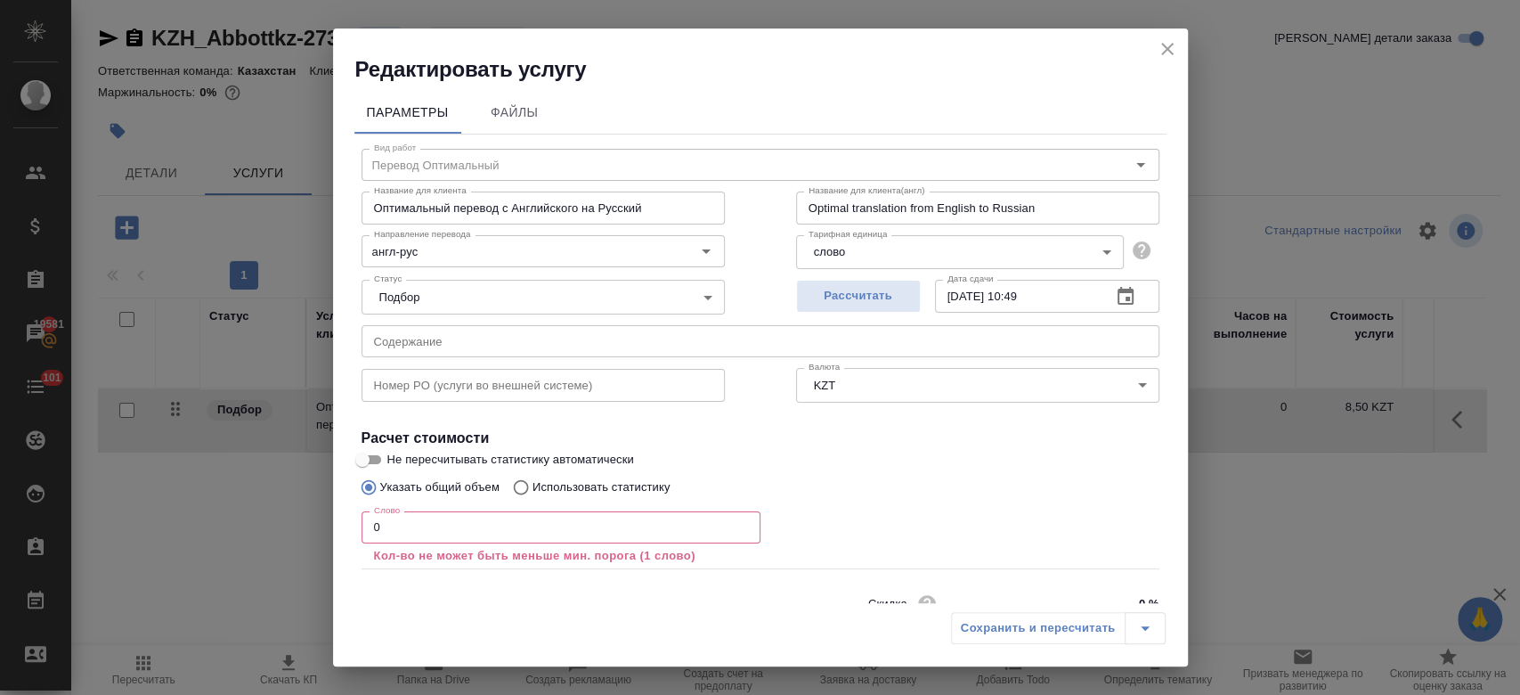
click at [549, 480] on p "Использовать статистику" at bounding box center [602, 487] width 138 height 18
click at [533, 480] on input "Использовать статистику" at bounding box center [518, 487] width 29 height 34
radio input "true"
radio input "false"
click at [1117, 574] on label at bounding box center [1138, 570] width 43 height 43
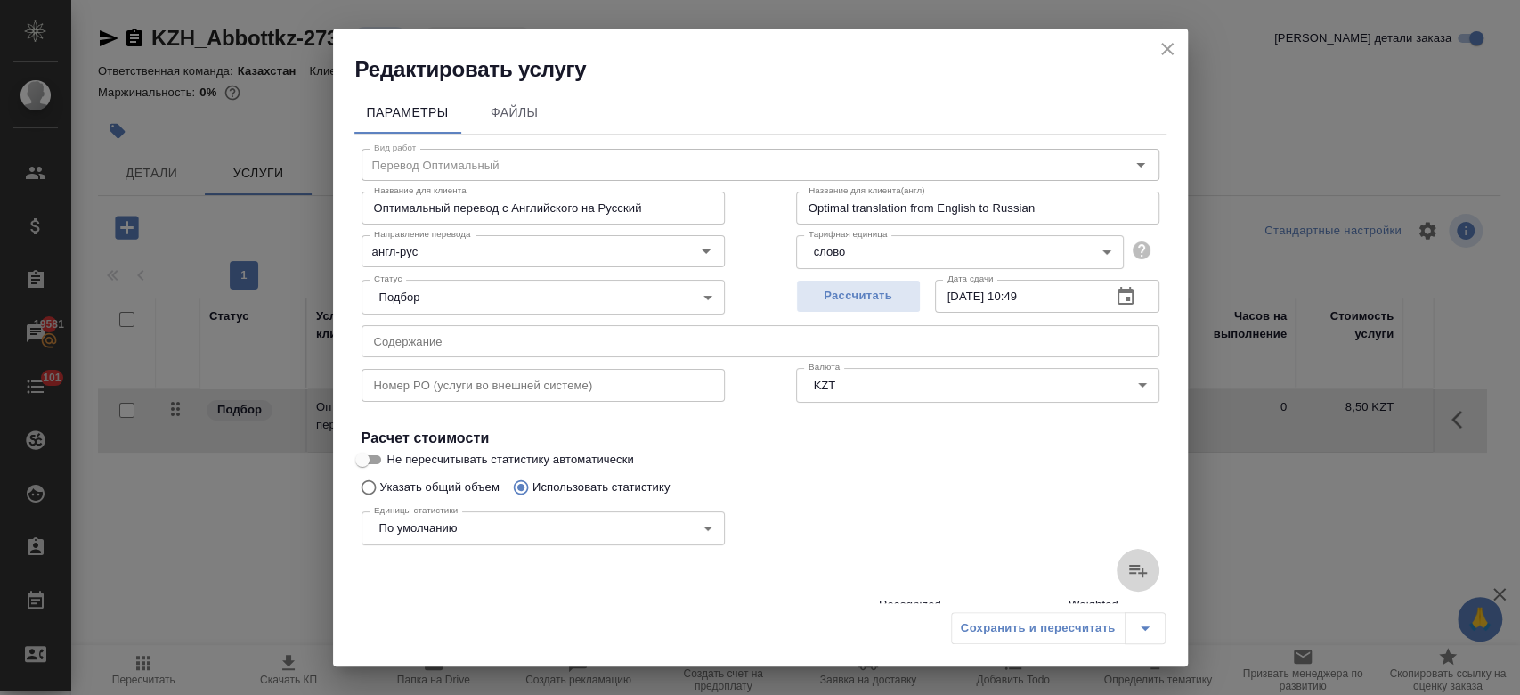
click at [0, 0] on input "file" at bounding box center [0, 0] width 0 height 0
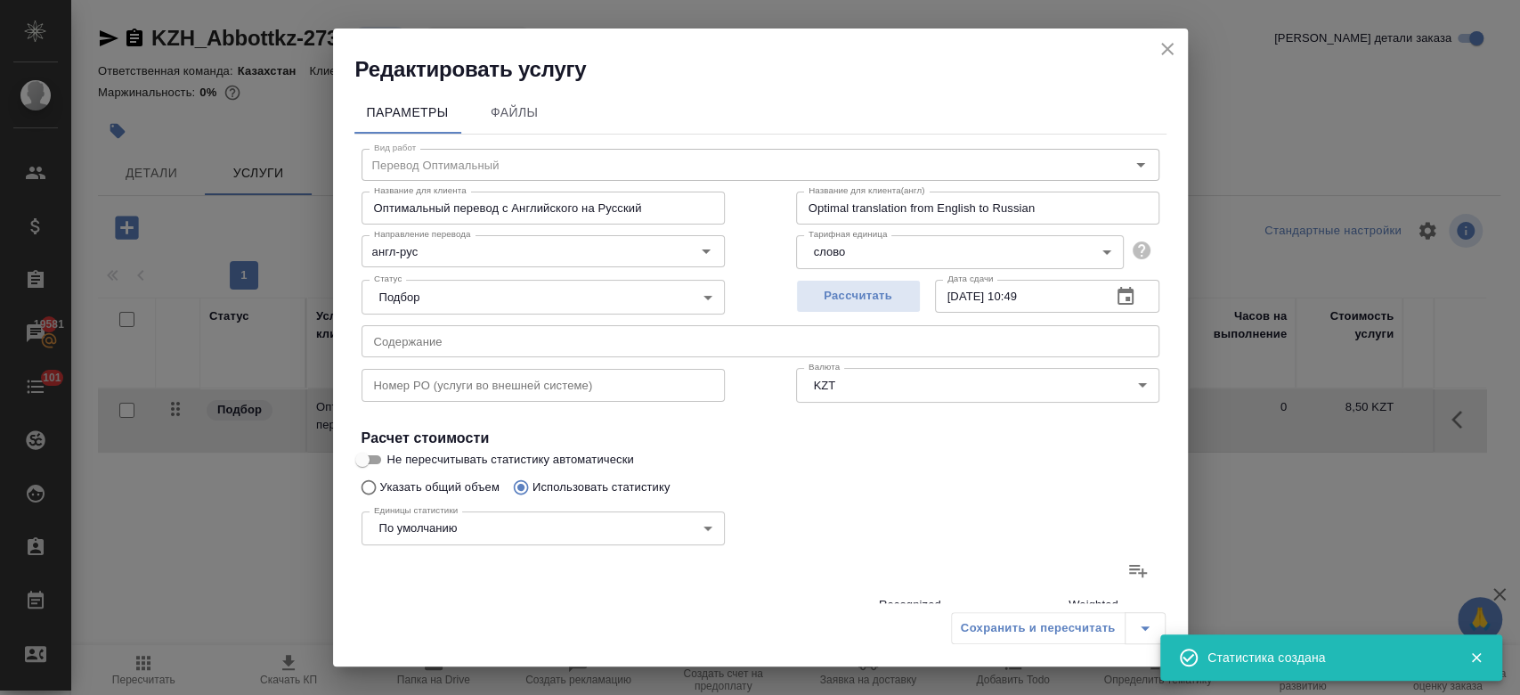
type input "6"
type input "134"
type input "871"
type input "78"
type input "151"
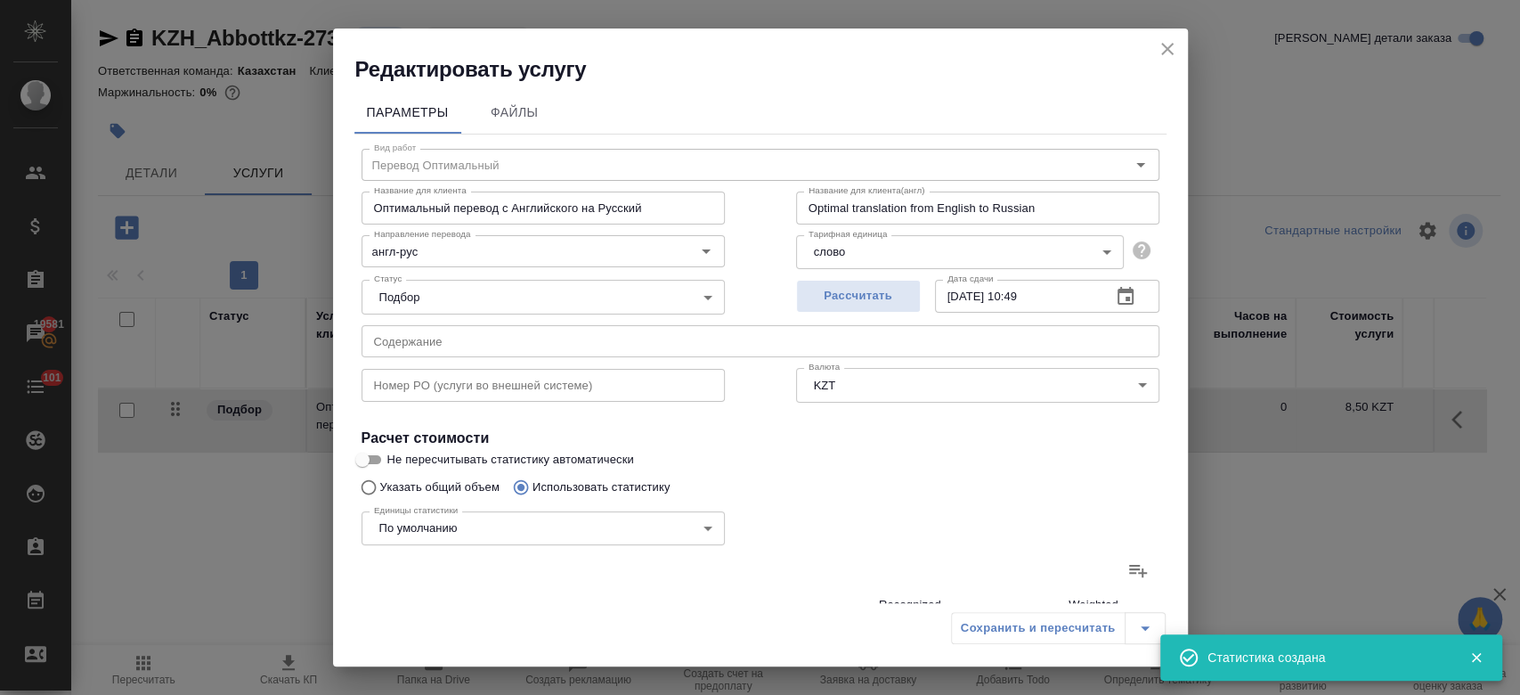
type input "1071"
type input "35"
type input "47"
type input "348"
type input "4"
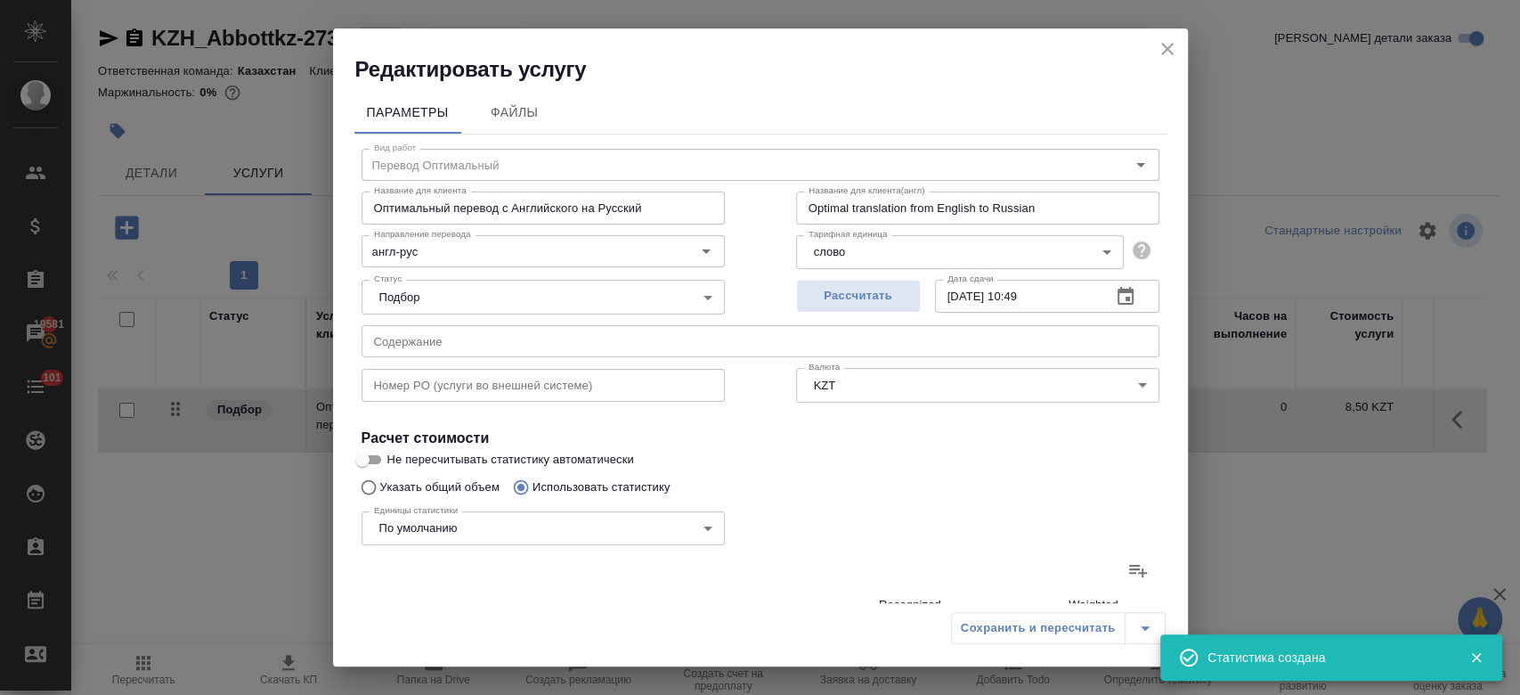
type input "5"
type input "42"
type input "2"
type input "25"
type input "181"
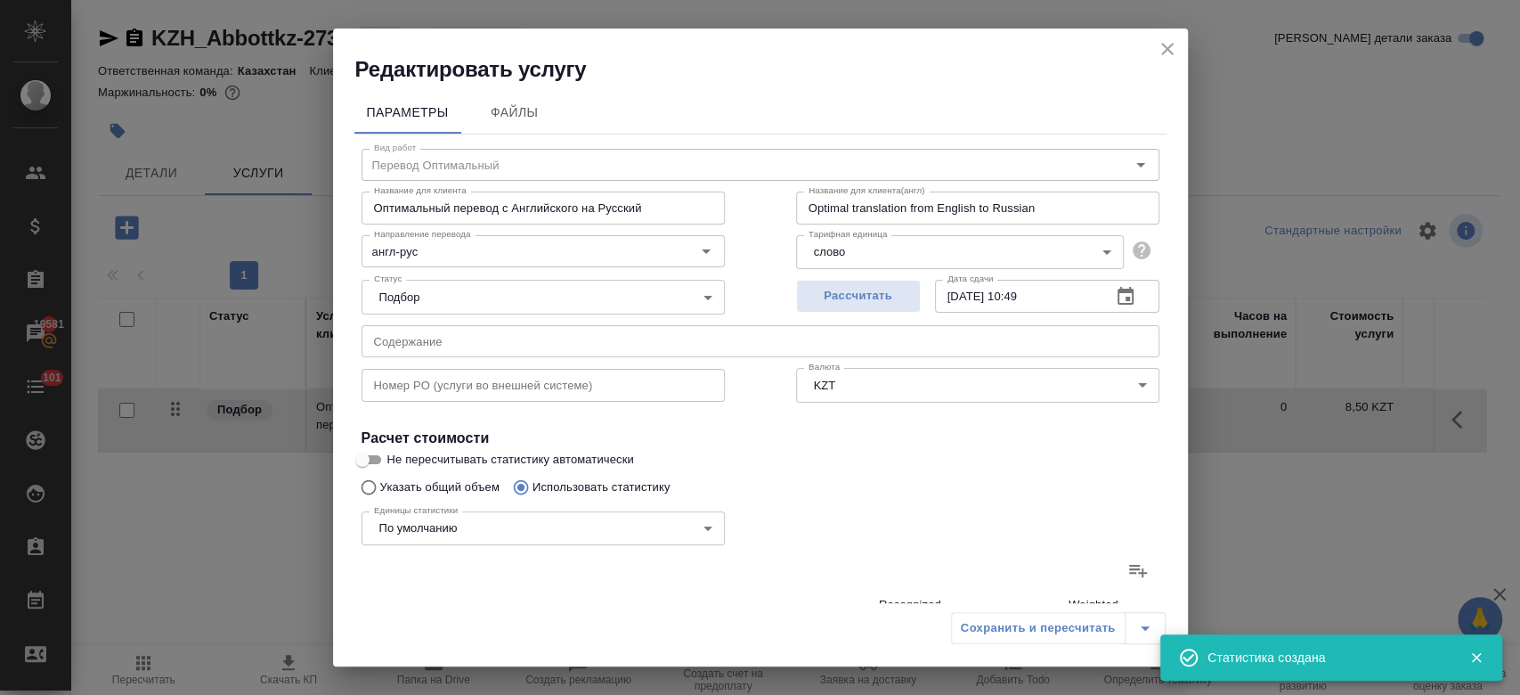
type input "12"
type input "39"
type input "201"
type input "417"
type input "2932"
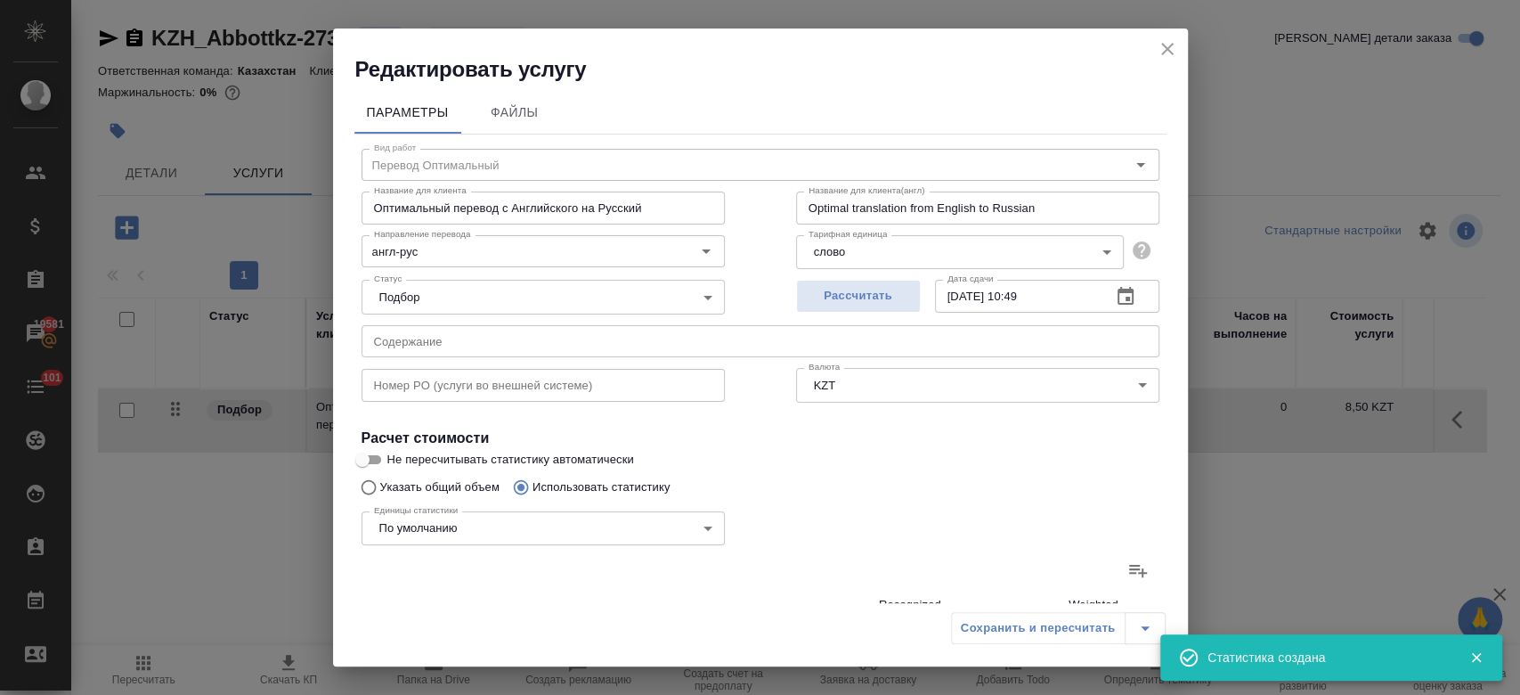
type input "20205"
type input "476"
type input "3182"
type input "21848"
type input "554"
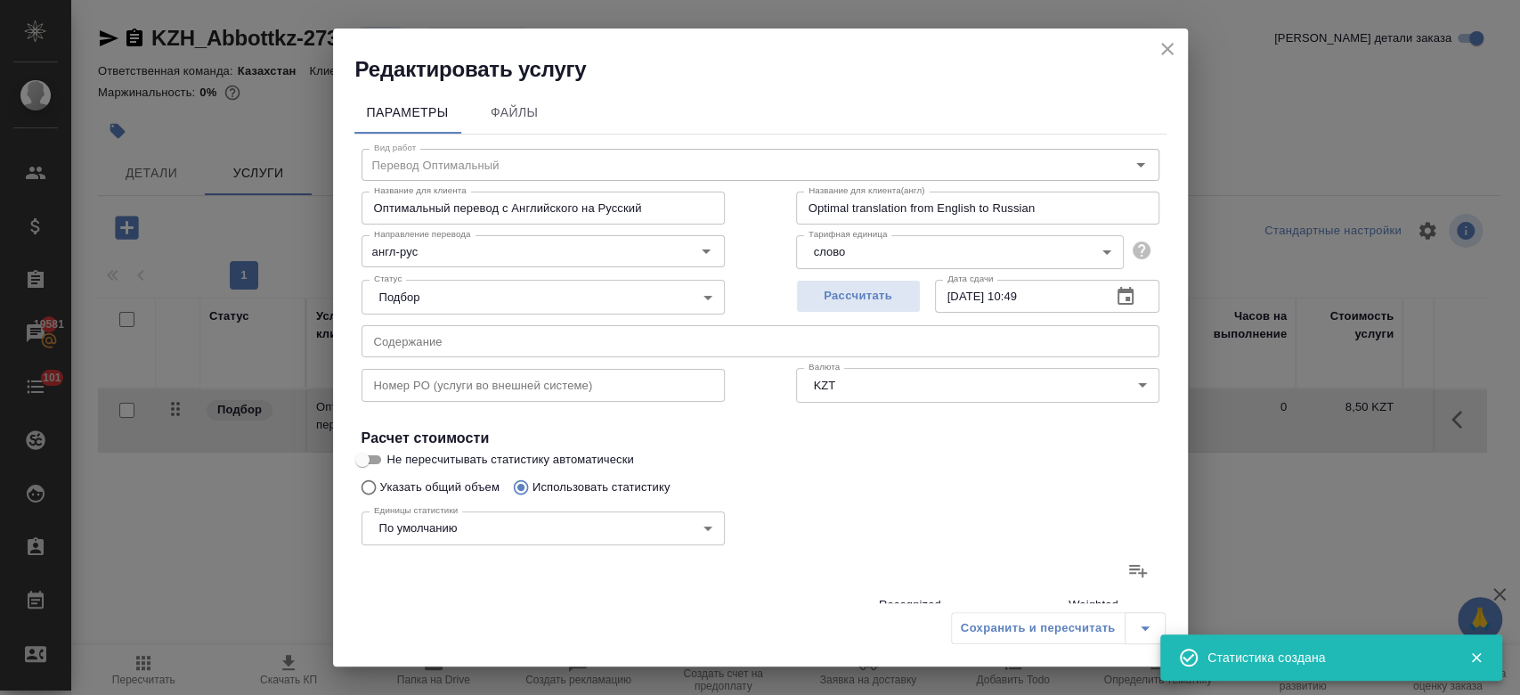
type input "3333"
type input "22919"
click at [861, 285] on button "Рассчитать" at bounding box center [858, 296] width 125 height 33
type input "02.10.2025 10:50"
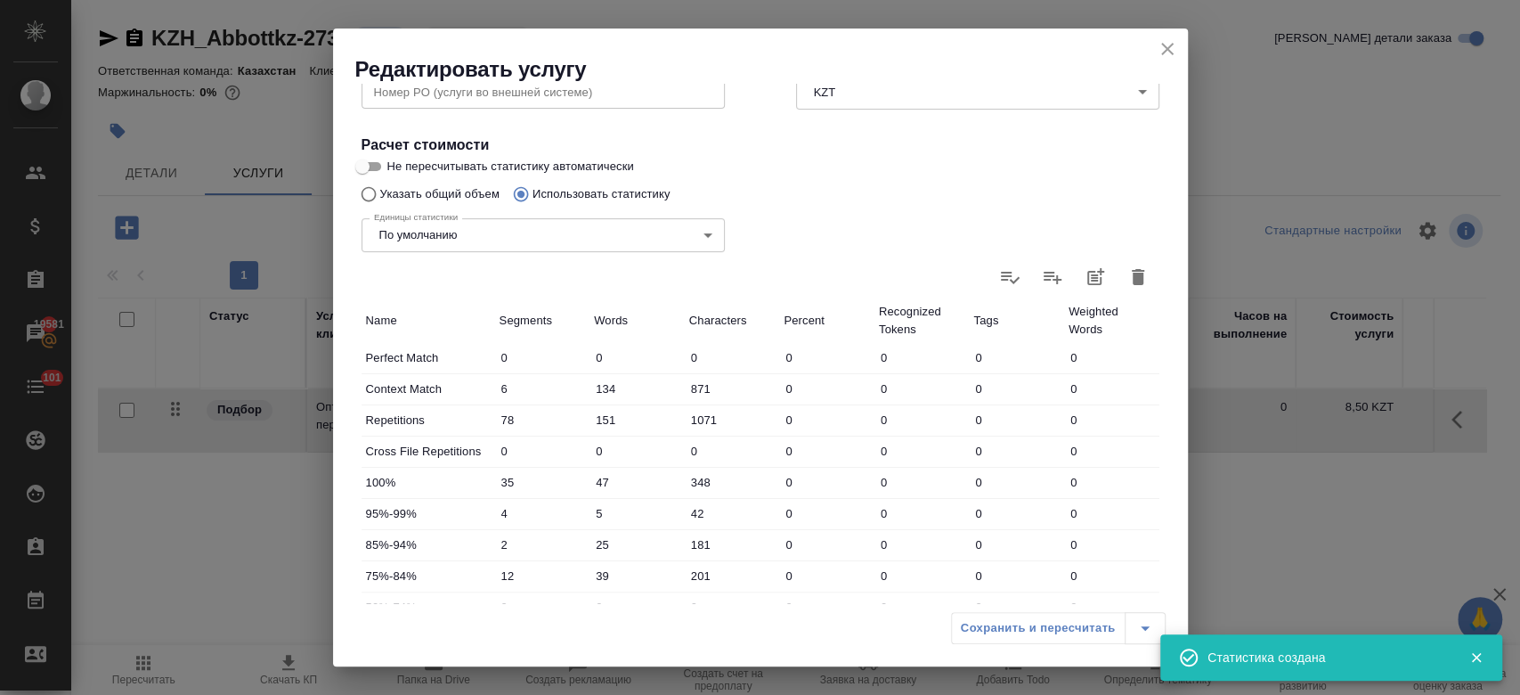
scroll to position [517, 0]
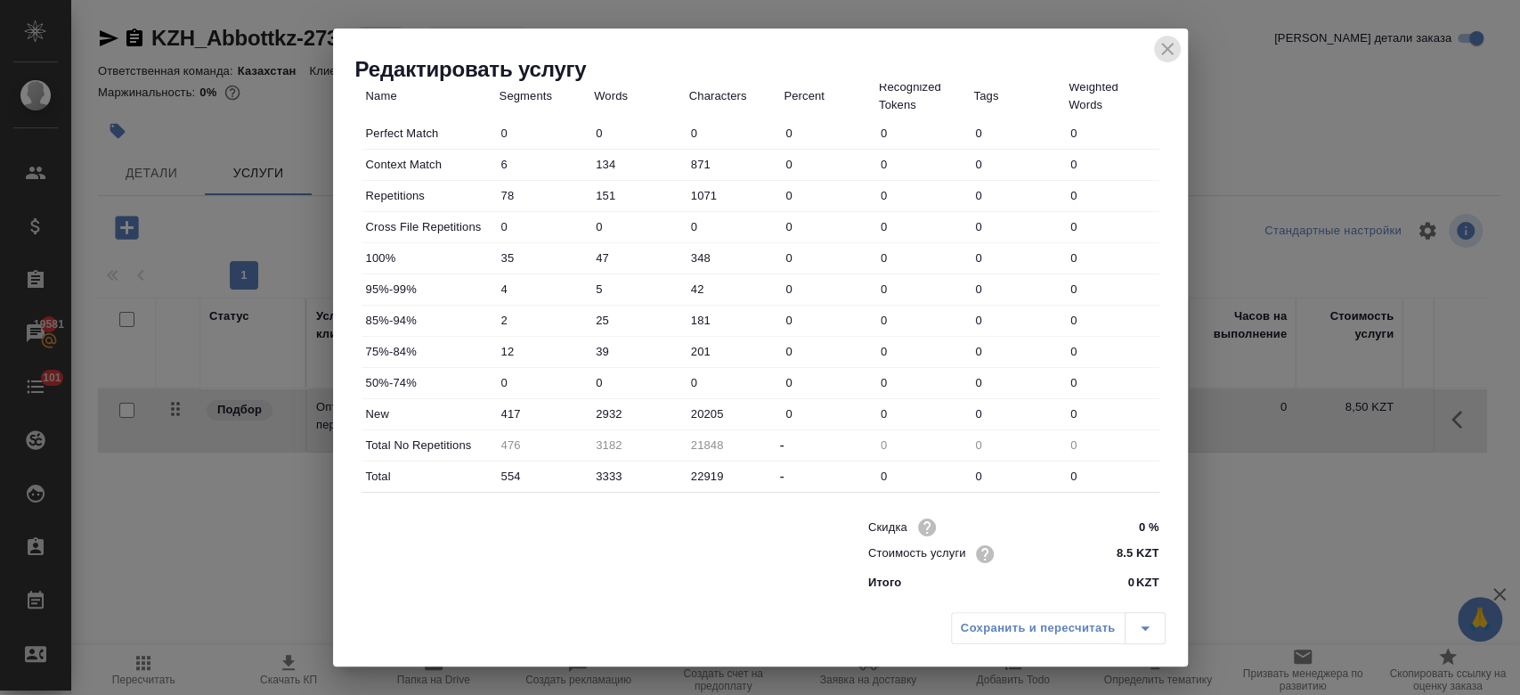
click at [1169, 45] on icon "close" at bounding box center [1167, 48] width 21 height 21
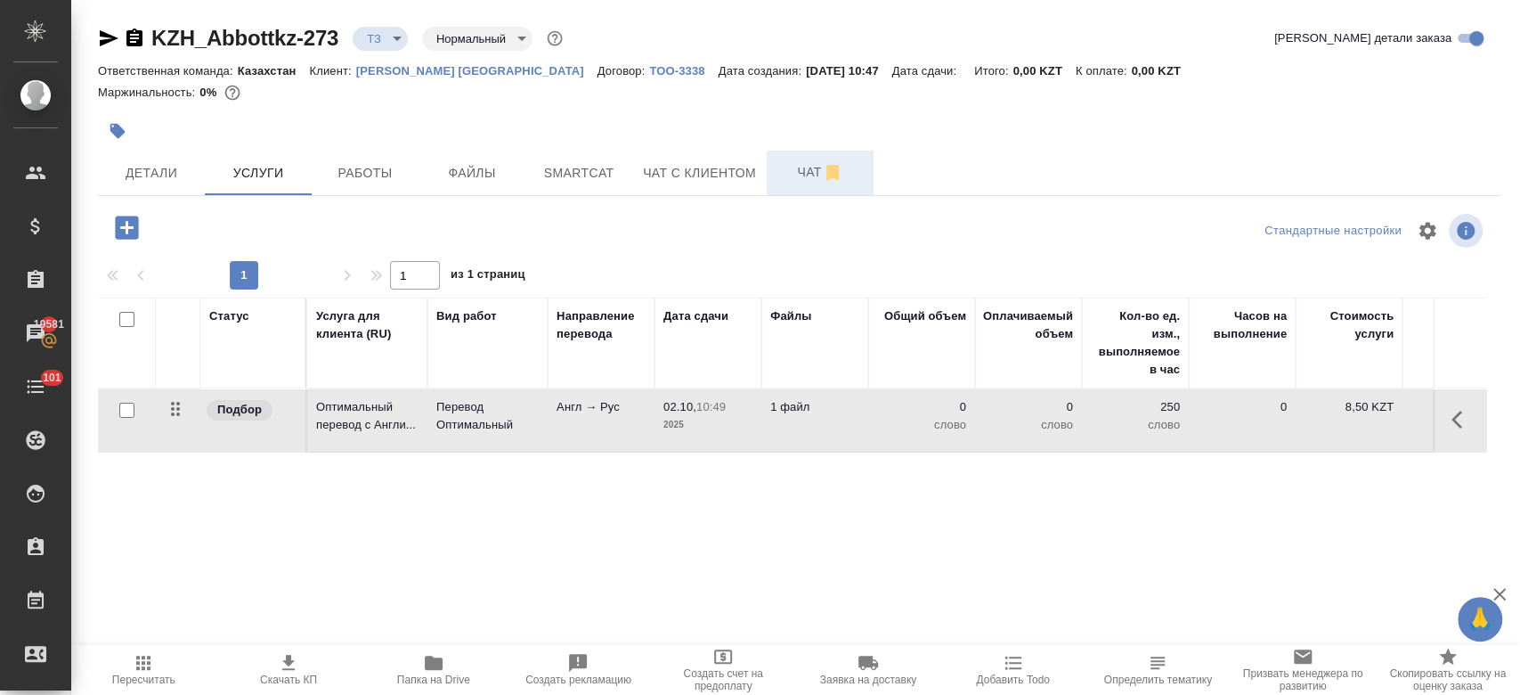
click at [801, 154] on button "Чат" at bounding box center [820, 173] width 107 height 45
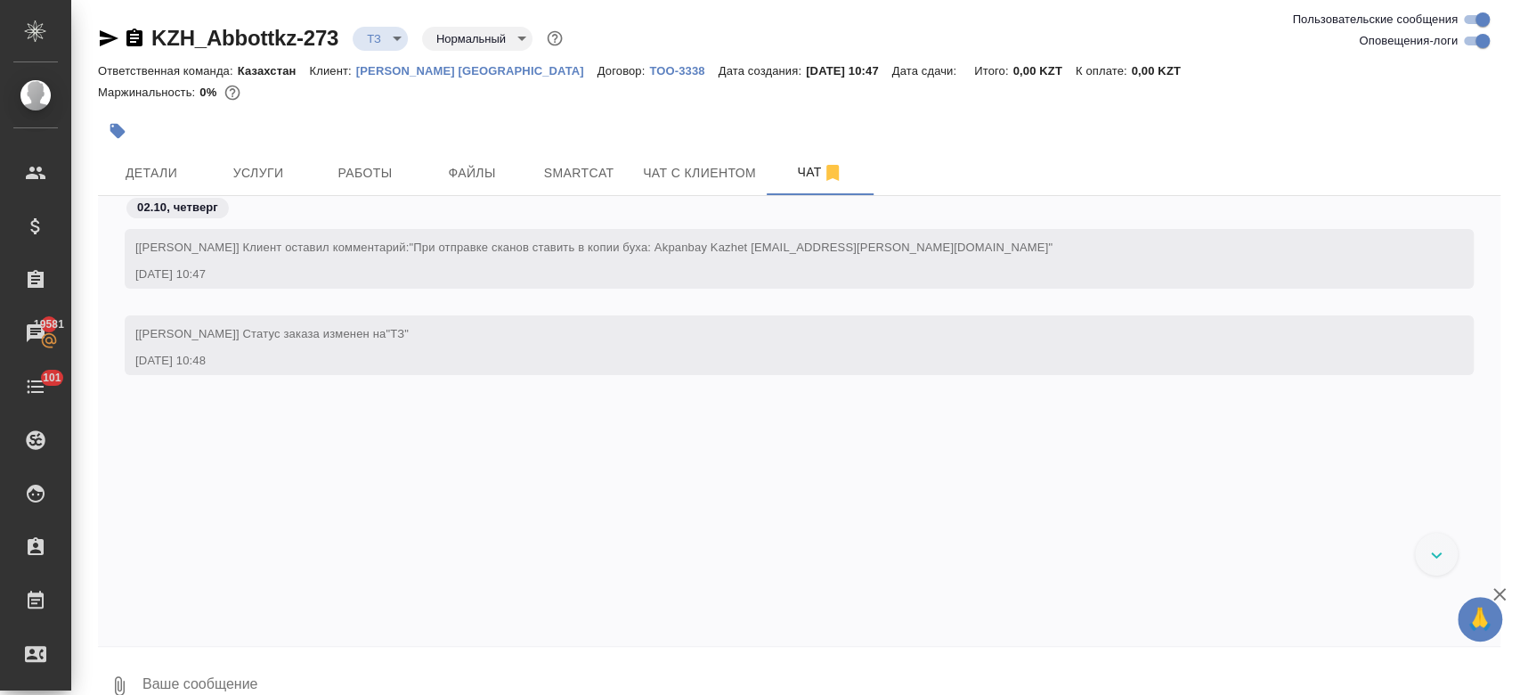
click at [403, 125] on div at bounding box center [565, 130] width 935 height 39
click at [183, 185] on button "Детали" at bounding box center [151, 173] width 107 height 45
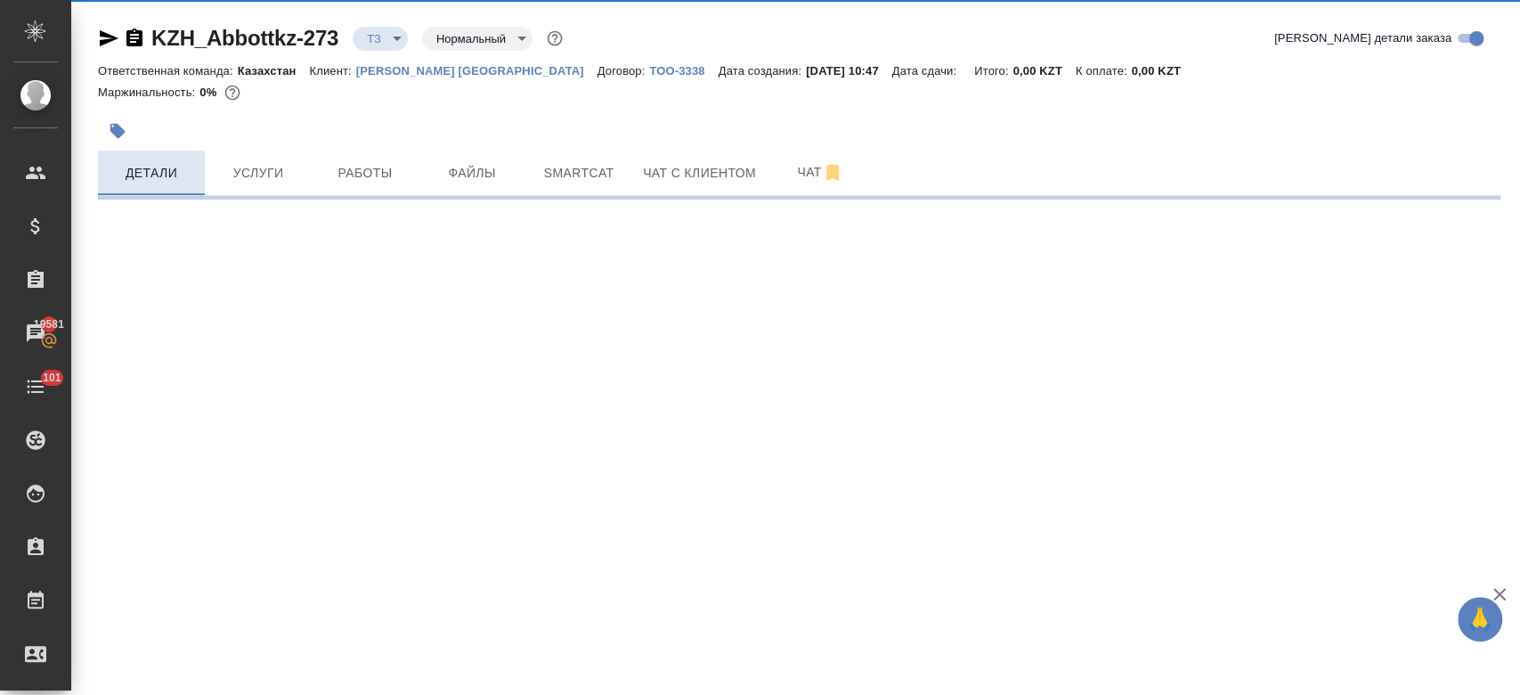
select select "RU"
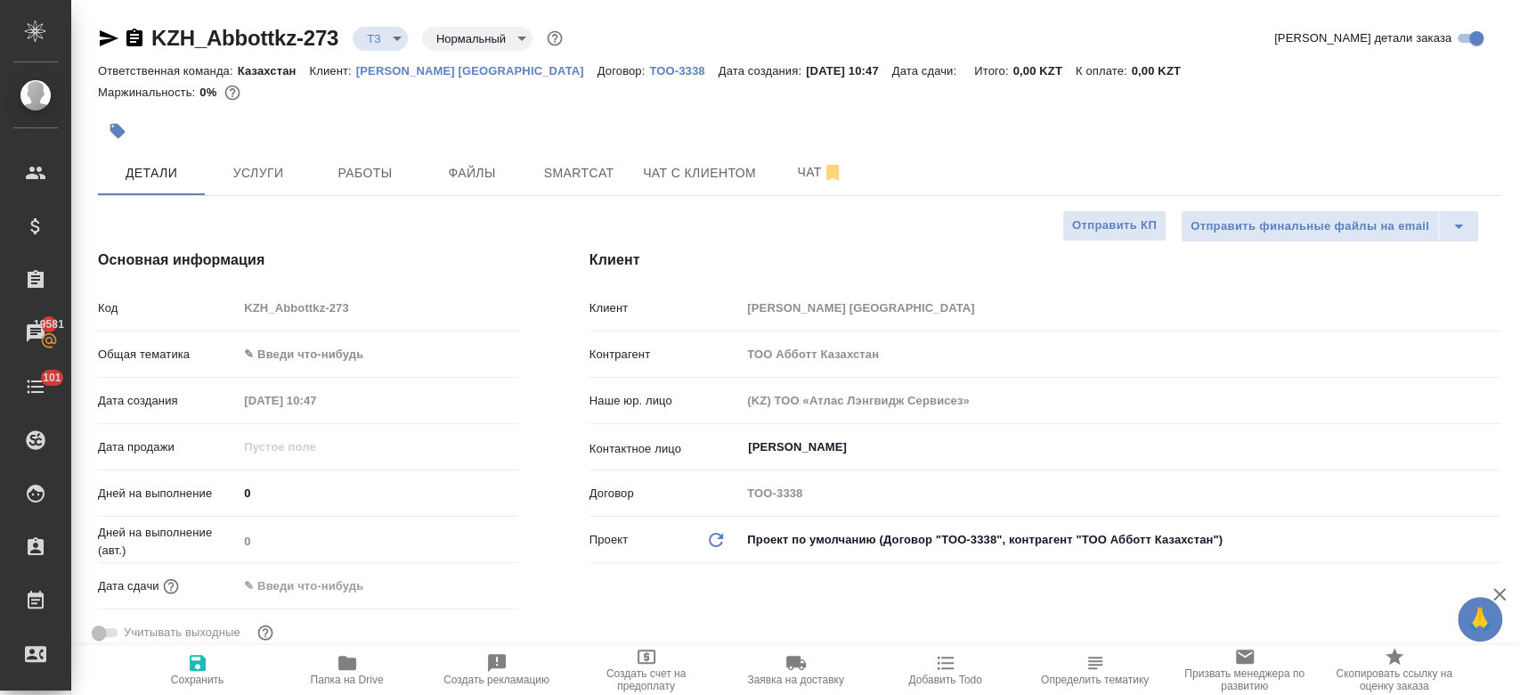
type textarea "x"
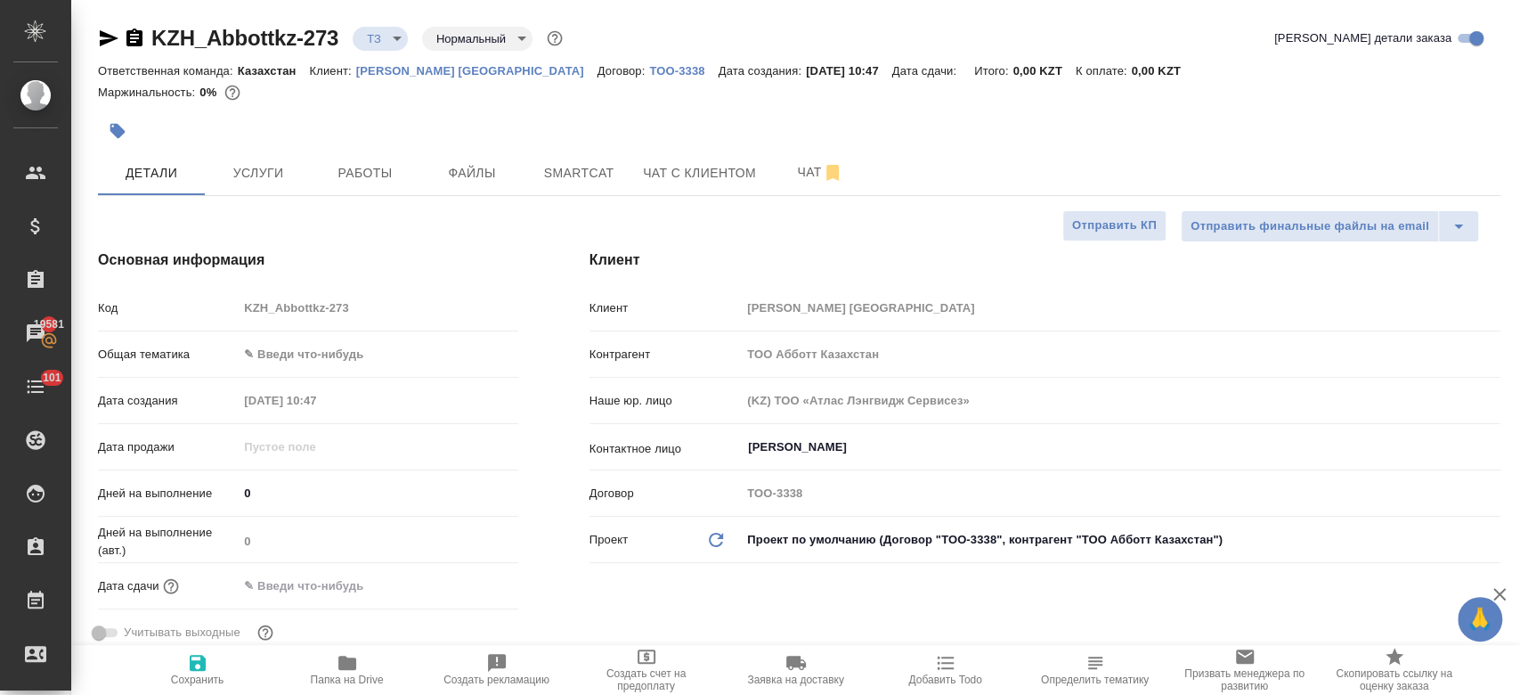
type textarea "x"
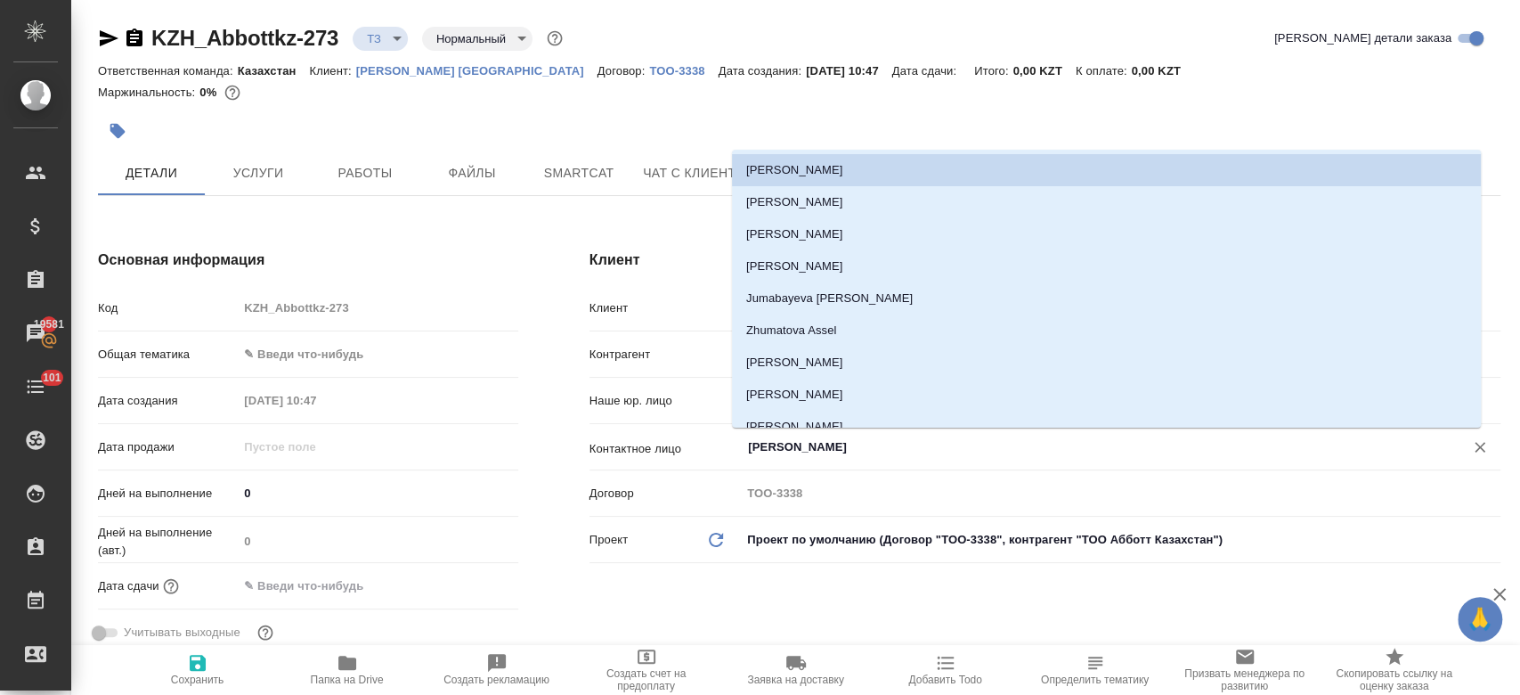
click at [783, 441] on input "Ибраимова Айнур" at bounding box center [1090, 446] width 689 height 21
type textarea "x"
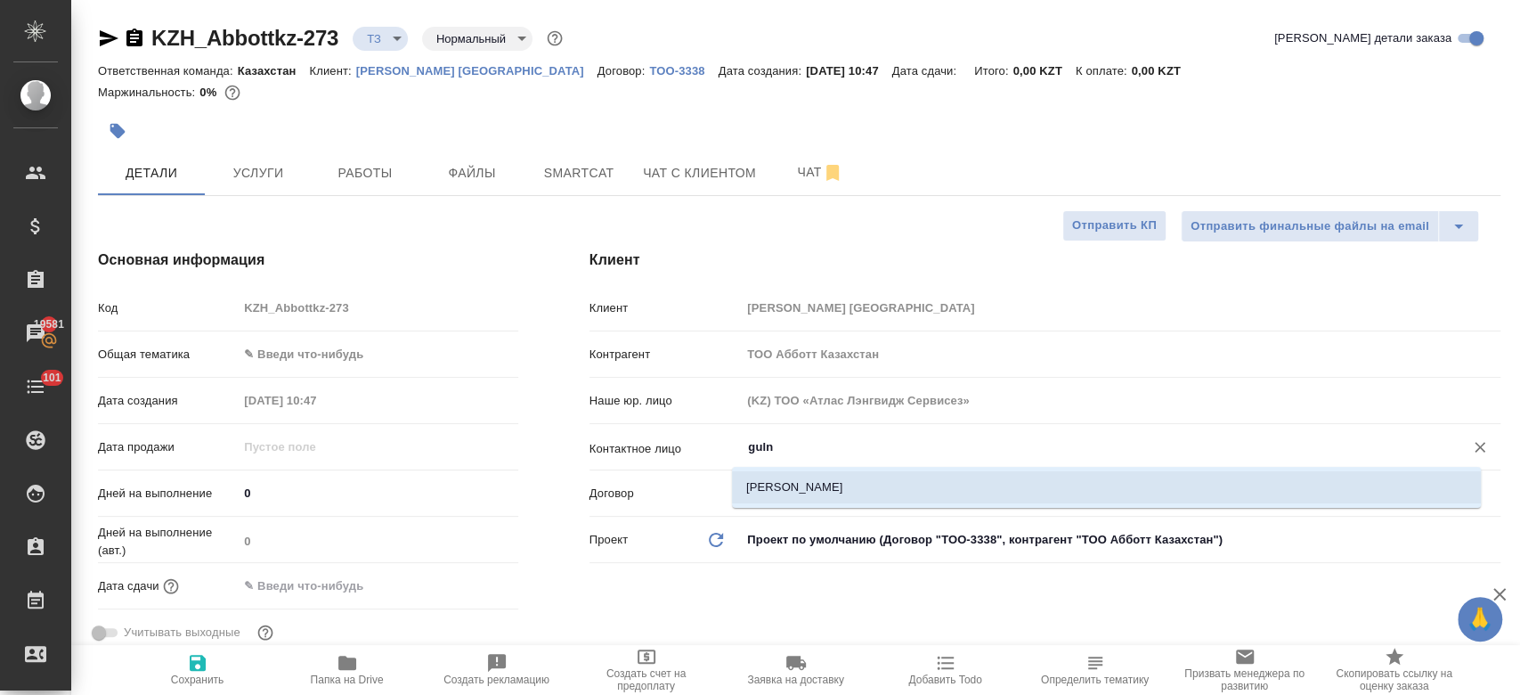
click at [782, 488] on li "Rakhimova Gulnara" at bounding box center [1106, 487] width 749 height 32
type input "Rakhimova Gulnara"
type textarea "x"
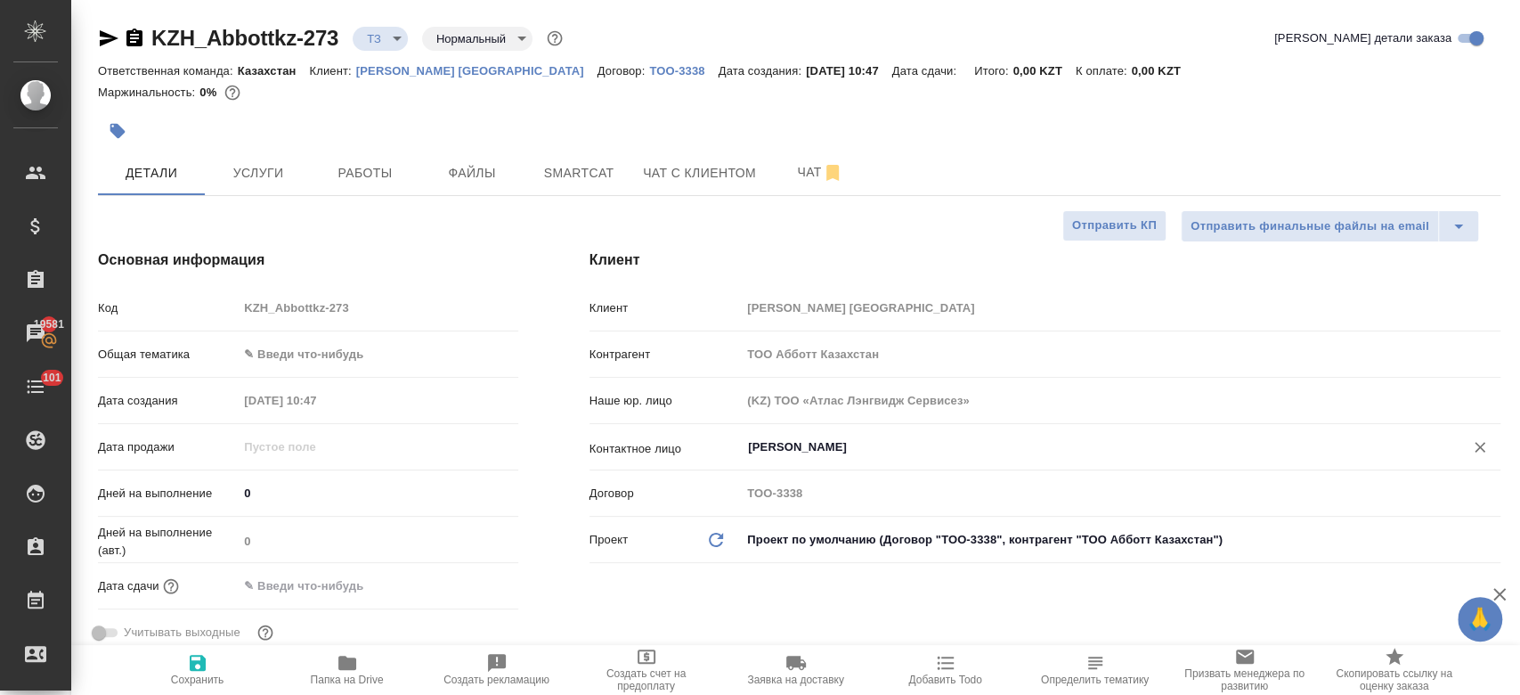
type input "Rakhimova Gulnara"
click at [203, 665] on icon "button" at bounding box center [198, 663] width 16 height 16
type textarea "x"
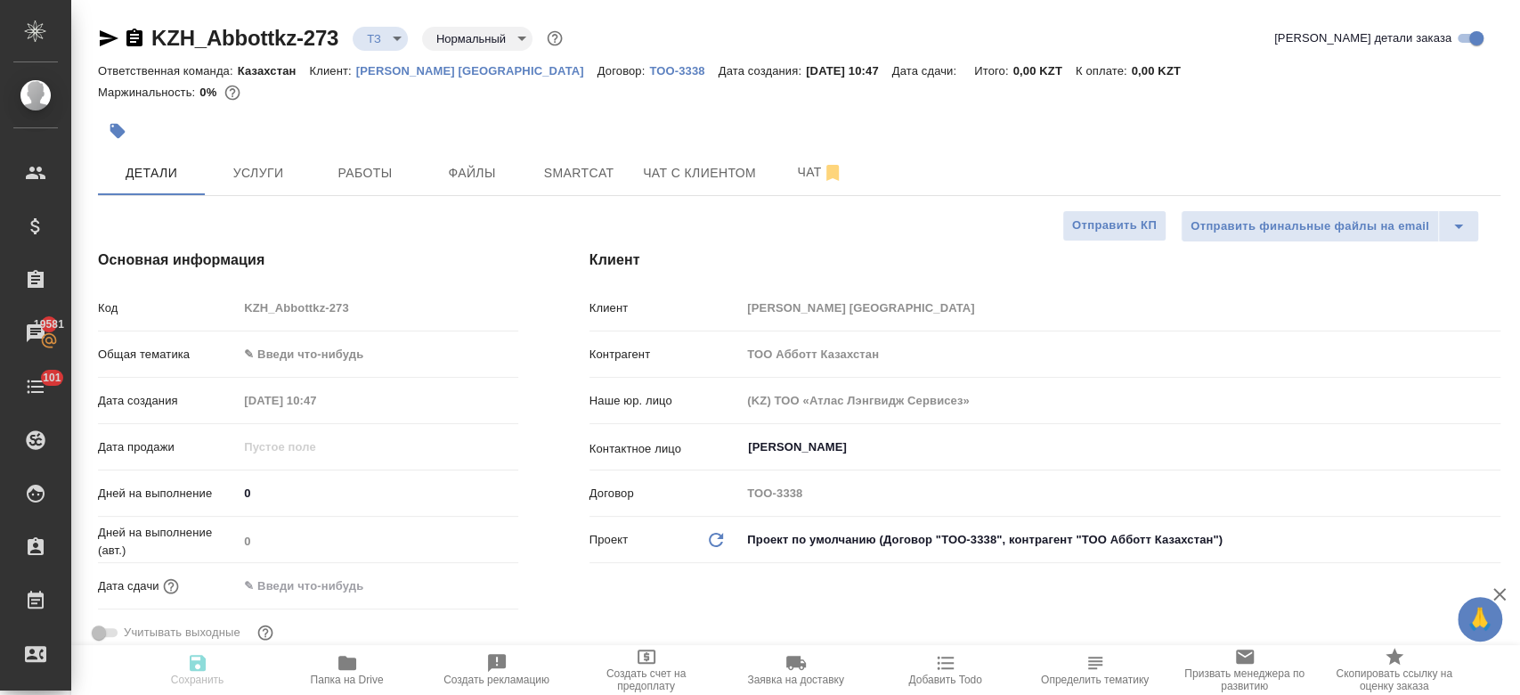
type textarea "x"
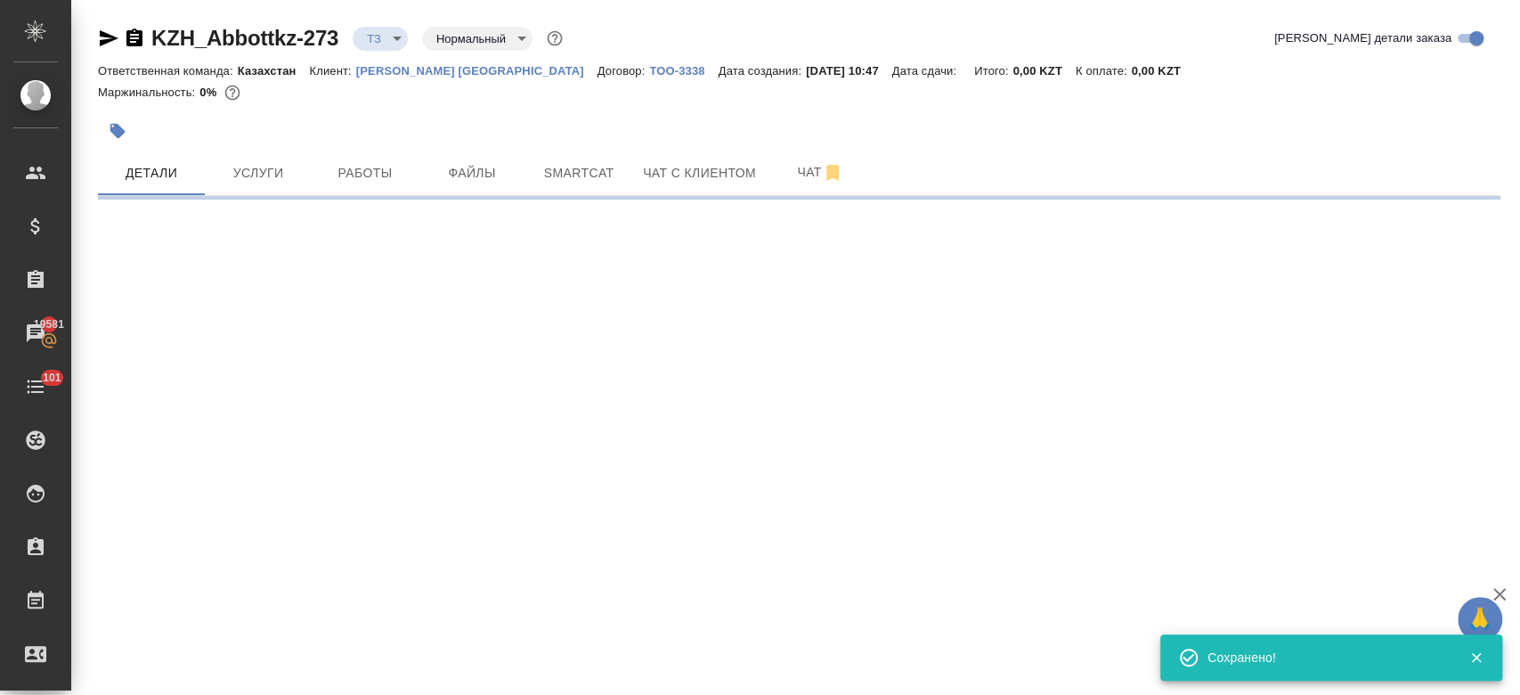
select select "RU"
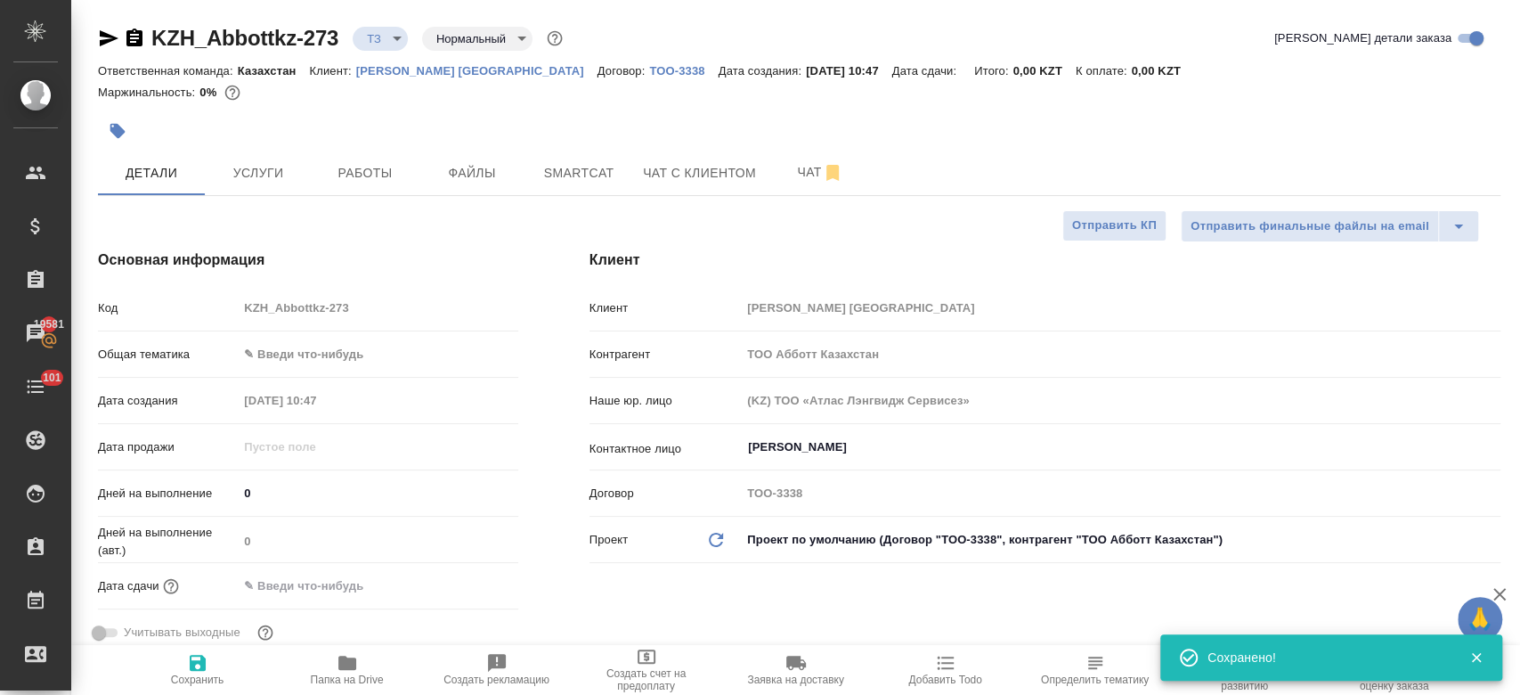
type textarea "x"
click at [326, 132] on div at bounding box center [565, 130] width 935 height 39
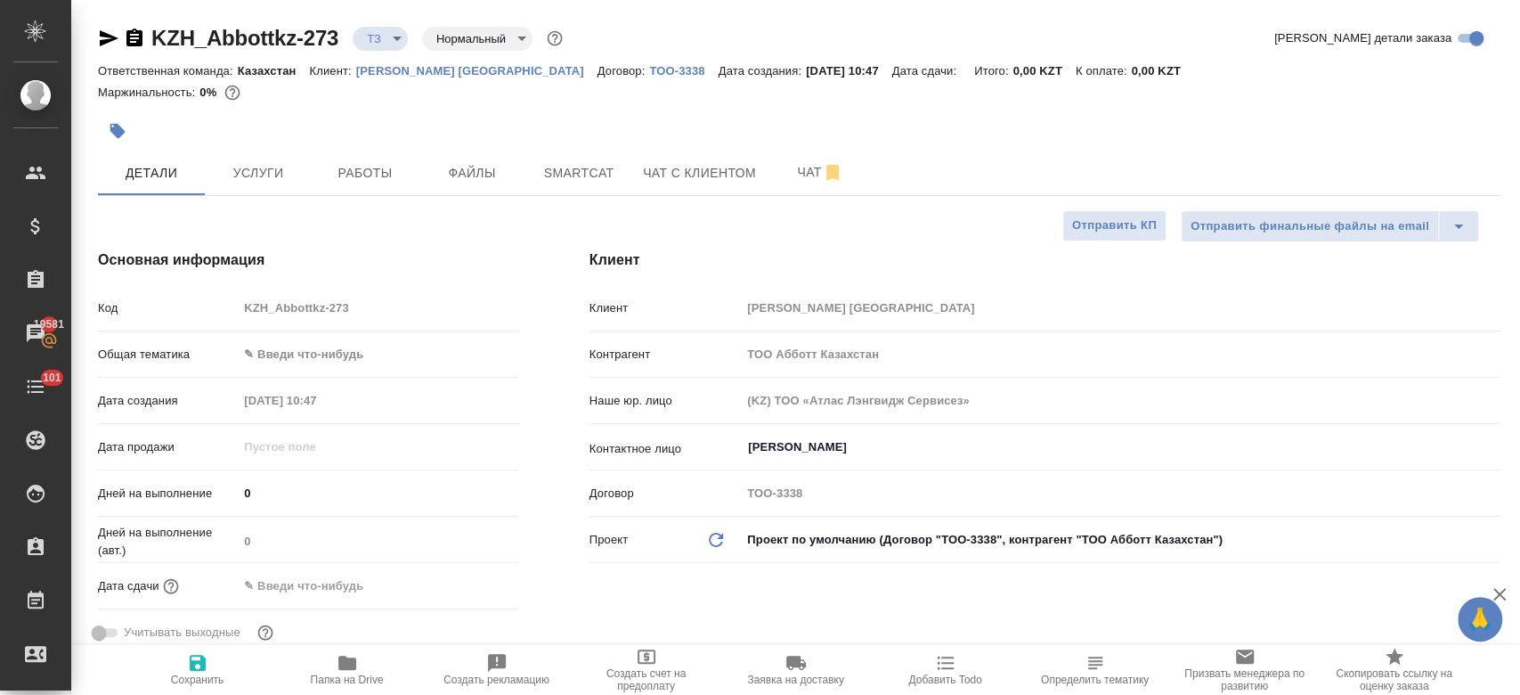
type textarea "x"
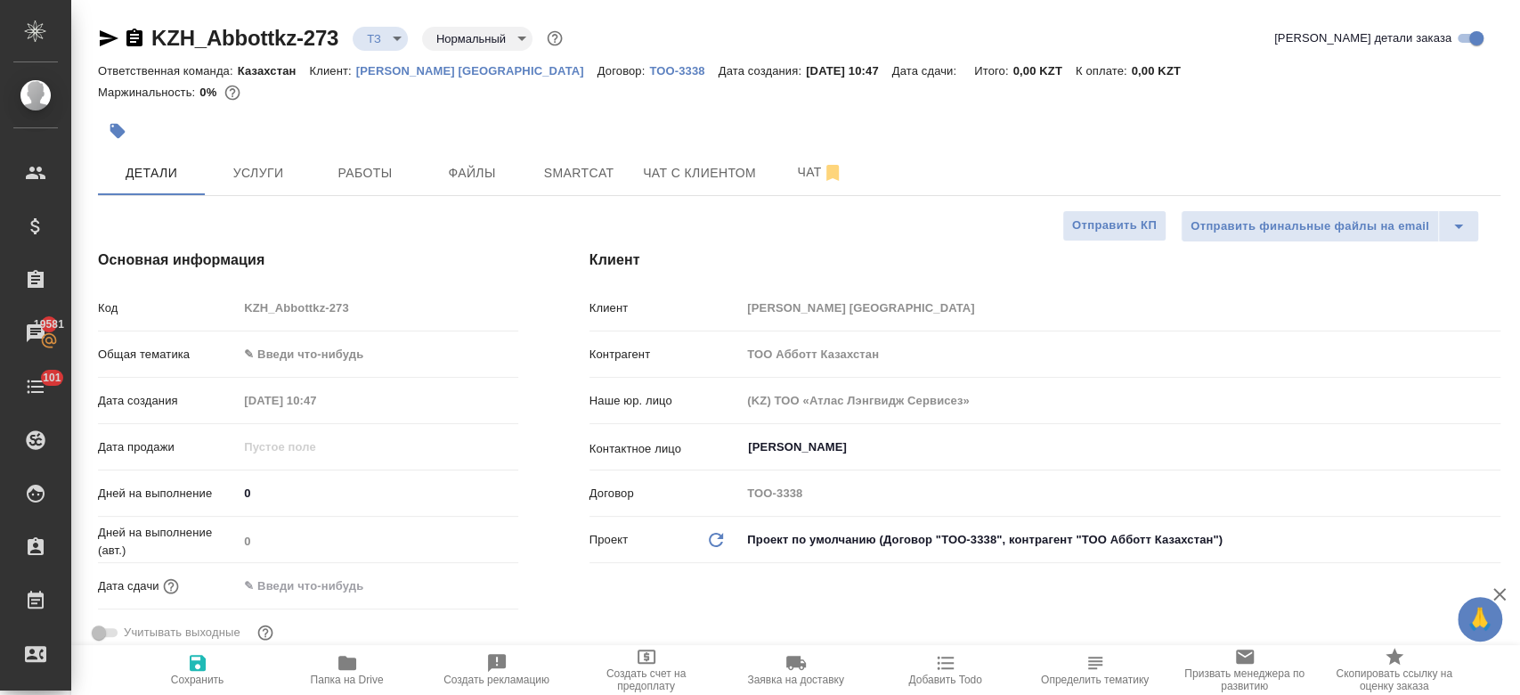
type textarea "x"
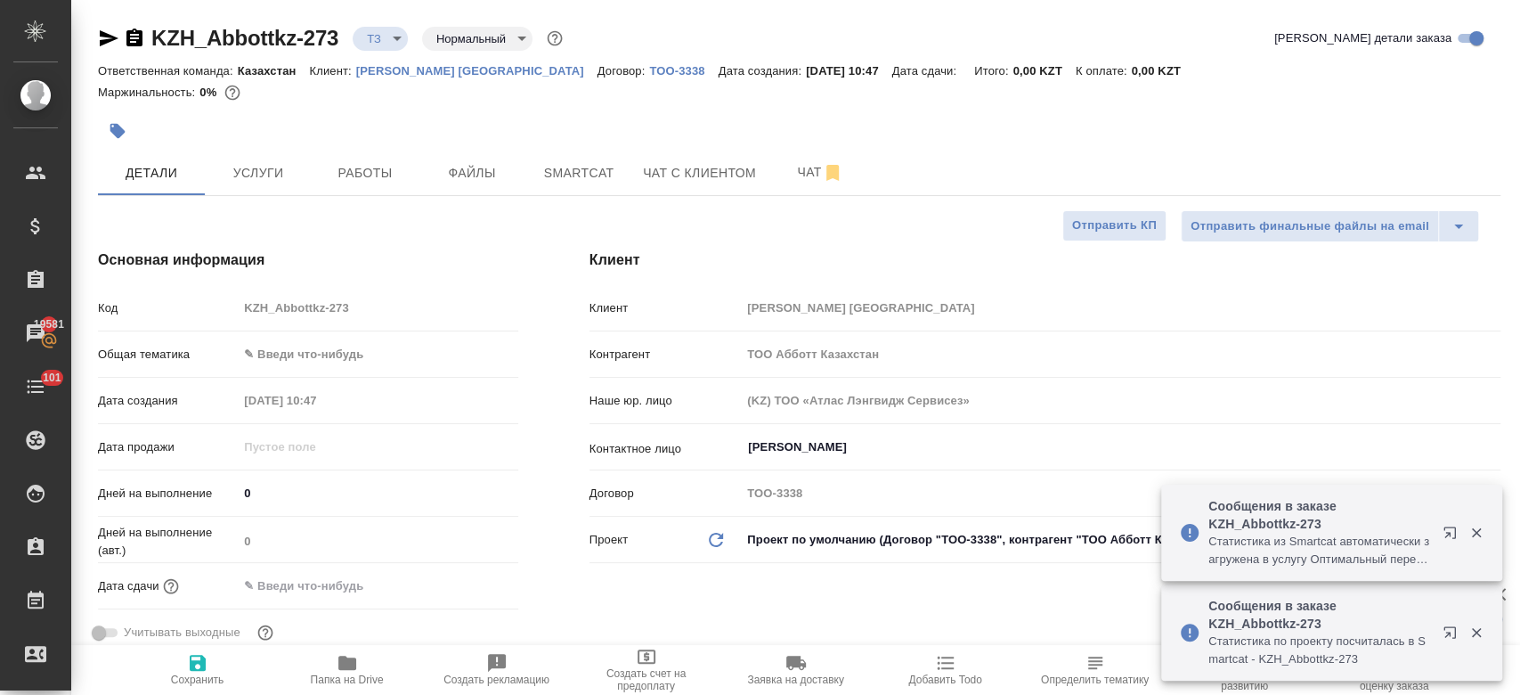
click at [257, 143] on div at bounding box center [565, 130] width 935 height 39
click at [799, 173] on span "Чат" at bounding box center [821, 172] width 86 height 22
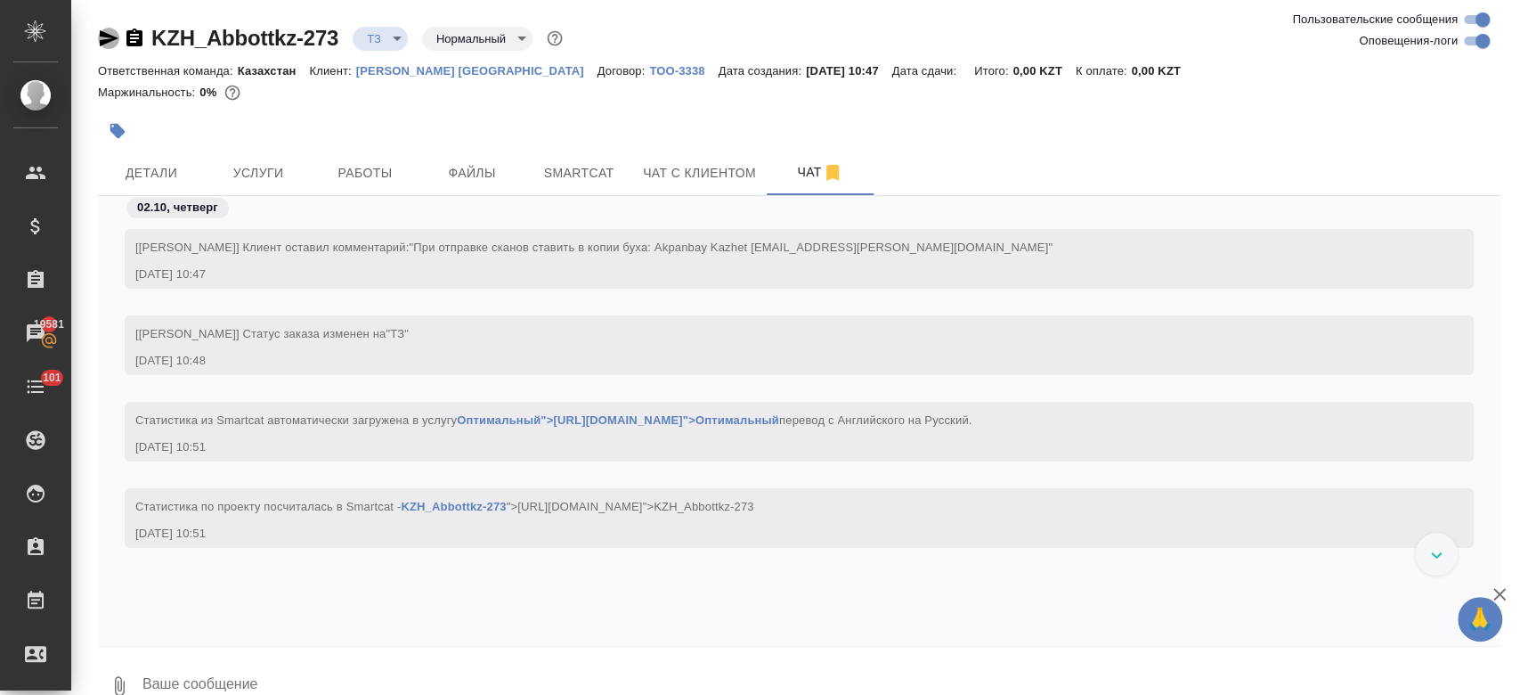
click at [113, 39] on icon "button" at bounding box center [109, 38] width 19 height 16
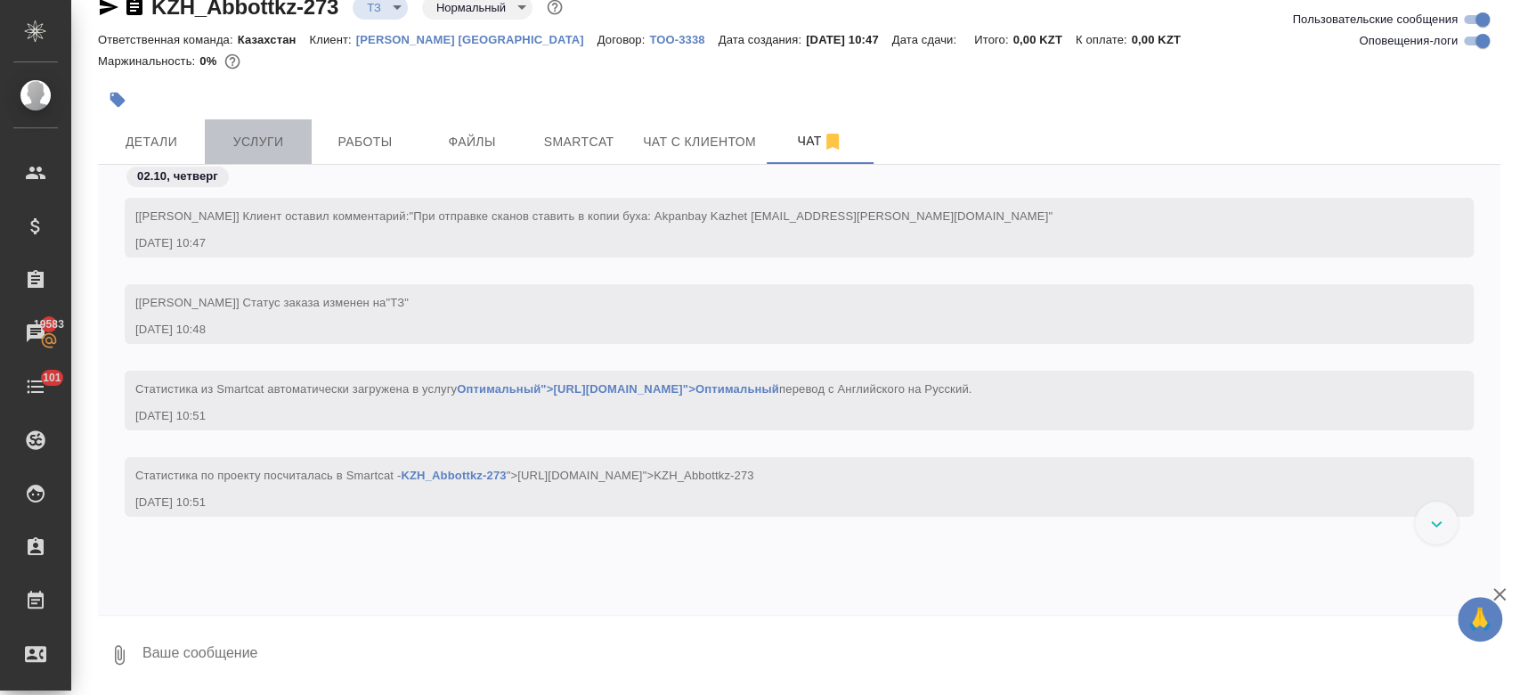
click at [262, 143] on span "Услуги" at bounding box center [259, 142] width 86 height 22
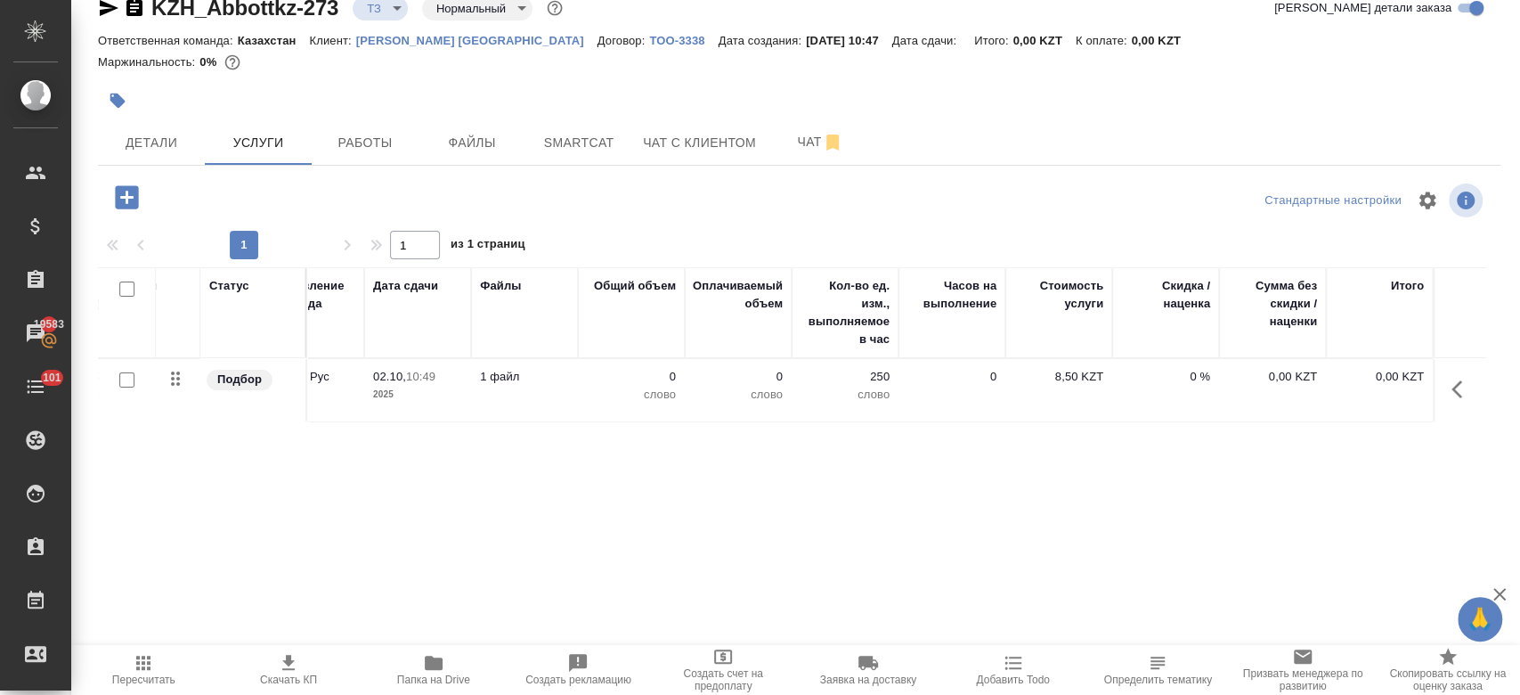
scroll to position [0, 308]
click at [405, 387] on p "2025" at bounding box center [417, 395] width 89 height 18
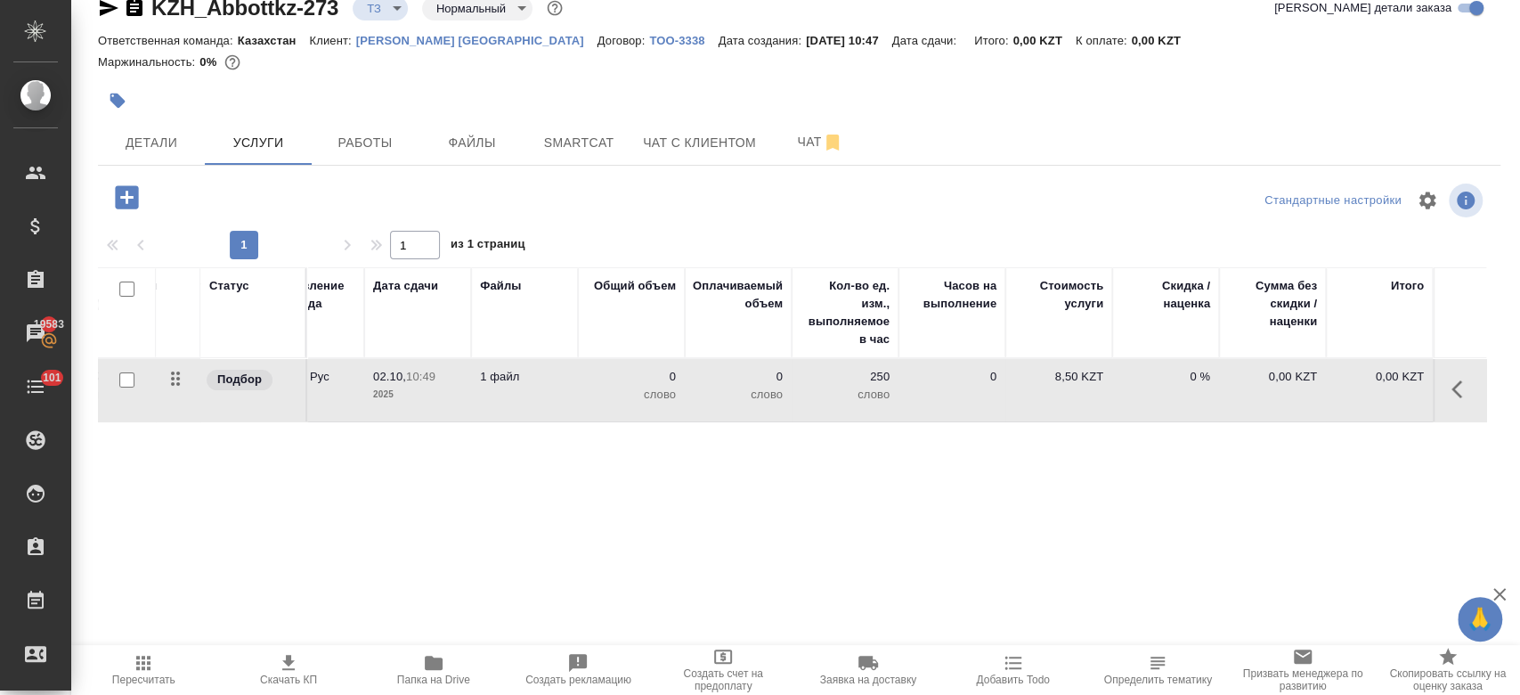
click at [405, 387] on p "2025" at bounding box center [417, 395] width 89 height 18
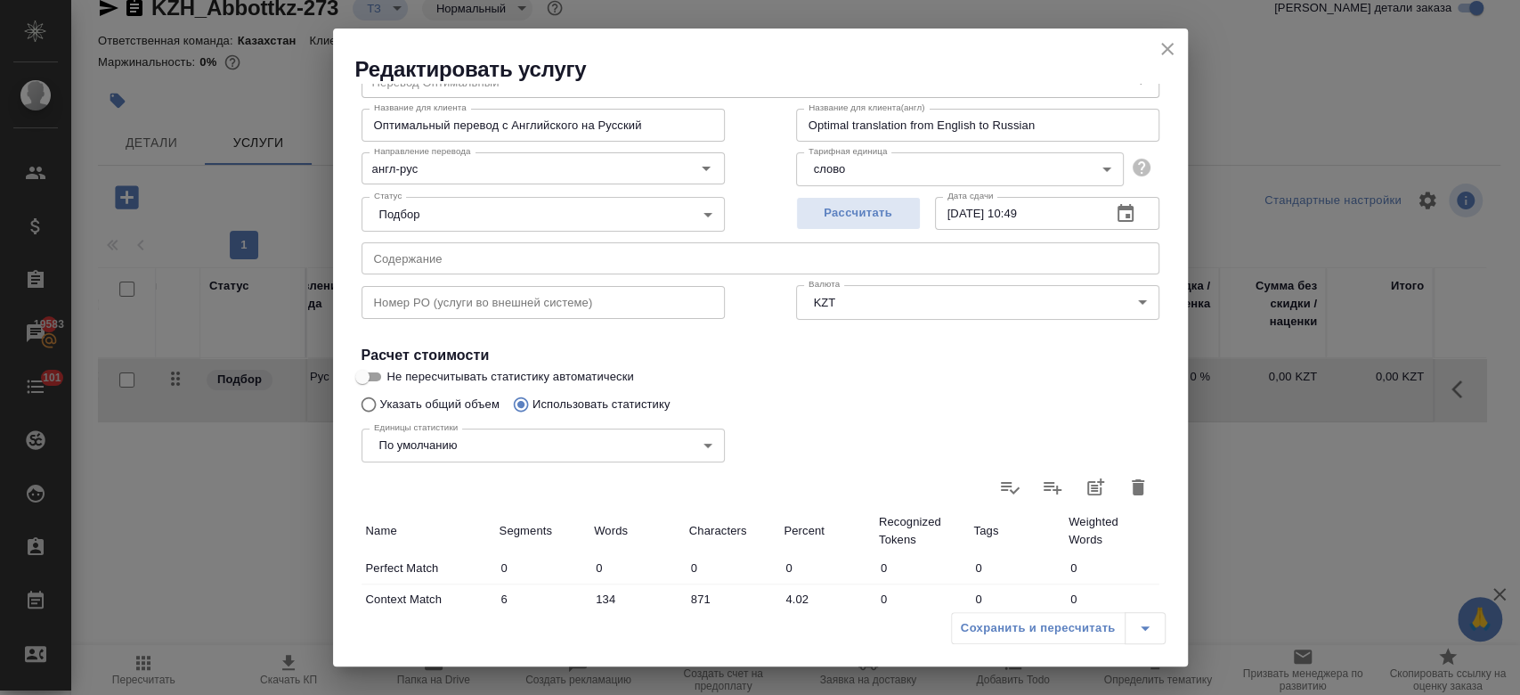
scroll to position [0, 0]
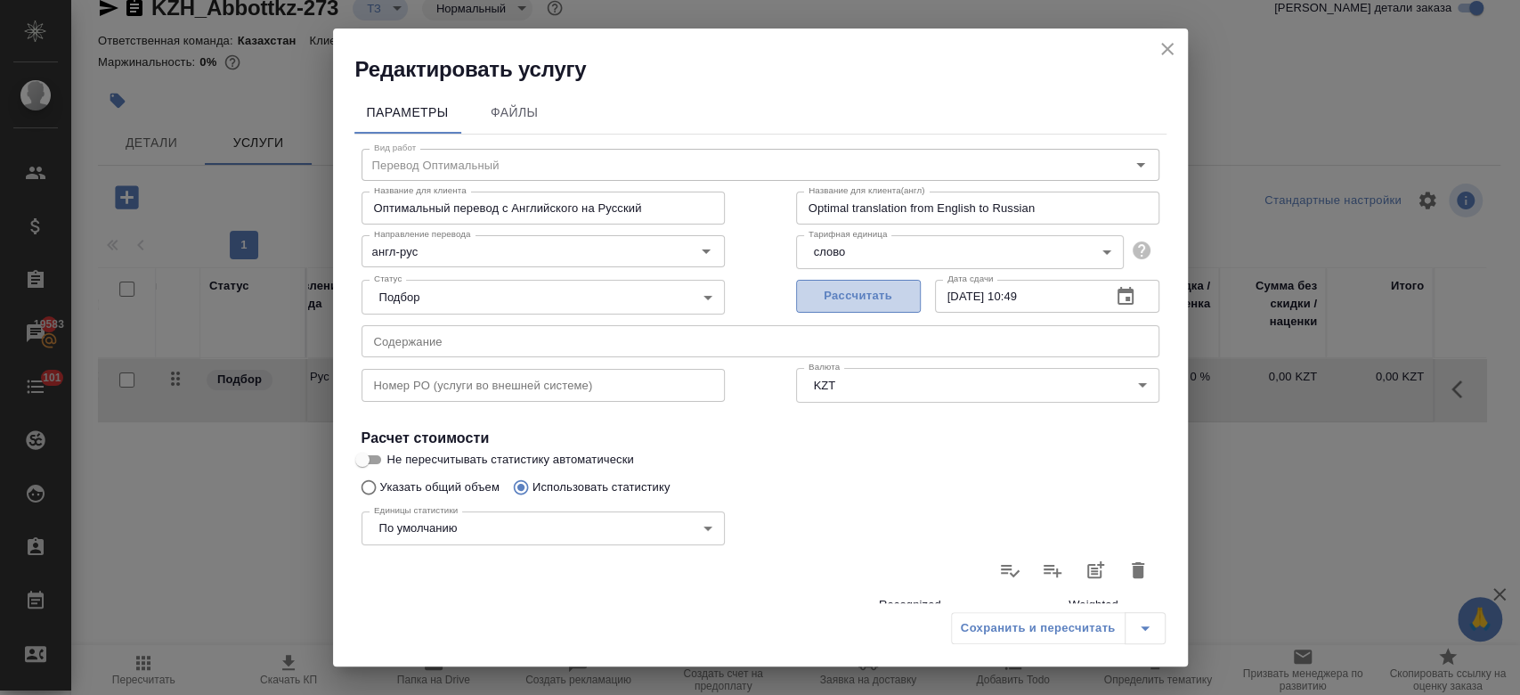
click at [834, 301] on span "Рассчитать" at bounding box center [858, 296] width 105 height 20
type input "02.10.2025 10:53"
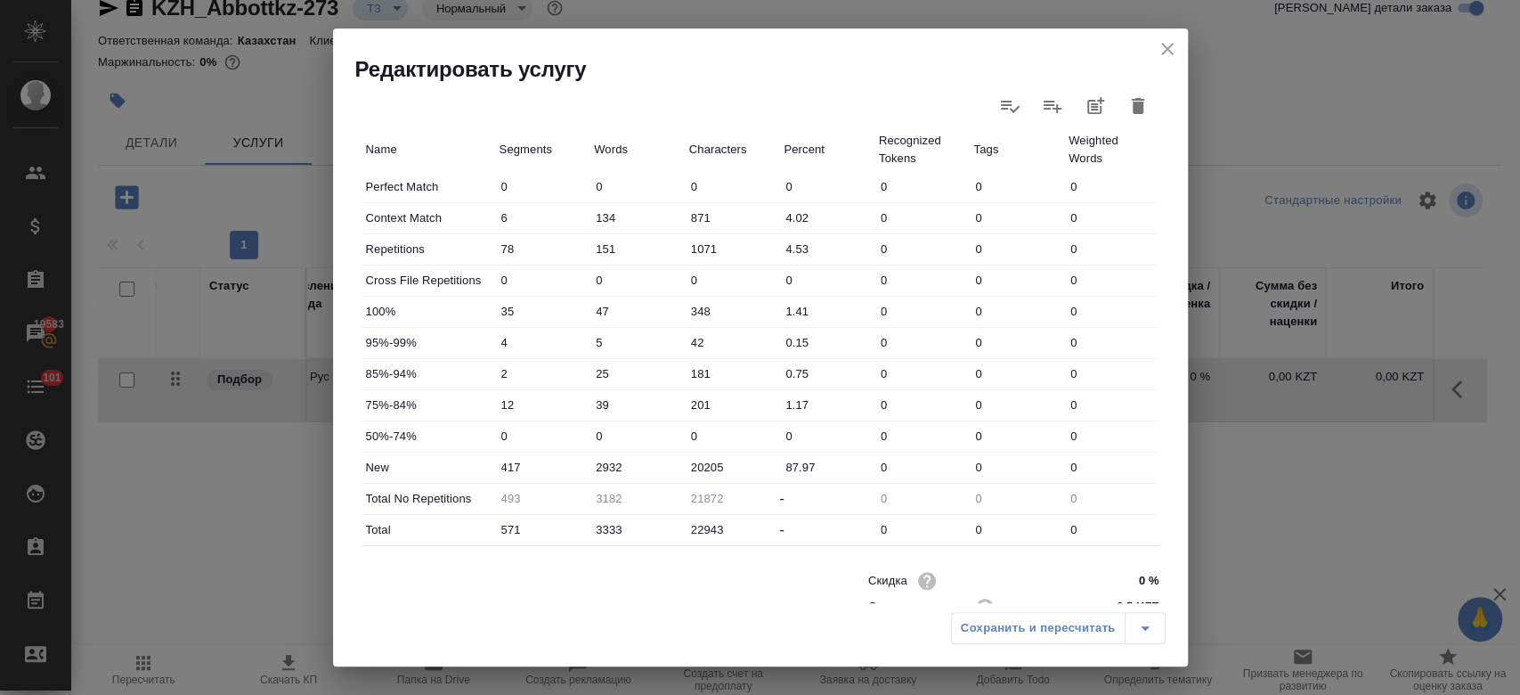
scroll to position [517, 0]
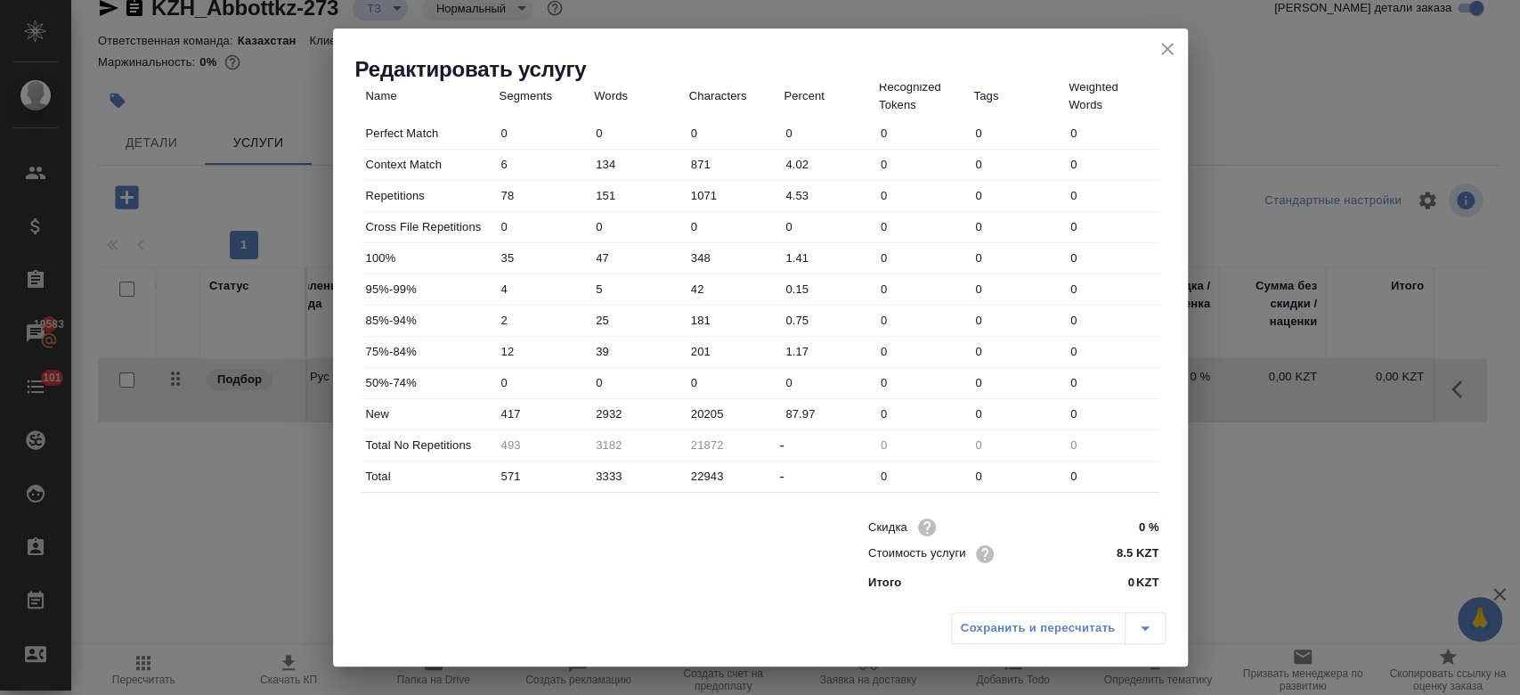
click at [1021, 633] on div "Сохранить и пересчитать" at bounding box center [1058, 628] width 215 height 32
click at [949, 623] on div "Сохранить и пересчитать" at bounding box center [760, 634] width 855 height 63
click at [745, 592] on div "Скидка 0 % Стоимость услуги 8.5 KZT Итого 0 KZT" at bounding box center [760, 552] width 869 height 149
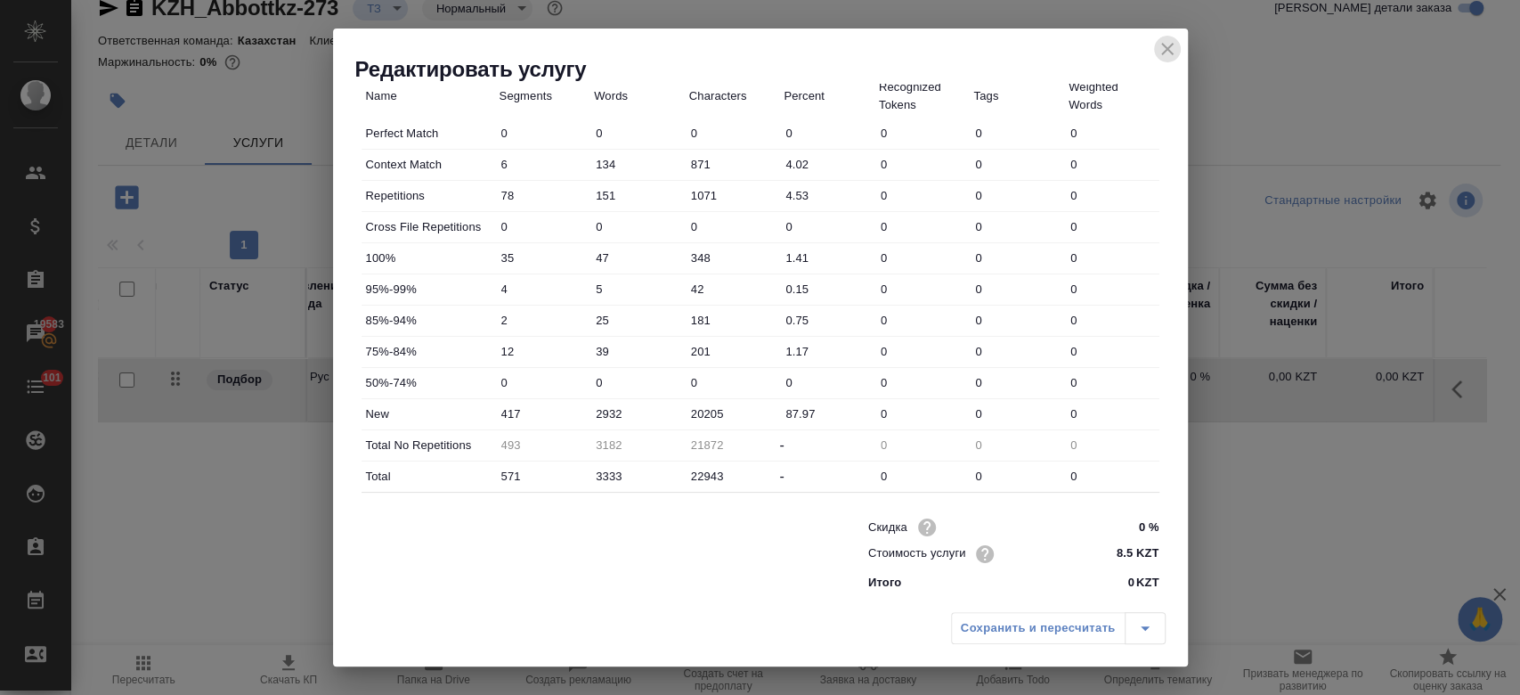
click at [1169, 45] on icon "close" at bounding box center [1167, 48] width 21 height 21
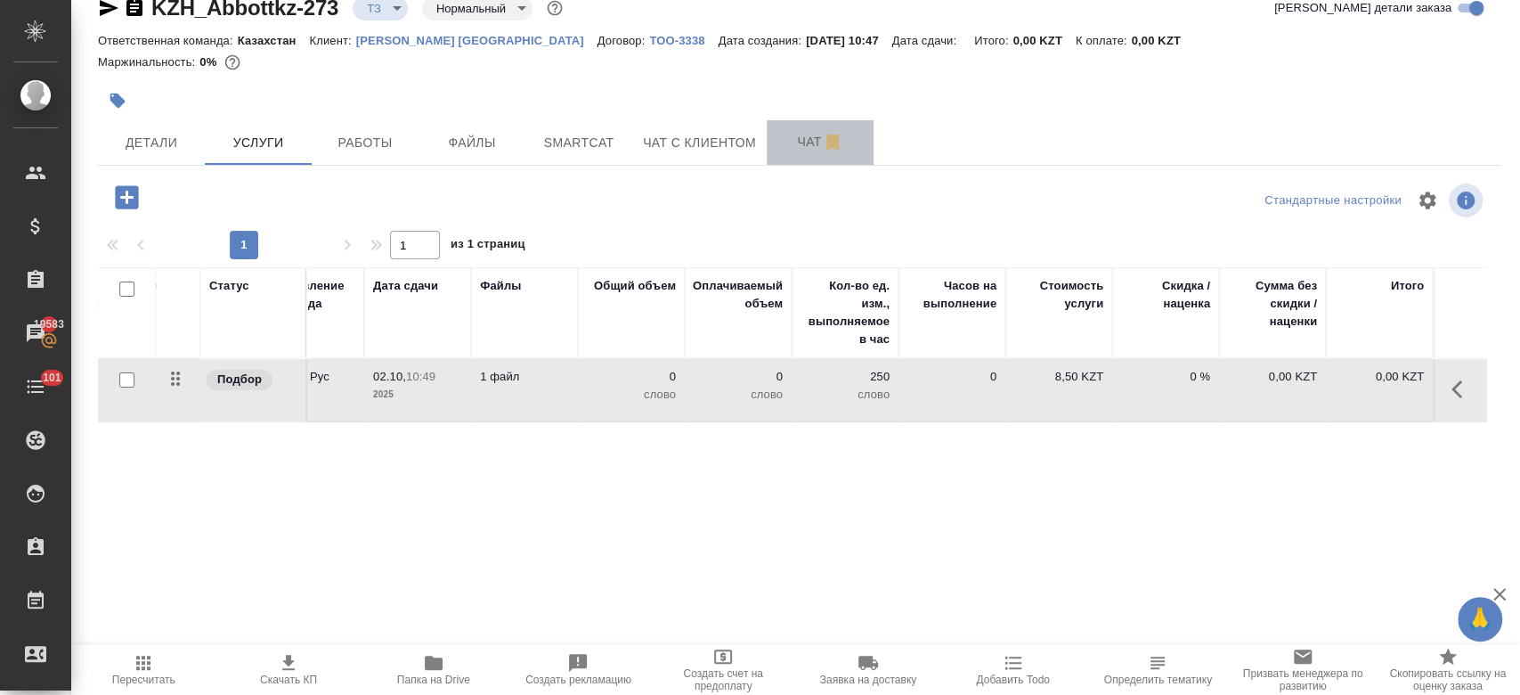
click at [784, 148] on span "Чат" at bounding box center [821, 142] width 86 height 22
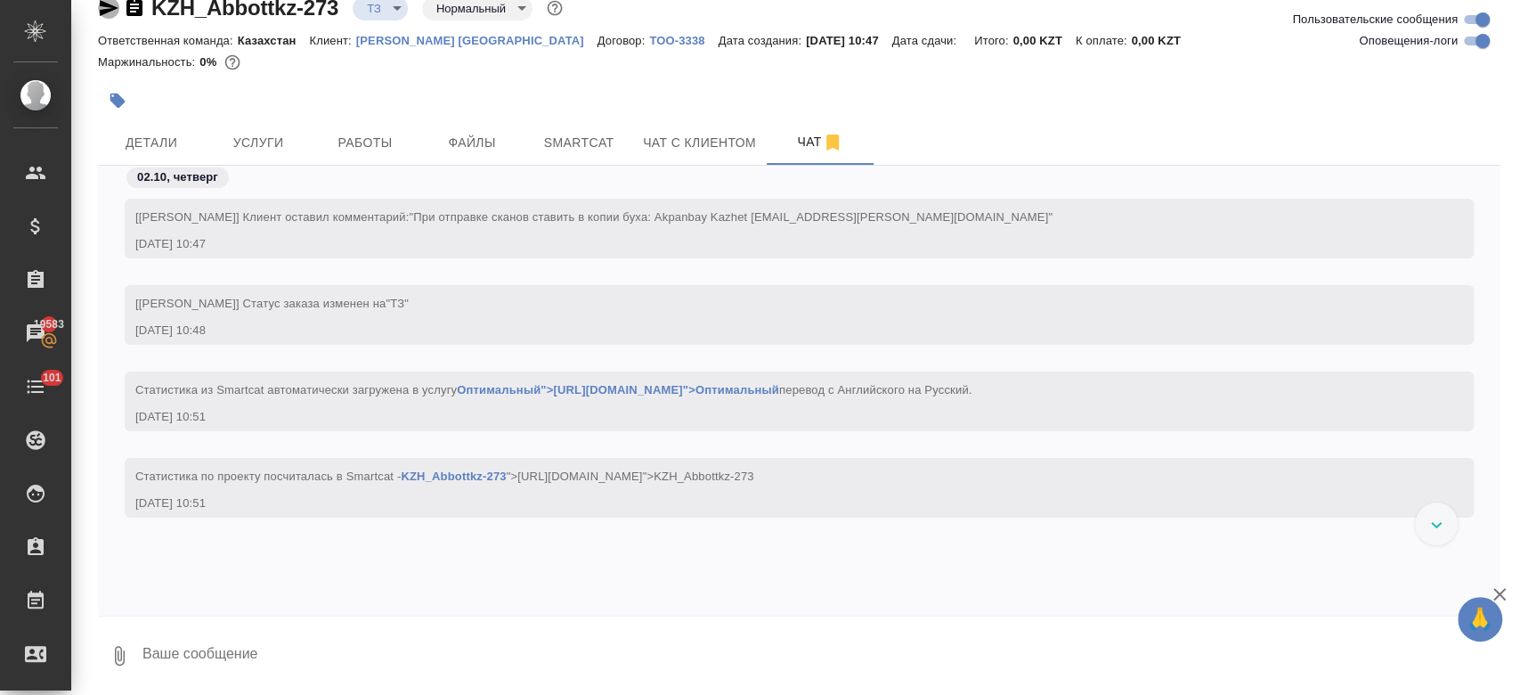
click at [106, 18] on icon "button" at bounding box center [108, 7] width 21 height 21
click at [407, 96] on div at bounding box center [565, 99] width 935 height 39
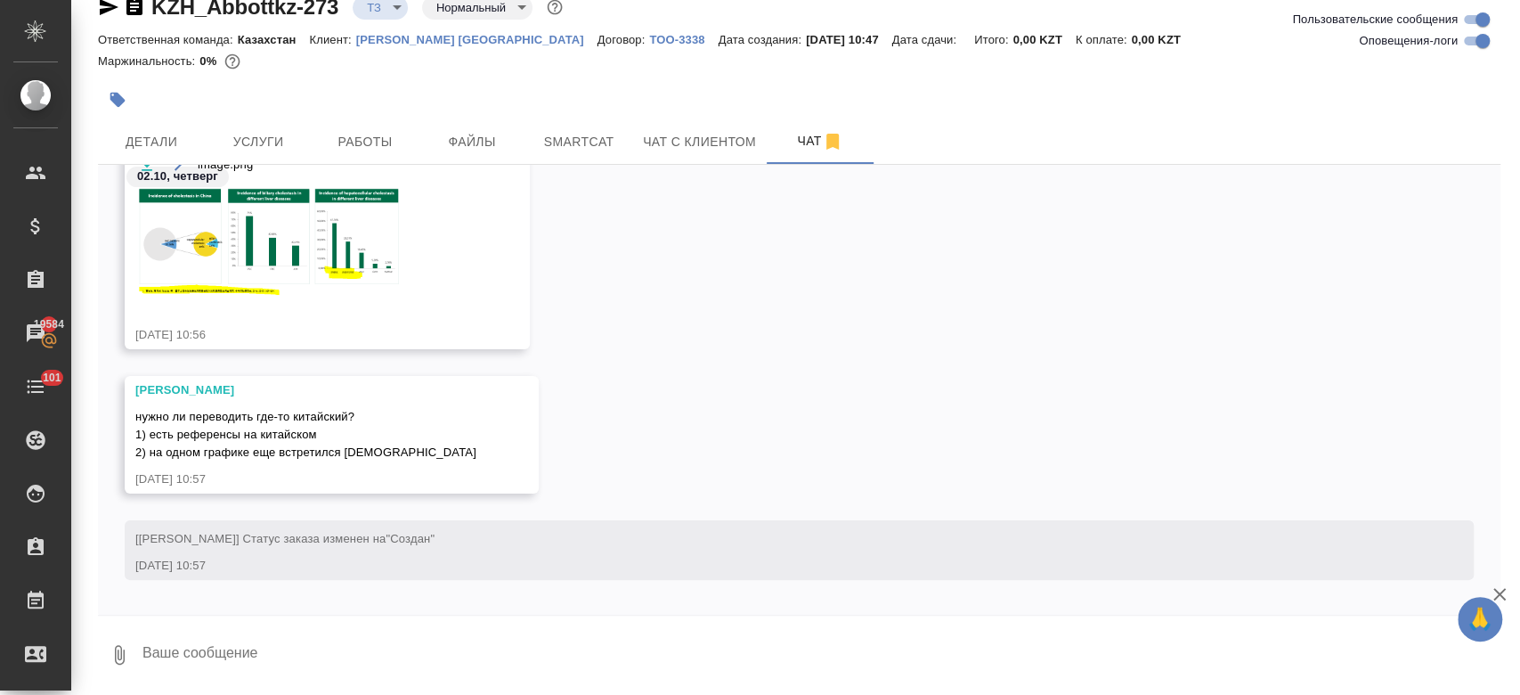
scroll to position [354, 0]
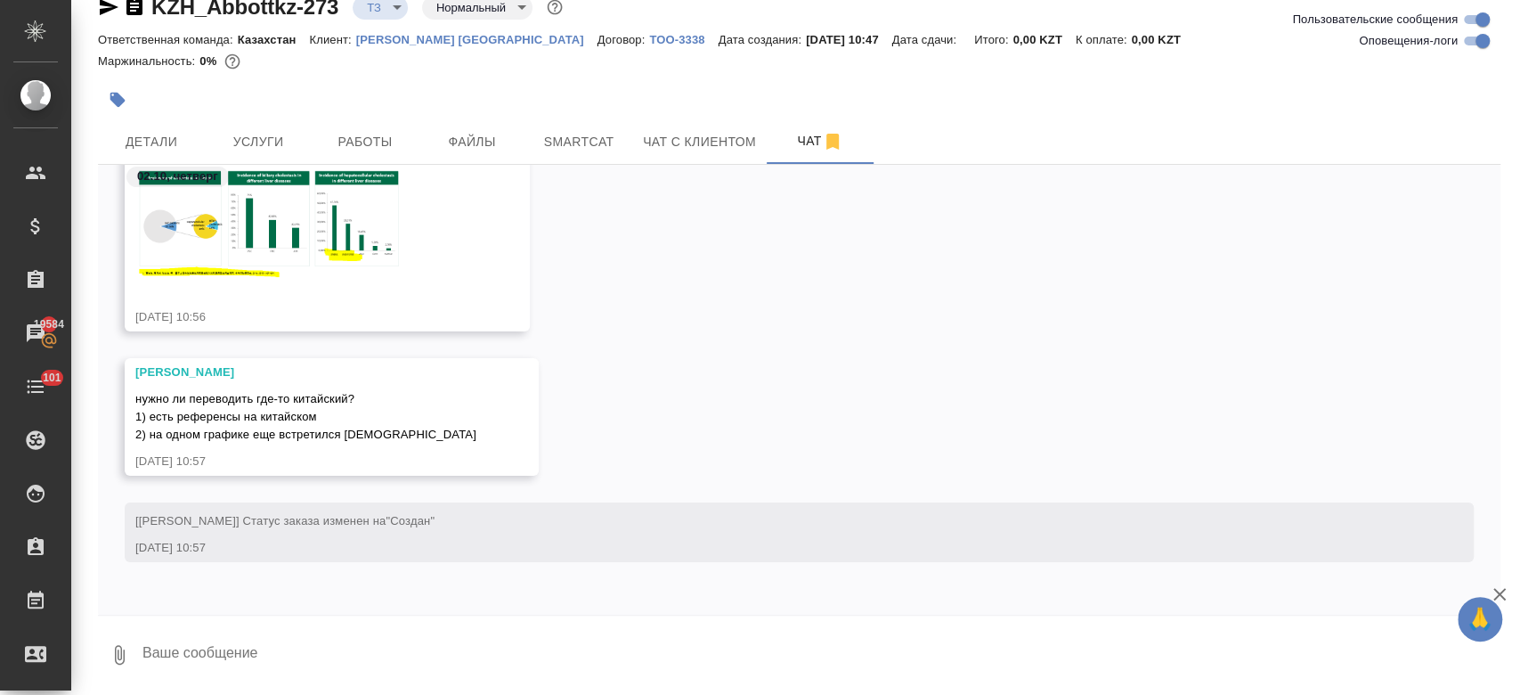
click at [264, 638] on textarea at bounding box center [821, 654] width 1360 height 61
type textarea "уточню"
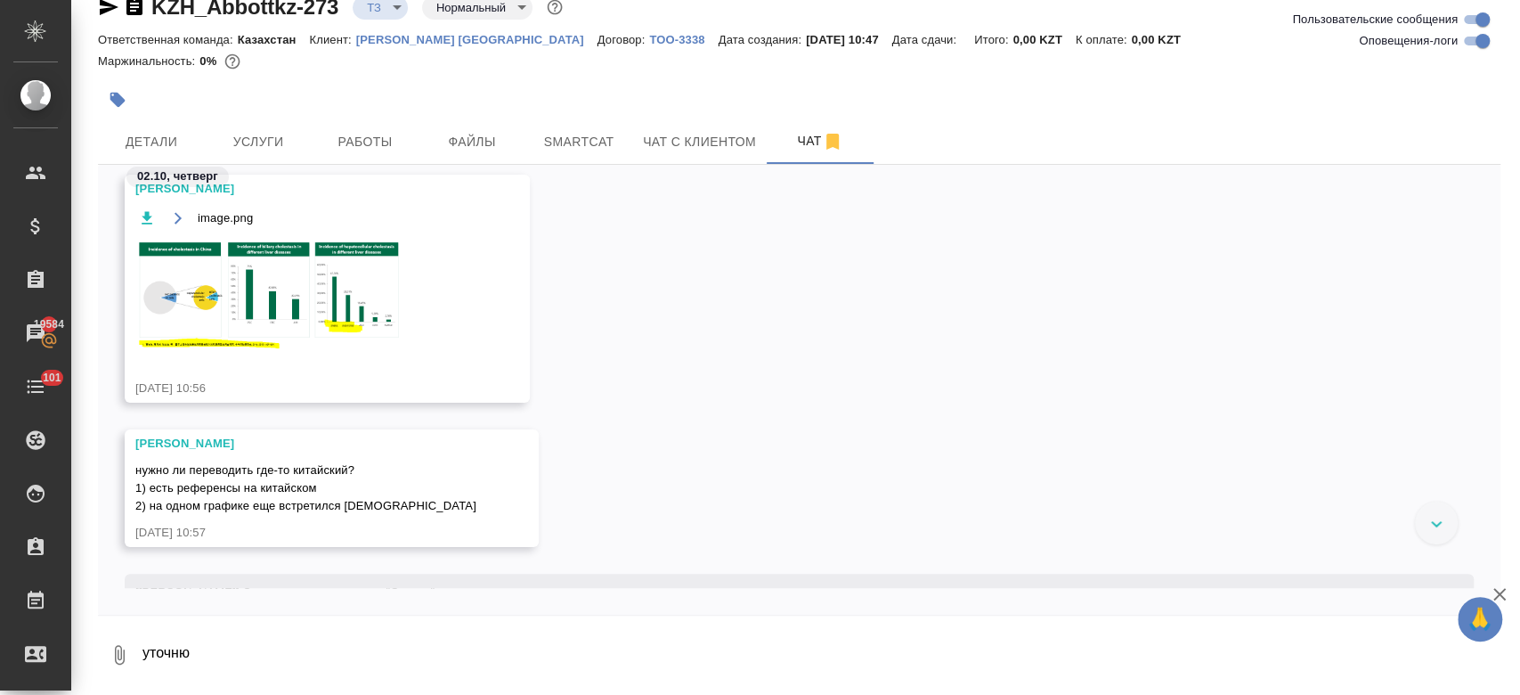
scroll to position [501, 0]
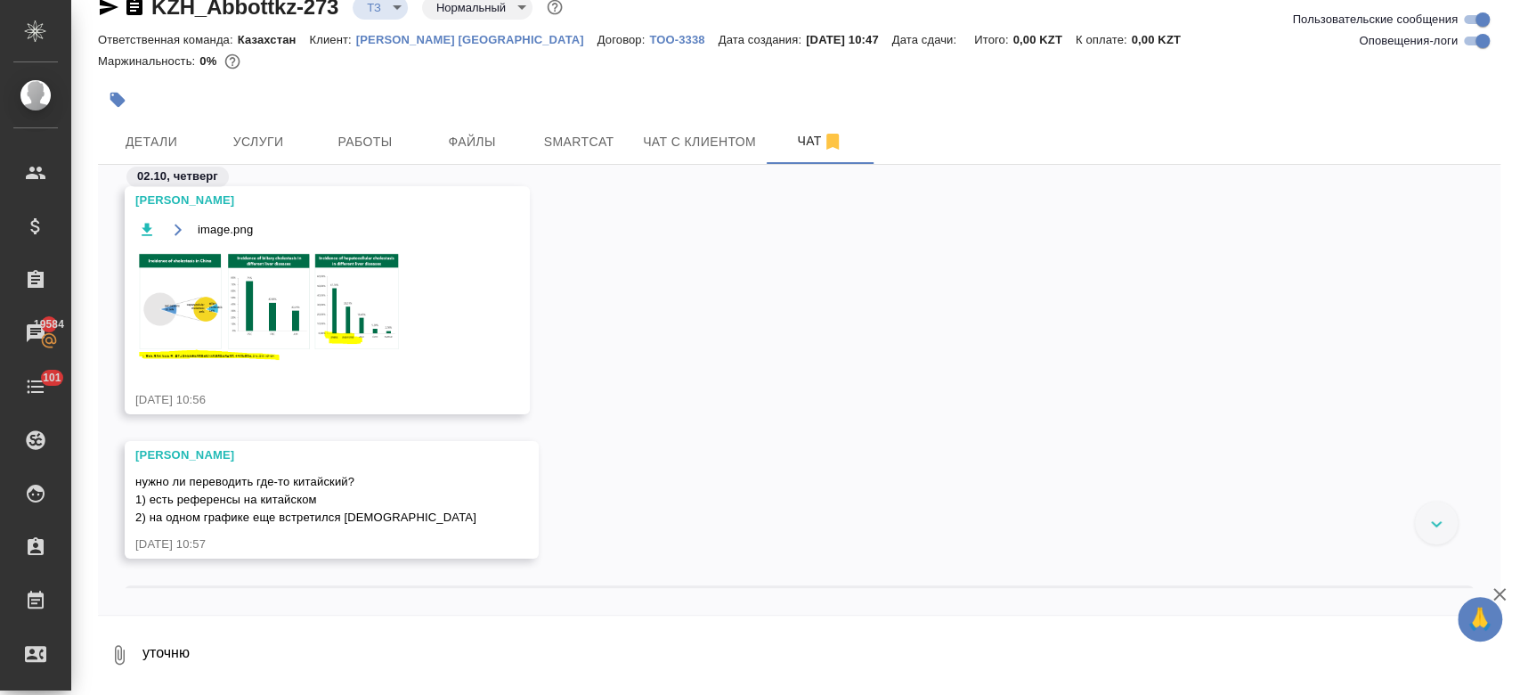
click at [236, 322] on img at bounding box center [268, 304] width 267 height 110
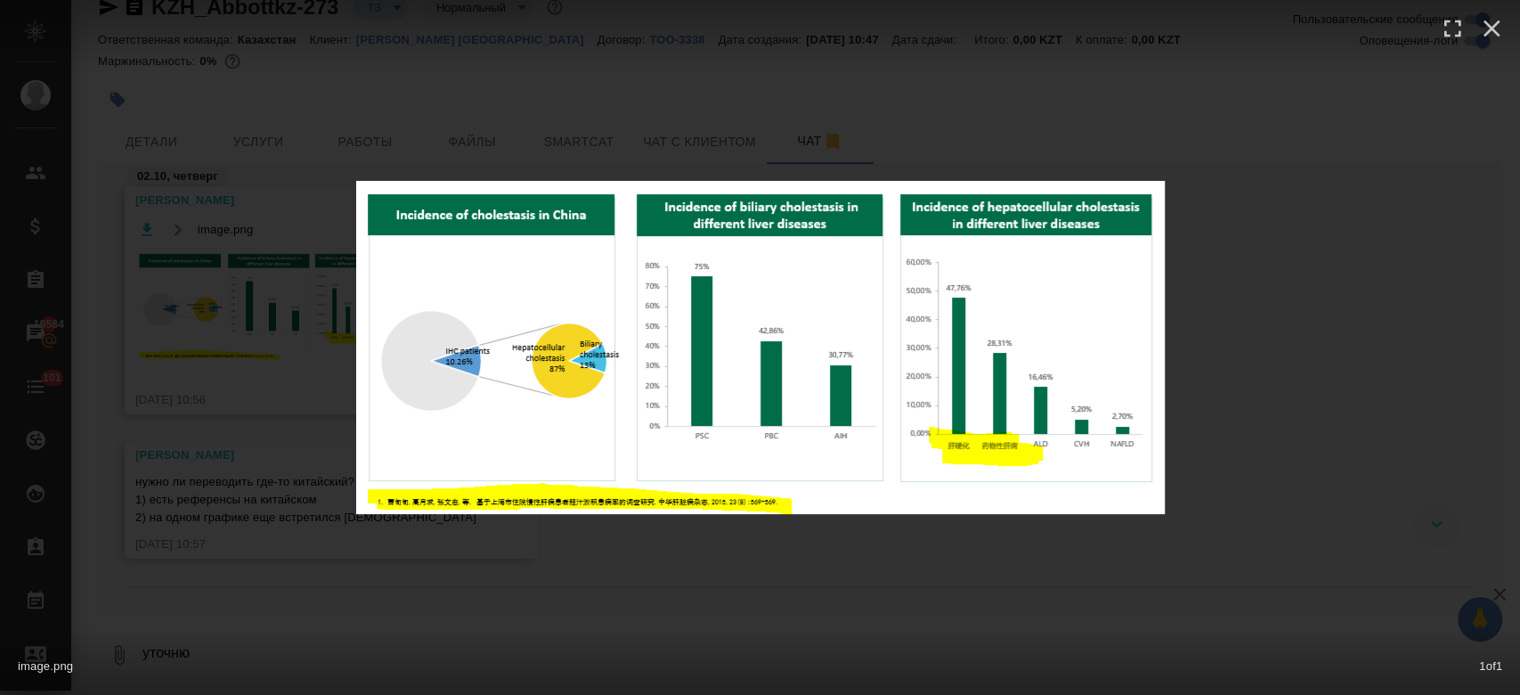
click at [579, 149] on div "image.png 1 of 1" at bounding box center [760, 347] width 1520 height 695
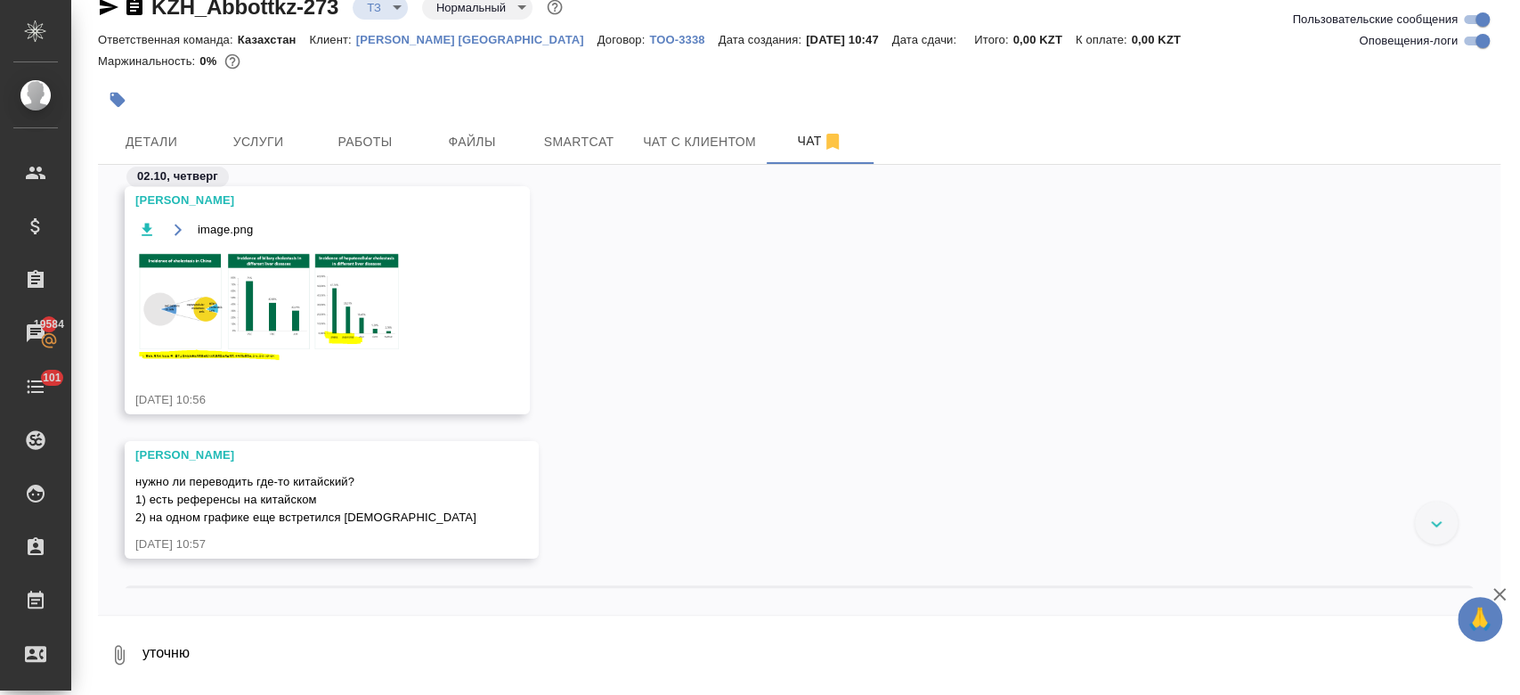
scroll to position [670, 0]
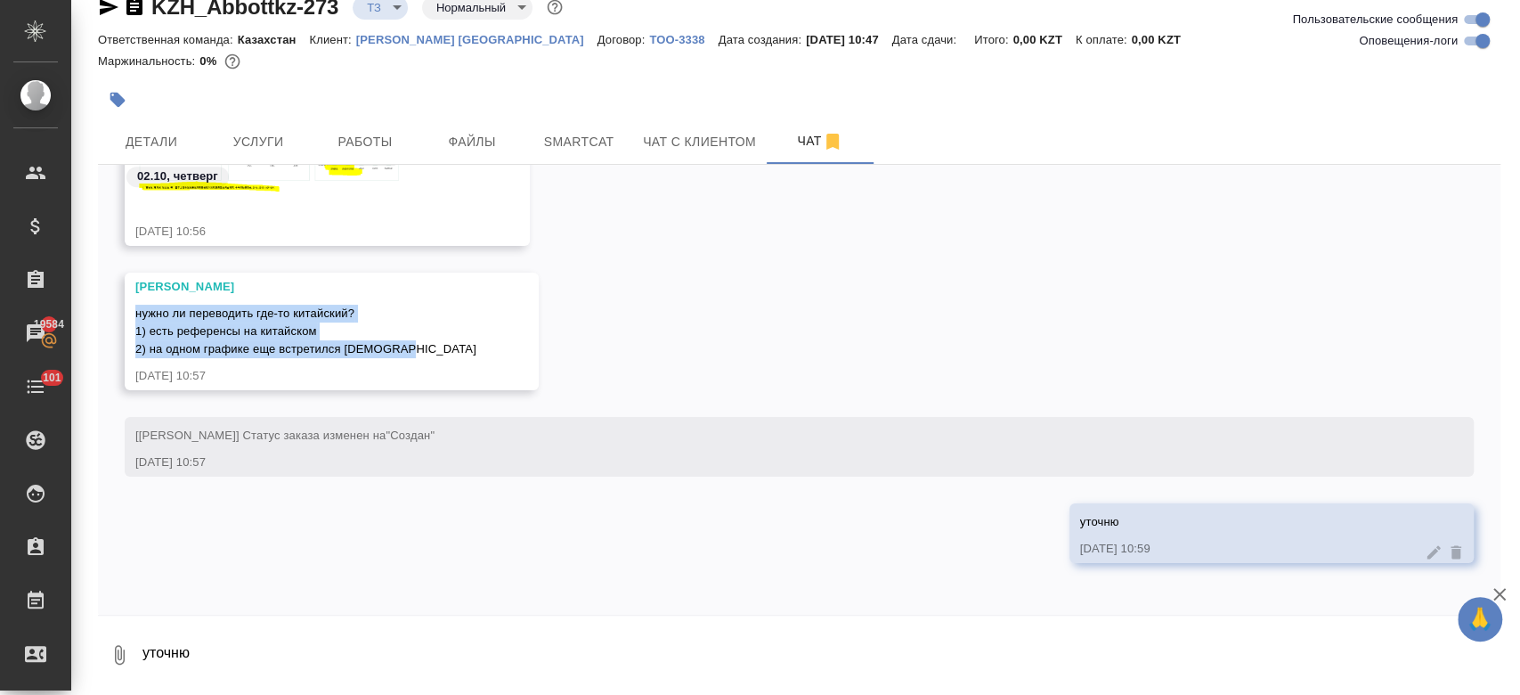
drag, startPoint x: 136, startPoint y: 310, endPoint x: 417, endPoint y: 339, distance: 282.1
click at [417, 339] on div "нужно ли переводить где-то китайский? 1) есть референсы на китайском 2) на одно…" at bounding box center [305, 329] width 341 height 58
copy span "нужно ли переводить где-то китайский? 1) есть референсы на китайском 2) на одно…"
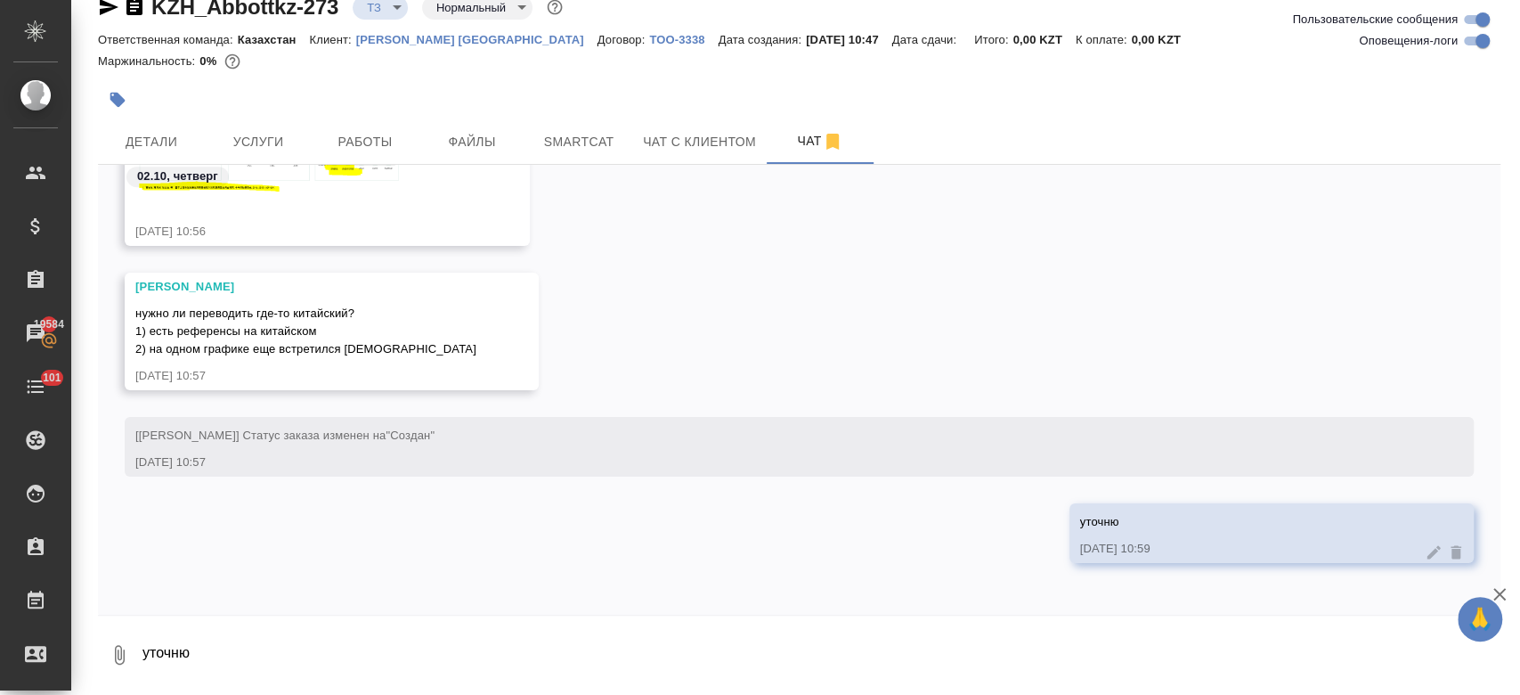
click at [436, 548] on div "уточню 02.10.25, 10:59" at bounding box center [799, 546] width 1403 height 86
